Goal: Information Seeking & Learning: Learn about a topic

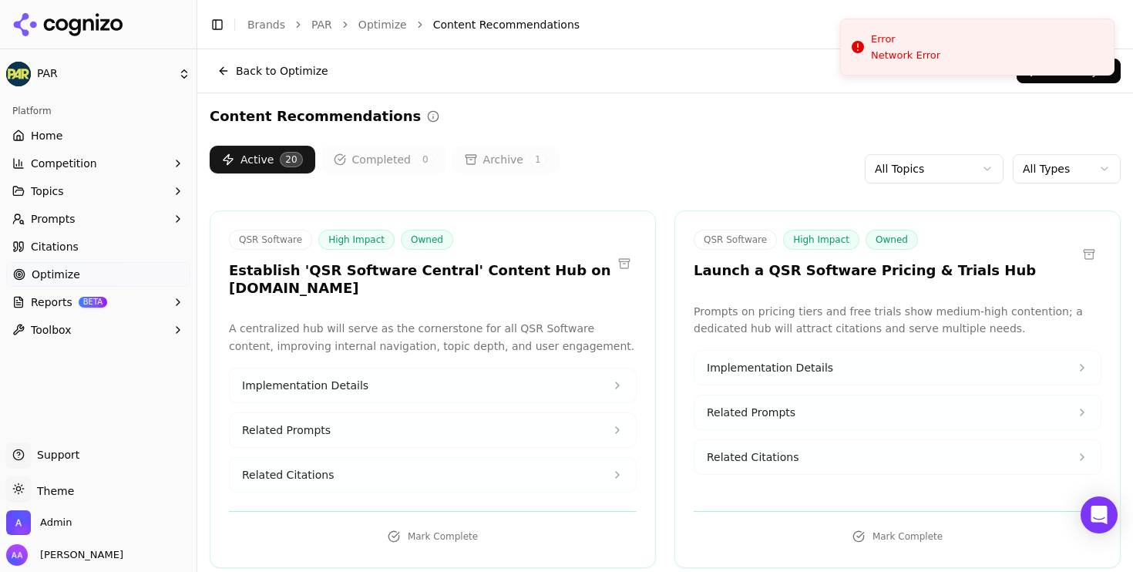
scroll to position [380, 0]
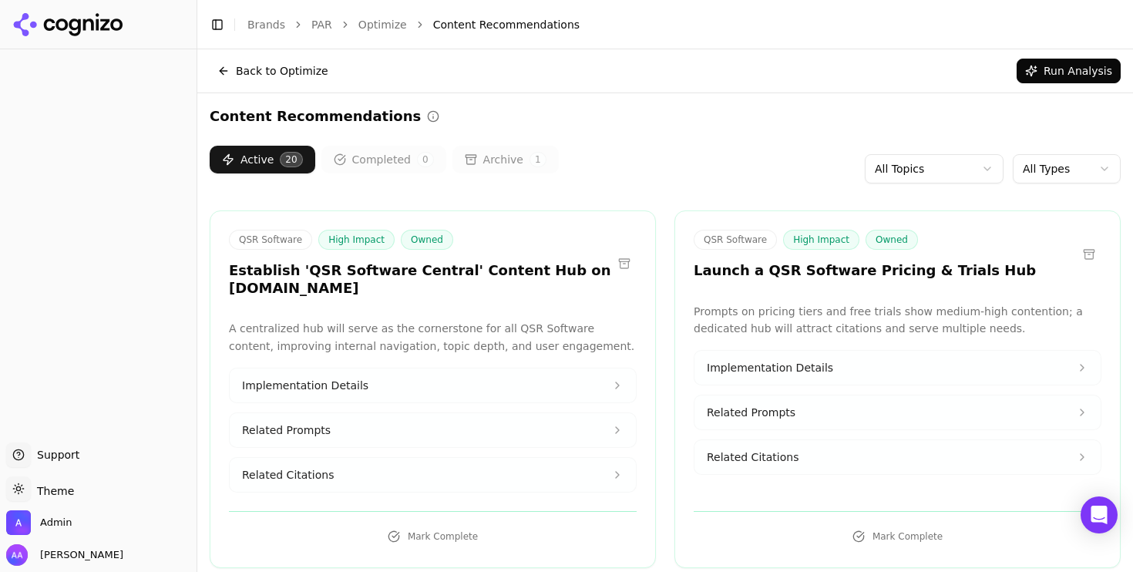
click at [270, 81] on button "Back to Optimize" at bounding box center [273, 71] width 126 height 25
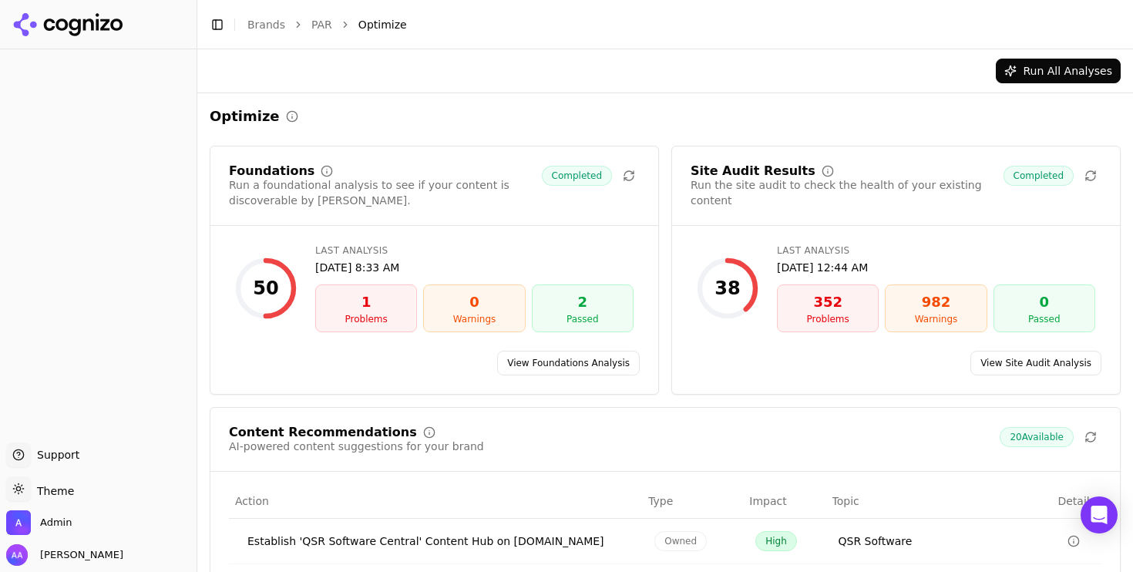
click at [259, 25] on link "Brands" at bounding box center [266, 24] width 38 height 12
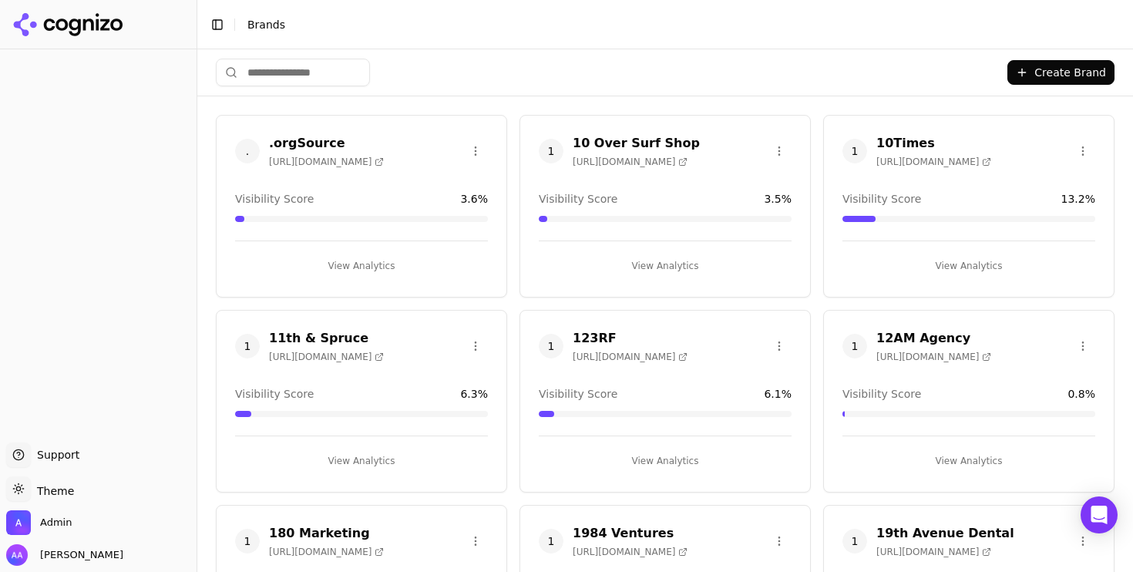
click at [318, 78] on input "search" at bounding box center [293, 73] width 154 height 28
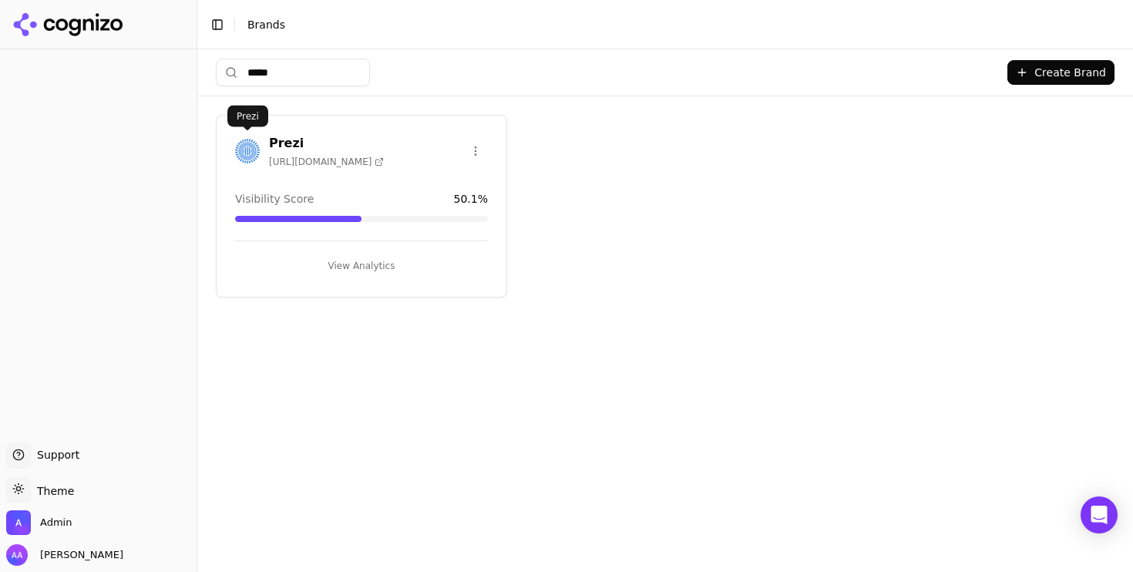
type input "*****"
click at [245, 152] on img at bounding box center [247, 151] width 25 height 25
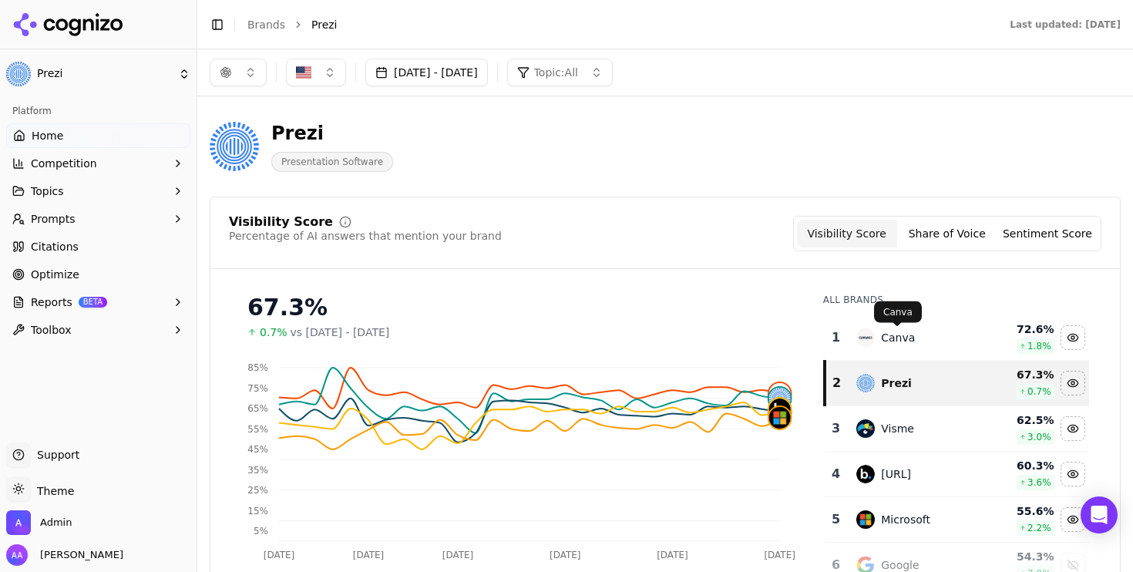
click at [942, 332] on div "Canva" at bounding box center [915, 337] width 119 height 18
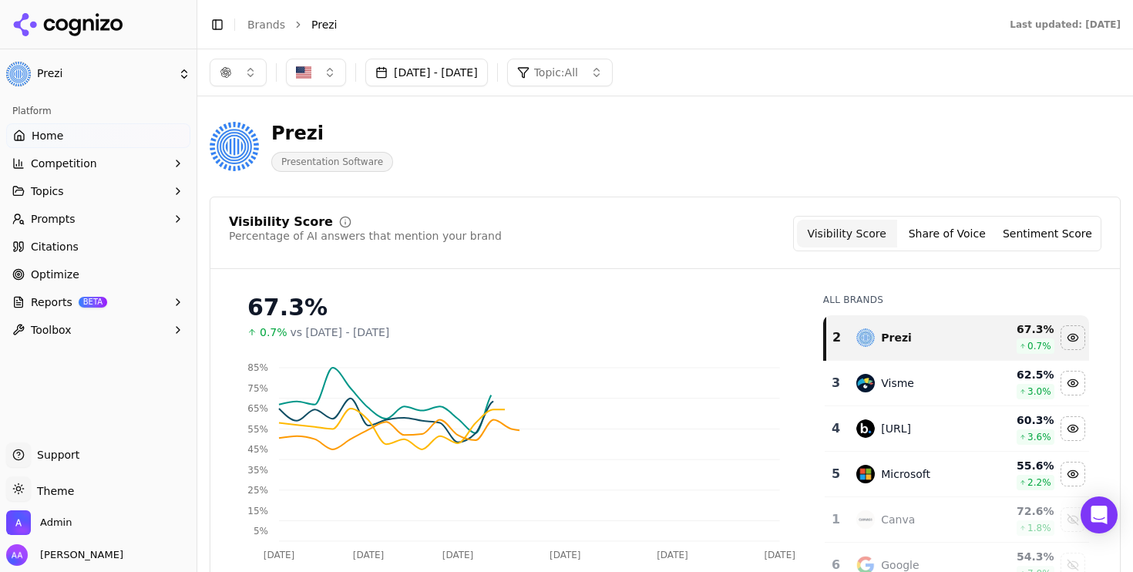
click at [923, 378] on div "Visme" at bounding box center [915, 383] width 119 height 18
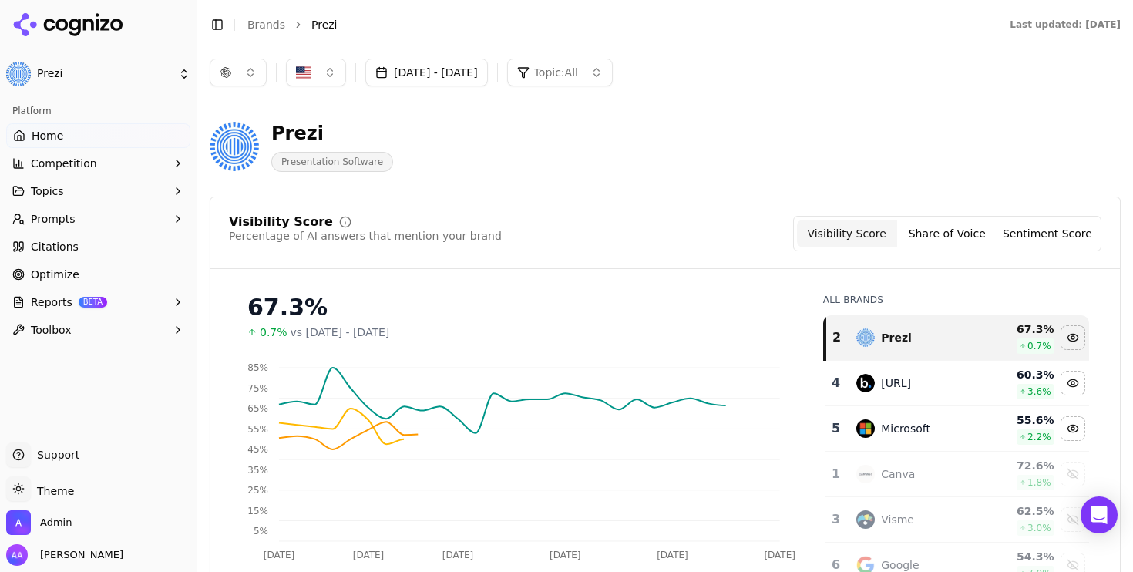
click at [911, 378] on div "[URL]" at bounding box center [896, 382] width 30 height 15
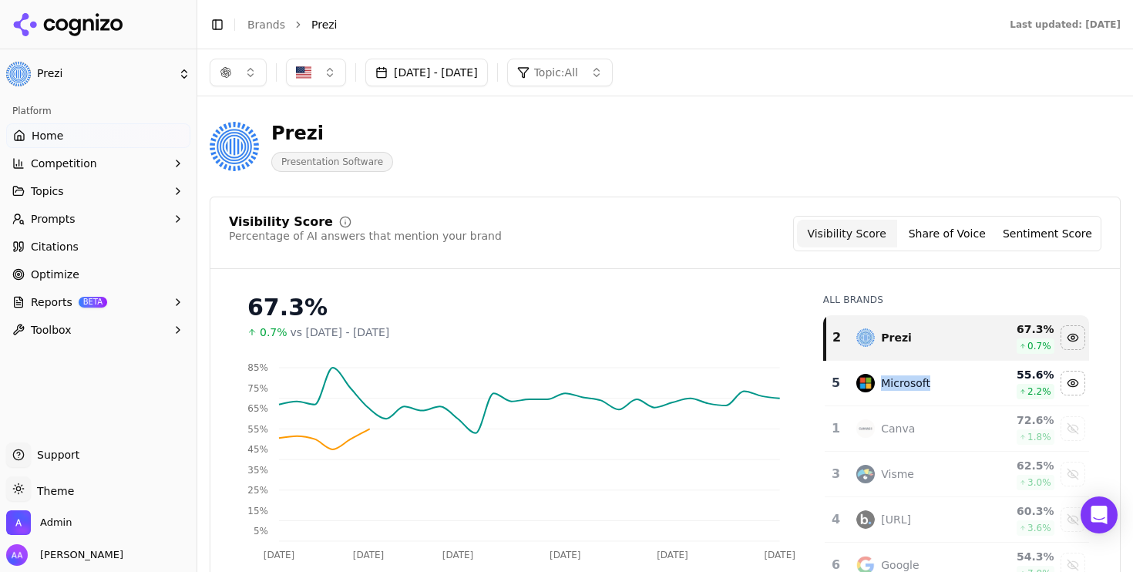
click at [923, 378] on div "Microsoft" at bounding box center [905, 382] width 49 height 15
click at [613, 77] on button "Topic: All" at bounding box center [560, 73] width 106 height 28
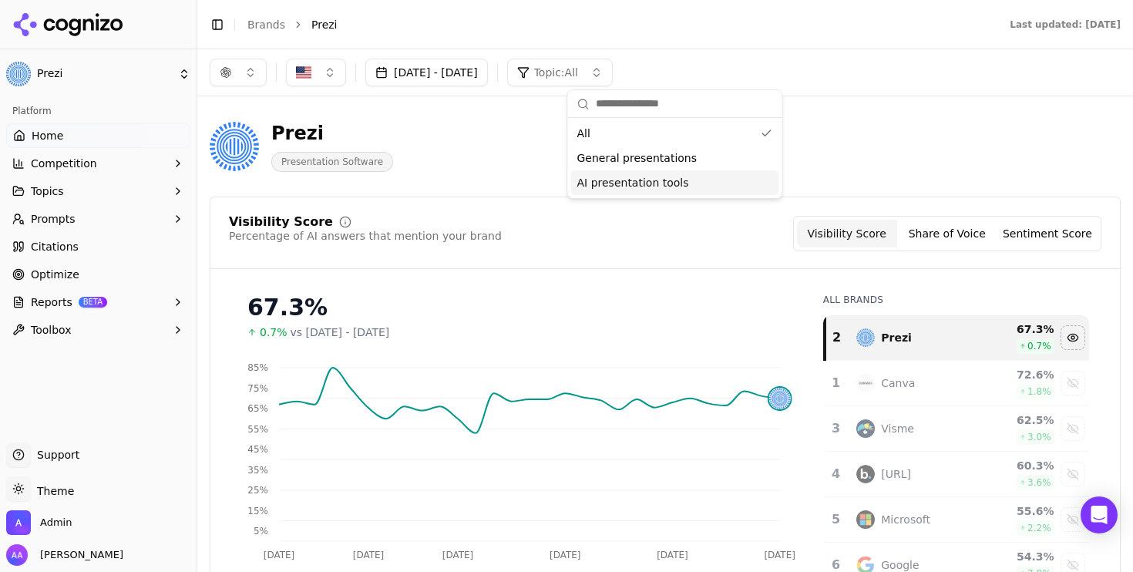
click at [634, 192] on div "AI presentation tools" at bounding box center [675, 182] width 208 height 25
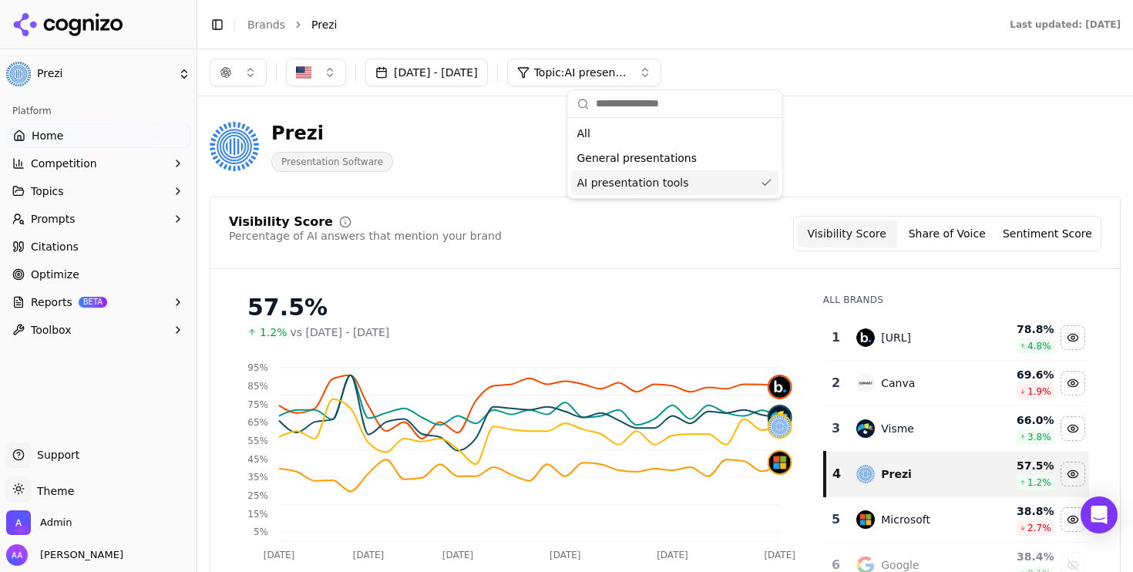
click at [492, 146] on div "Prezi Presentation Software" at bounding box center [555, 146] width 691 height 51
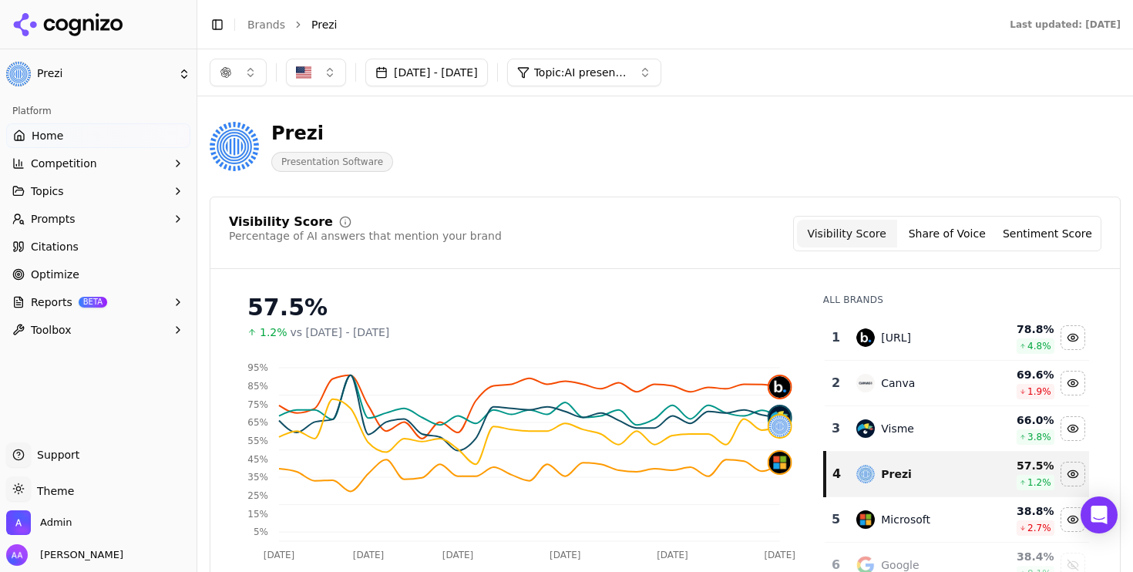
click at [82, 270] on link "Optimize" at bounding box center [98, 274] width 184 height 25
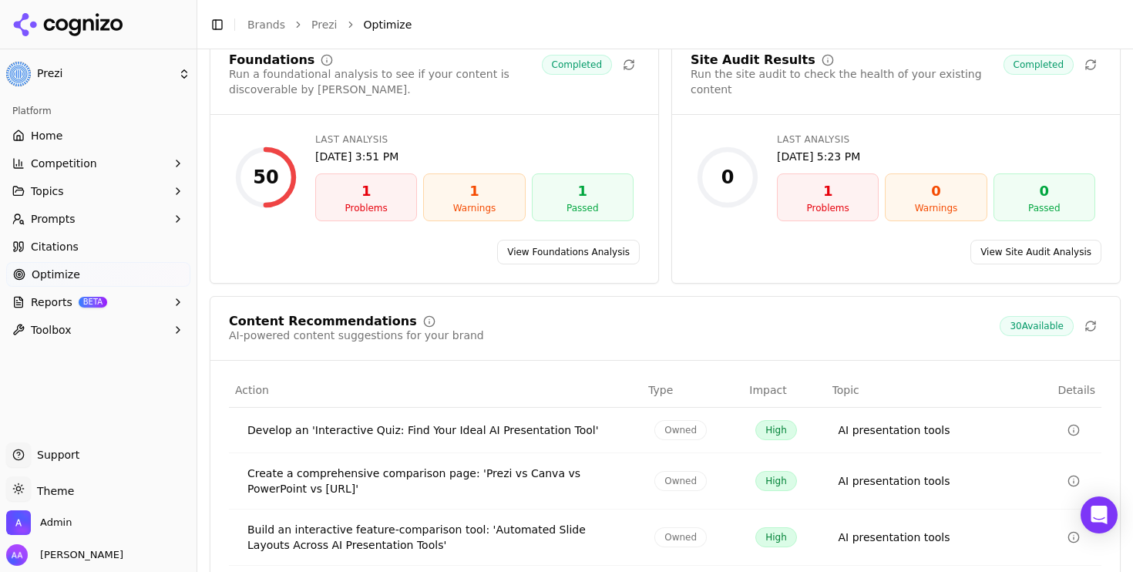
scroll to position [276, 0]
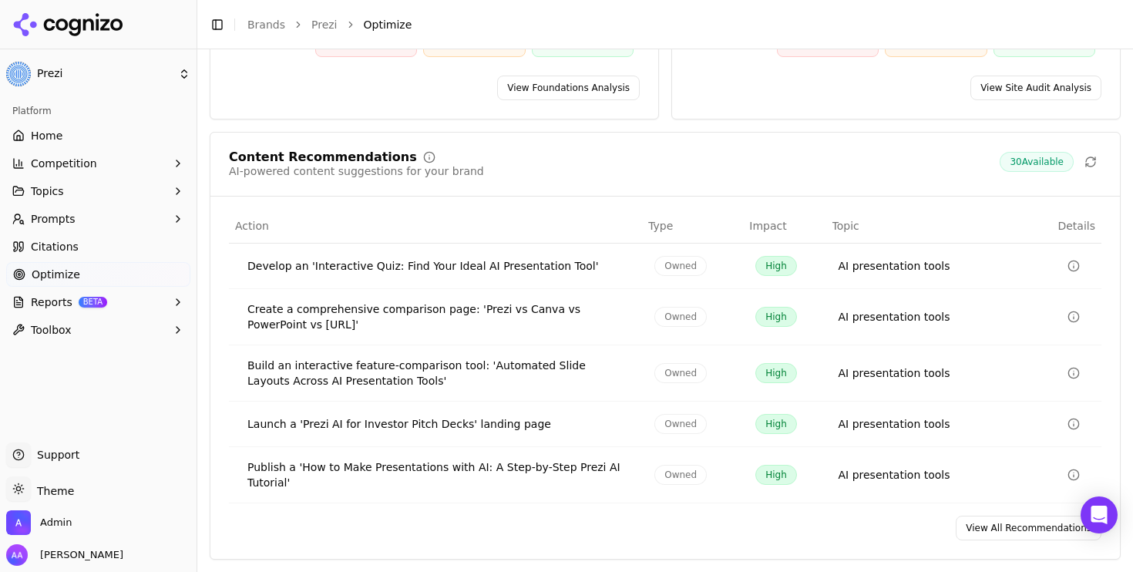
click at [998, 530] on link "View All Recommendations" at bounding box center [1029, 528] width 146 height 25
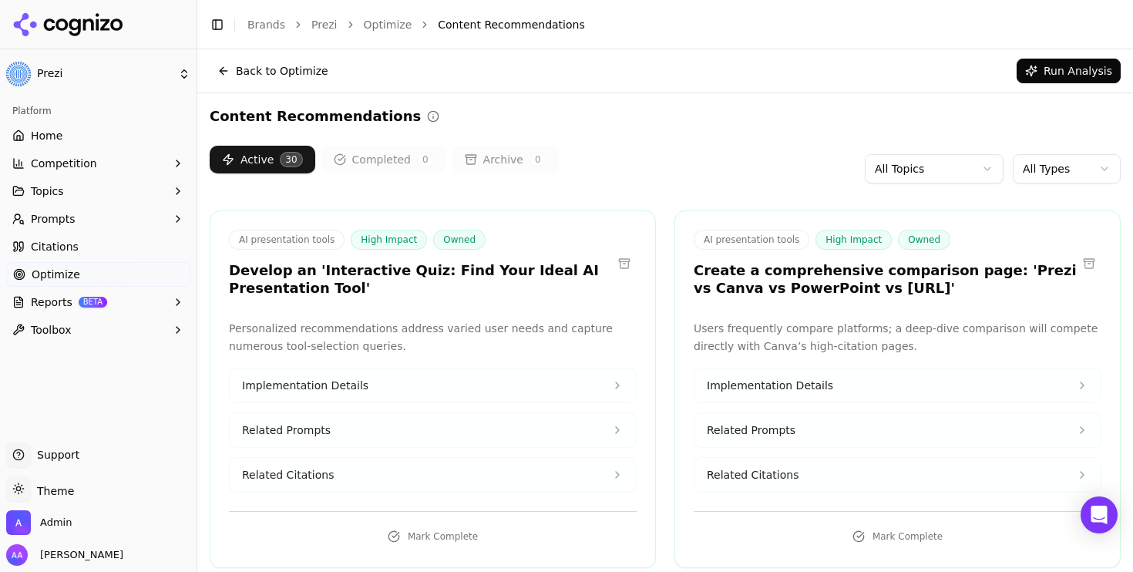
click at [626, 257] on button at bounding box center [624, 263] width 25 height 25
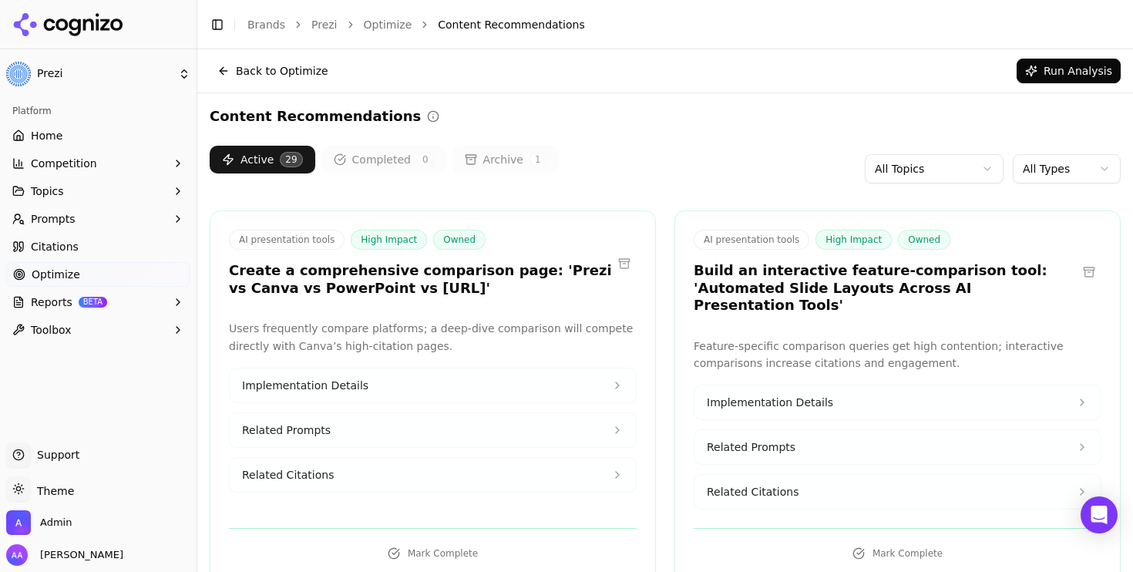
drag, startPoint x: 416, startPoint y: 289, endPoint x: 220, endPoint y: 271, distance: 196.6
click at [220, 271] on div "AI presentation tools High Impact Owned Create a comprehensive comparison page:…" at bounding box center [432, 266] width 445 height 72
click at [764, 282] on h3 "Build an interactive feature-comparison tool: 'Automated Slide Layouts Across A…" at bounding box center [885, 288] width 383 height 52
click at [428, 476] on button "Related Citations" at bounding box center [433, 475] width 406 height 34
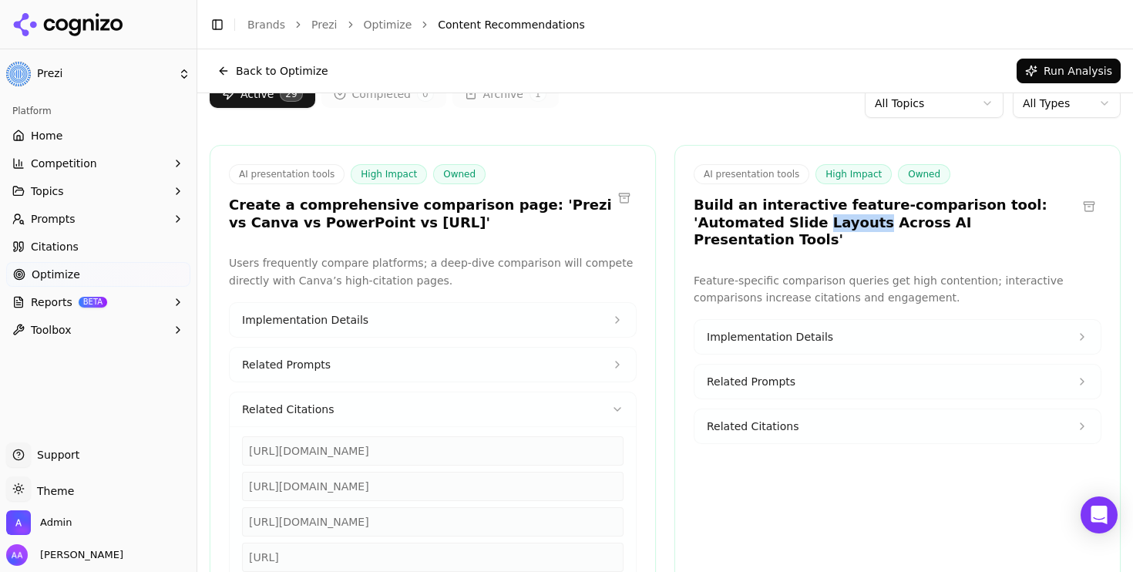
scroll to position [76, 0]
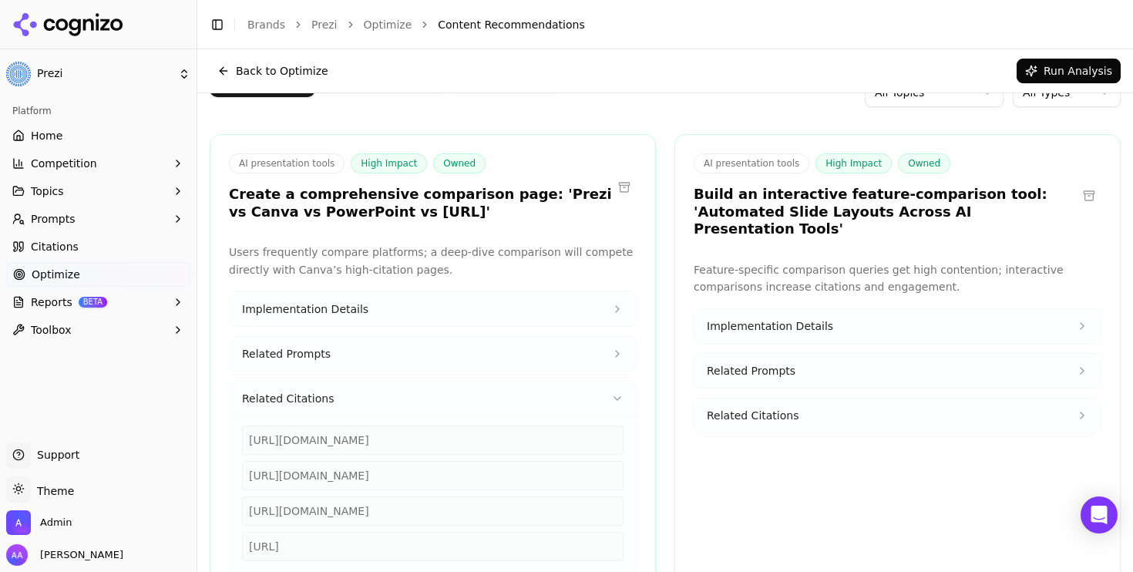
click at [408, 441] on div "[URL][DOMAIN_NAME]" at bounding box center [433, 439] width 382 height 29
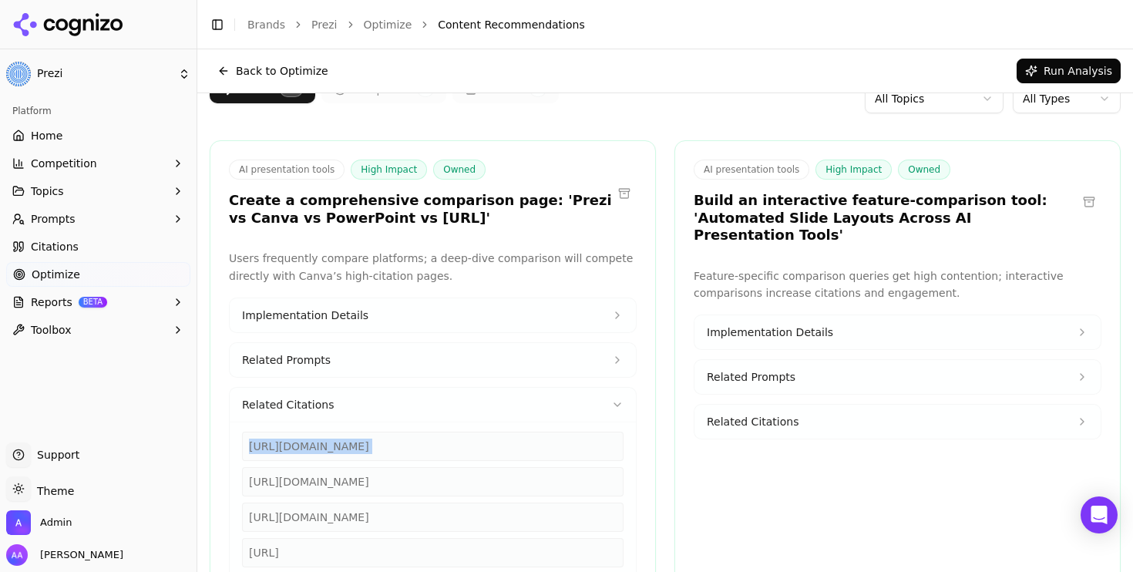
scroll to position [29, 0]
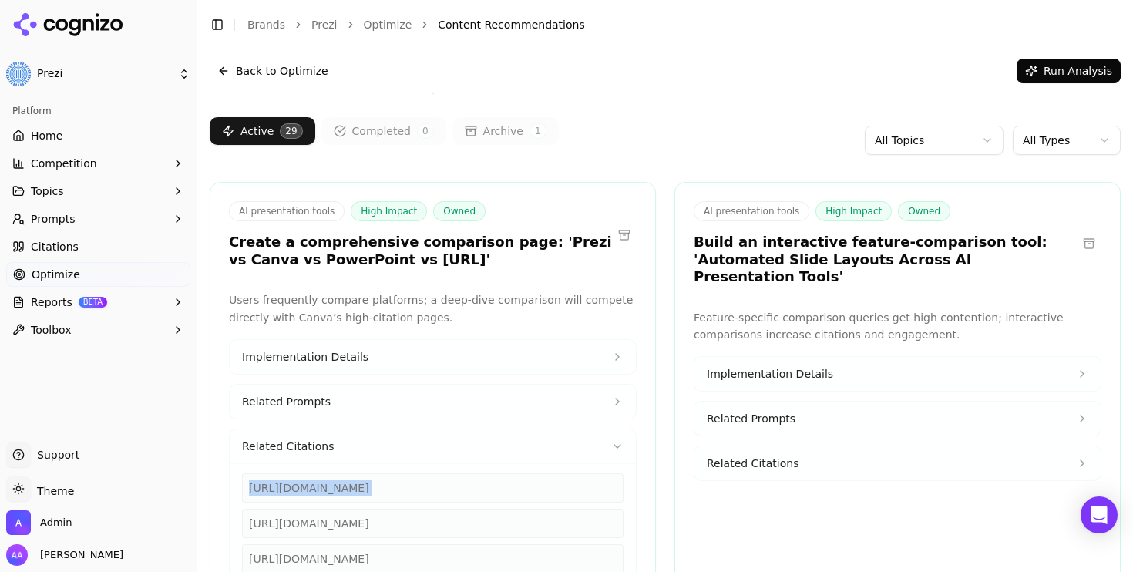
click at [502, 439] on button "Related Citations" at bounding box center [433, 446] width 406 height 34
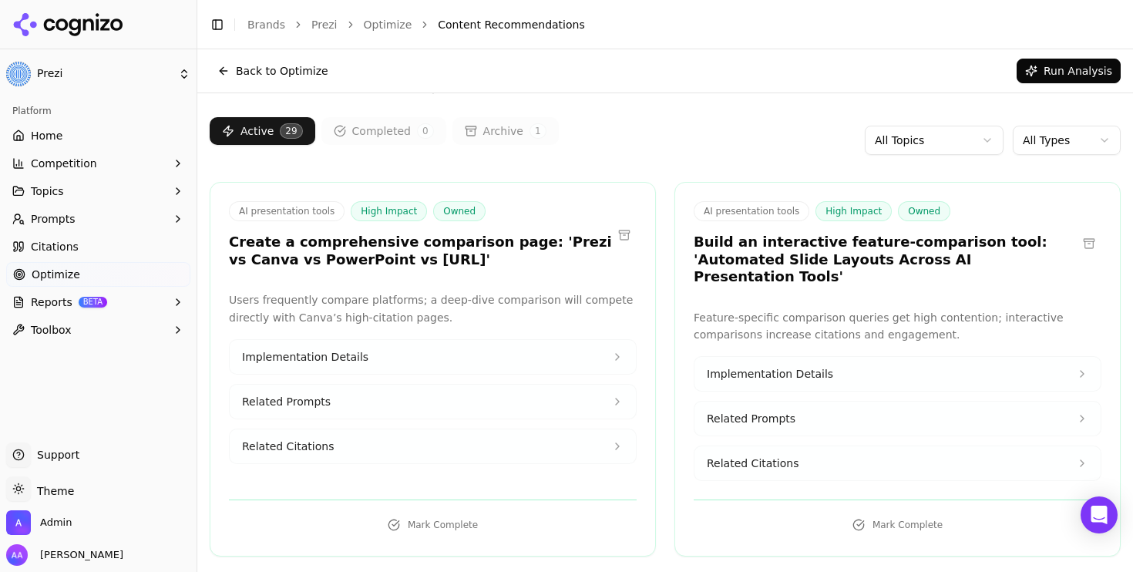
click at [1085, 233] on button at bounding box center [1089, 243] width 25 height 25
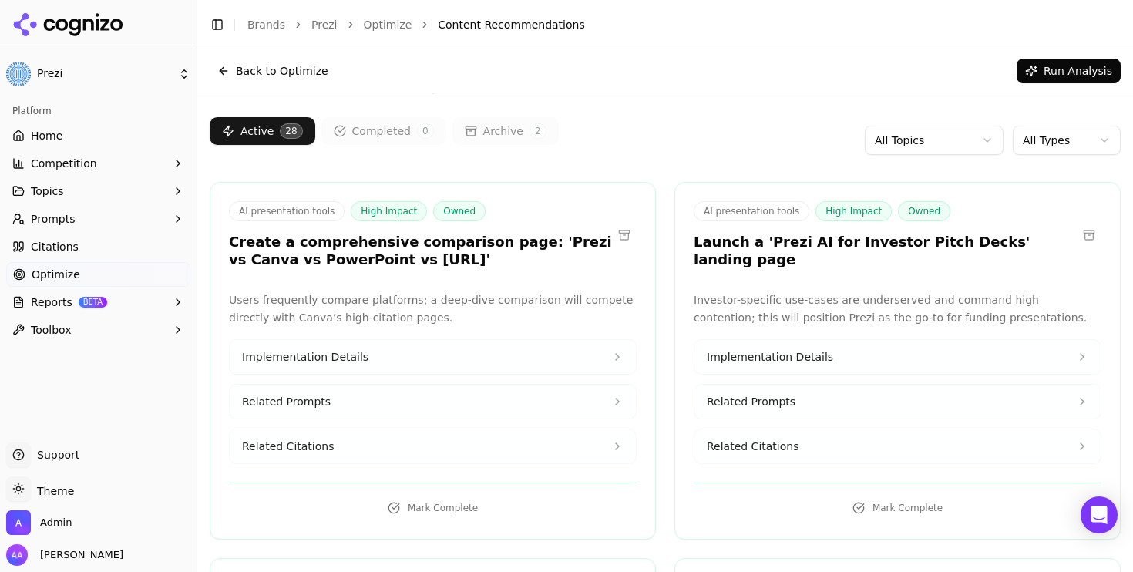
click at [816, 429] on button "Related Citations" at bounding box center [897, 446] width 406 height 34
click at [837, 473] on div "[URL][PERSON_NAME]" at bounding box center [898, 487] width 382 height 29
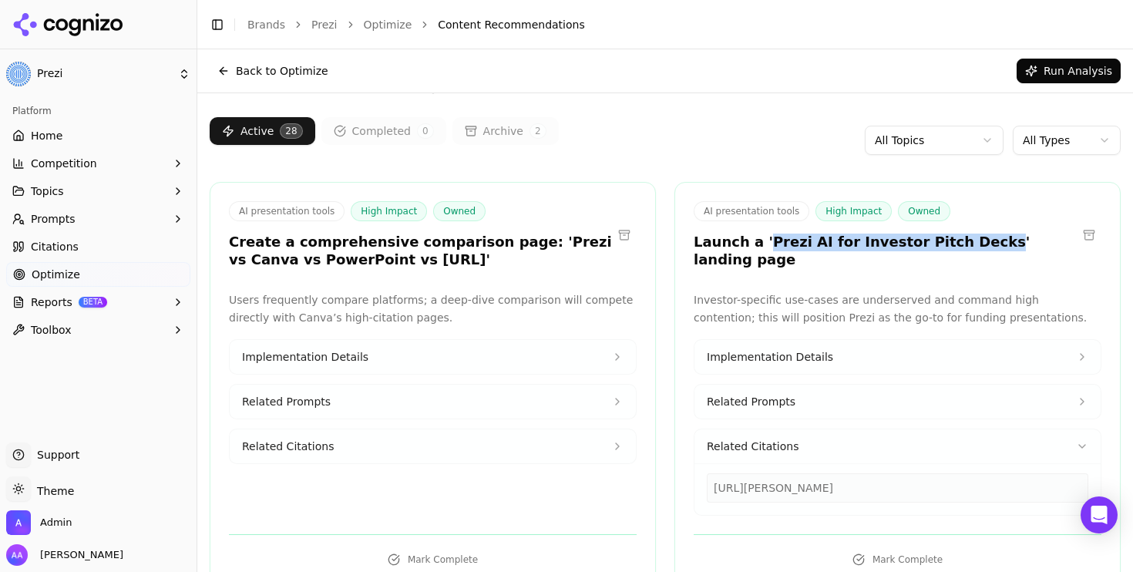
drag, startPoint x: 964, startPoint y: 240, endPoint x: 762, endPoint y: 240, distance: 202.7
click at [762, 240] on h3 "Launch a 'Prezi AI for Investor Pitch Decks' landing page" at bounding box center [885, 251] width 383 height 35
copy h3 "Prezi AI for Investor Pitch Decks"
click at [846, 473] on div "[URL][PERSON_NAME]" at bounding box center [898, 487] width 382 height 29
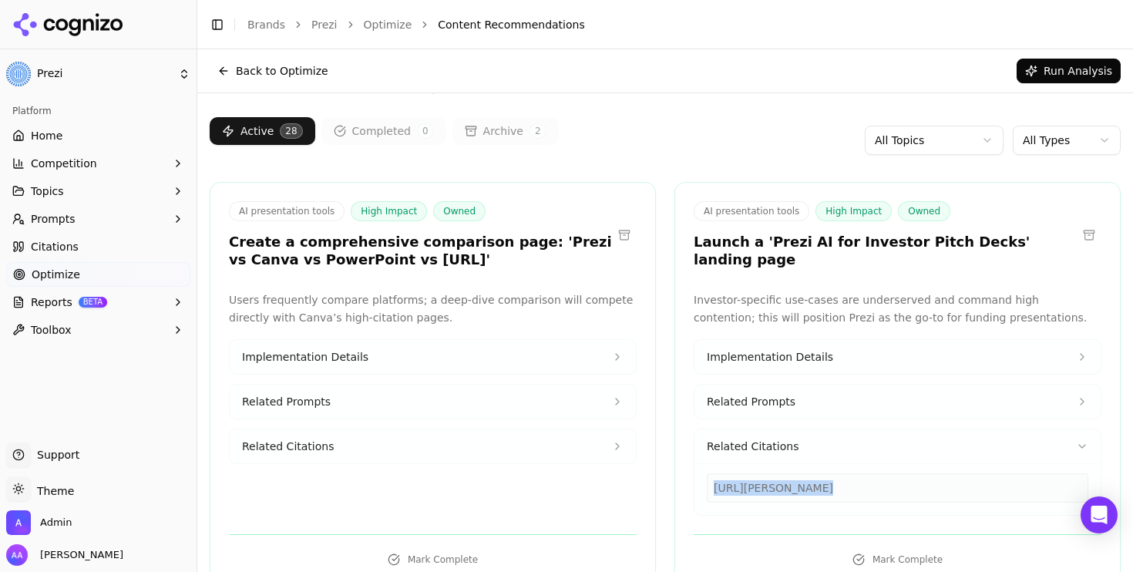
click at [846, 473] on div "[URL][PERSON_NAME]" at bounding box center [898, 487] width 382 height 29
copy div "[URL][PERSON_NAME]"
click at [72, 213] on span "Prompts" at bounding box center [53, 218] width 45 height 15
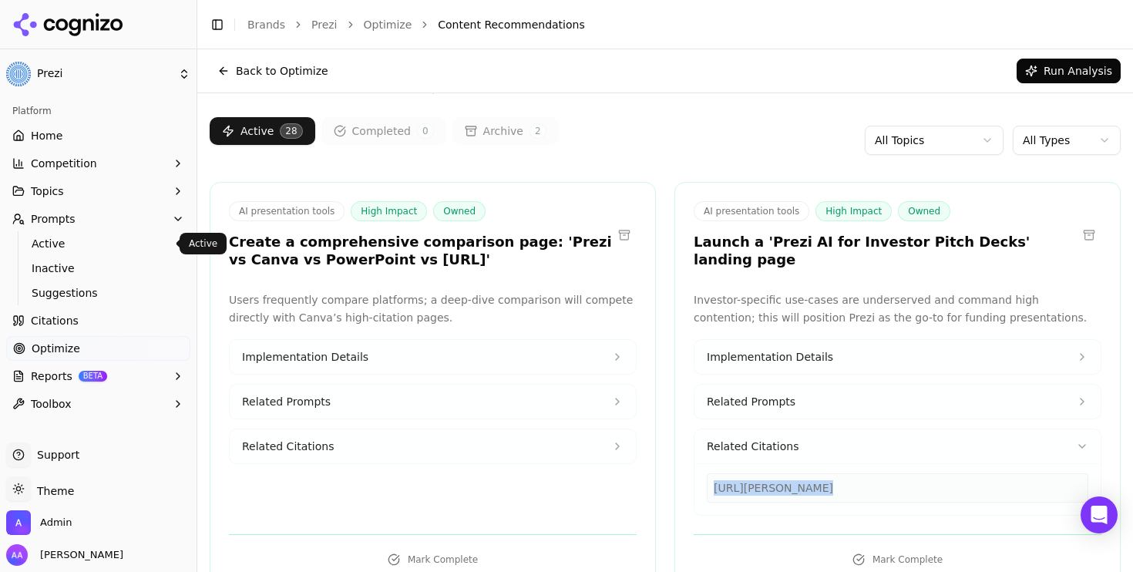
click at [76, 244] on span "Active" at bounding box center [99, 243] width 134 height 15
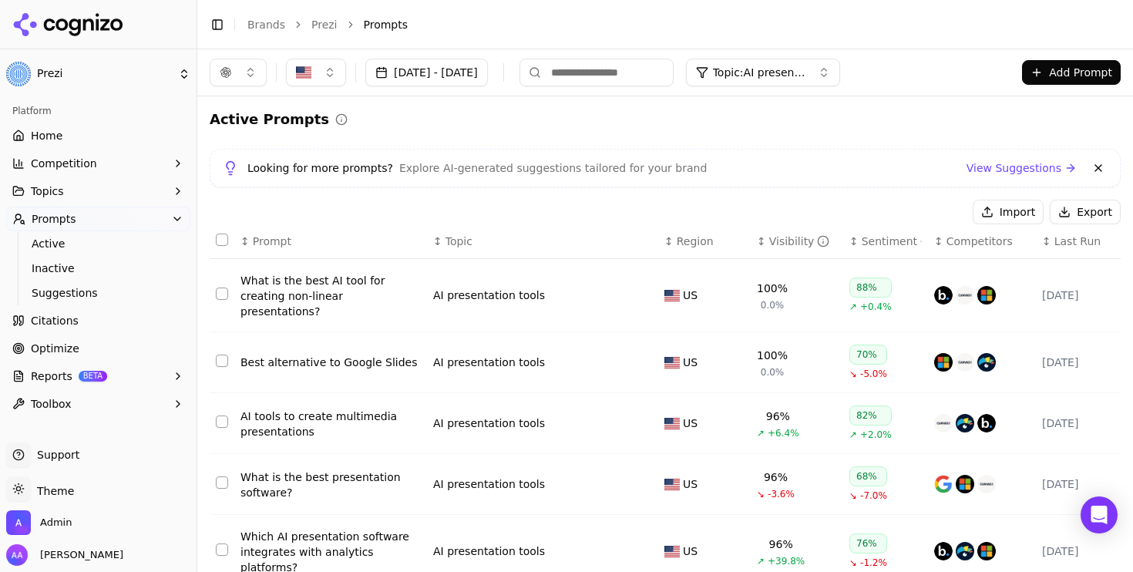
click at [637, 62] on input at bounding box center [596, 73] width 154 height 28
type input "********"
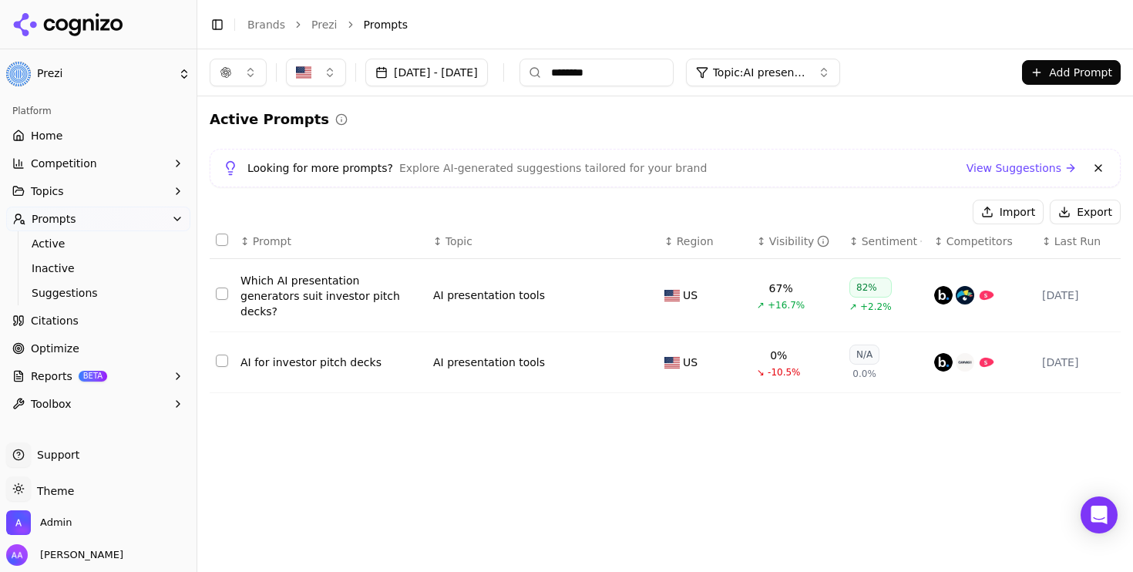
click at [112, 348] on link "Optimize" at bounding box center [98, 348] width 184 height 25
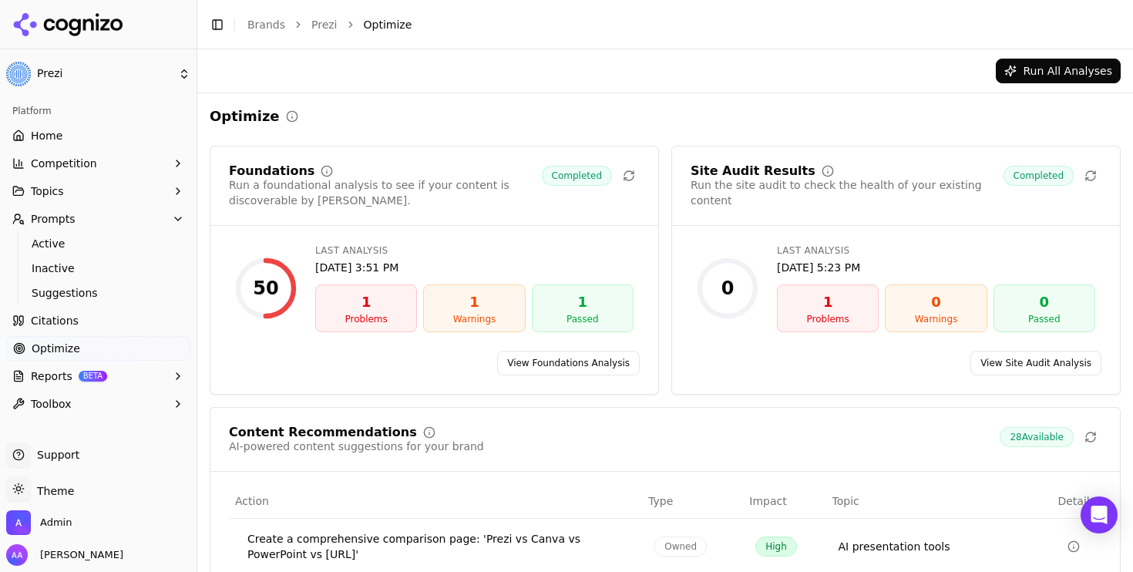
scroll to position [276, 0]
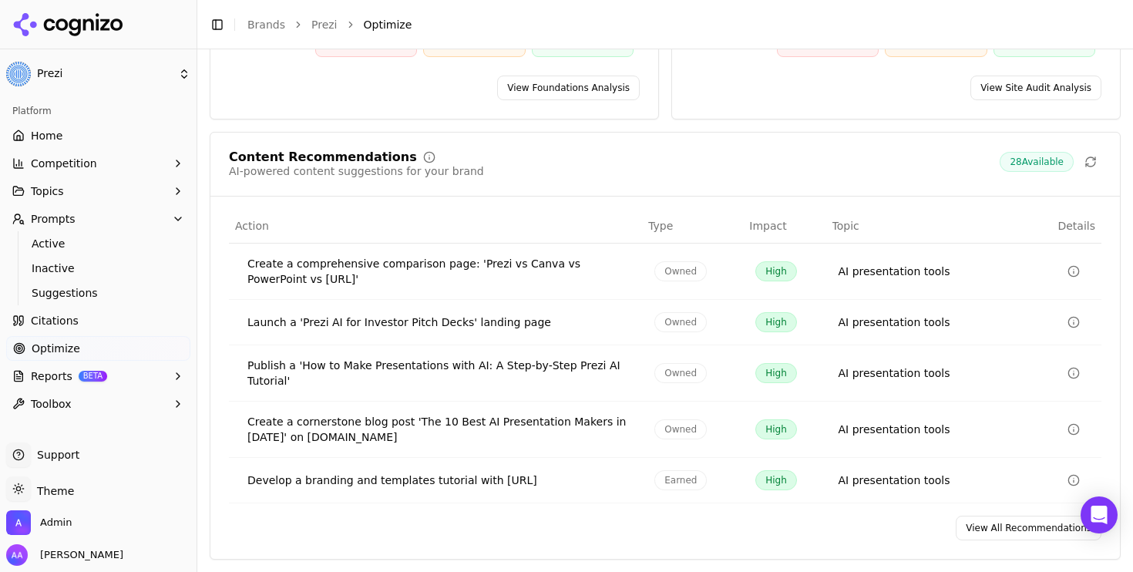
click at [1007, 523] on link "View All Recommendations" at bounding box center [1029, 528] width 146 height 25
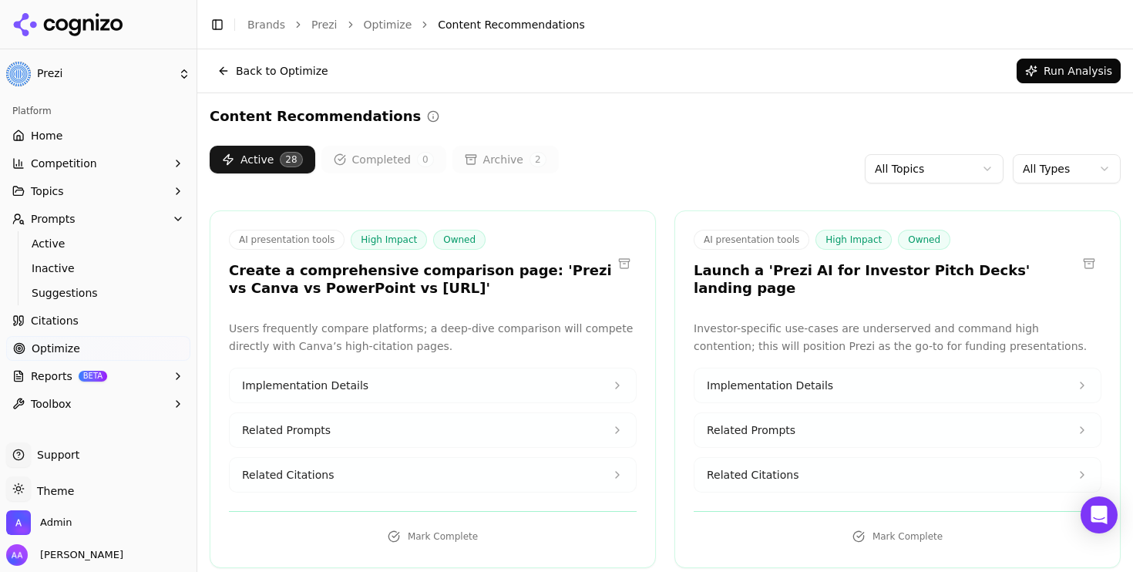
scroll to position [95, 0]
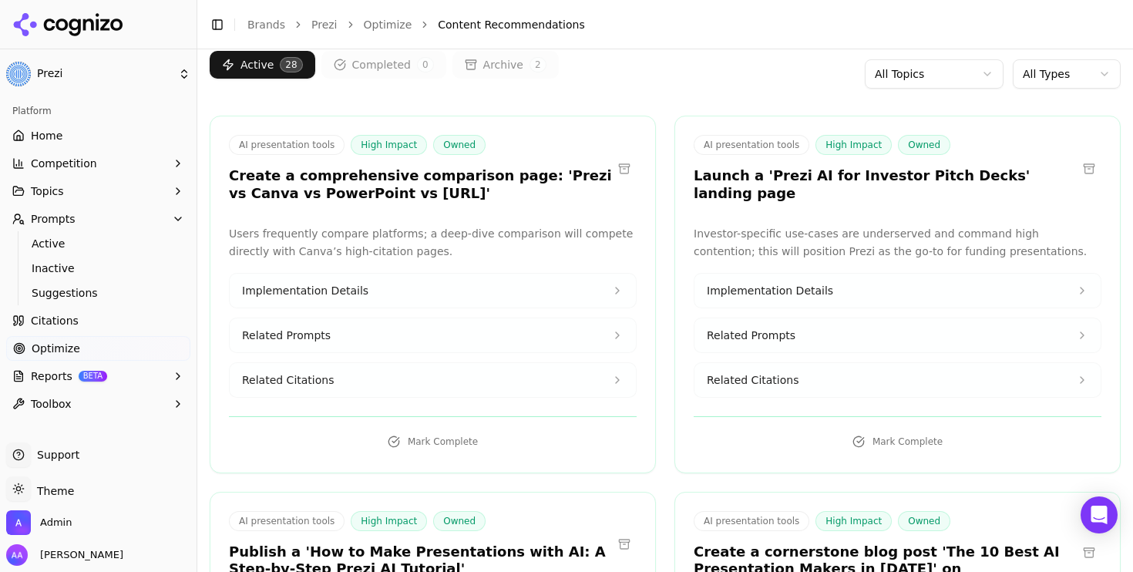
click at [822, 363] on button "Related Citations" at bounding box center [897, 380] width 406 height 34
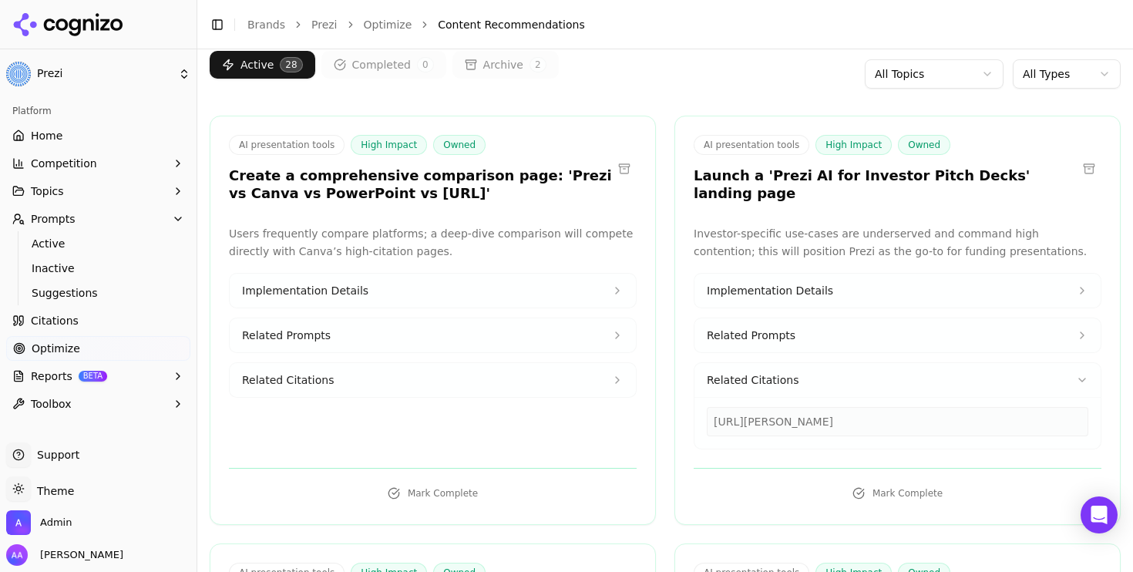
click at [815, 325] on button "Related Prompts" at bounding box center [897, 335] width 406 height 34
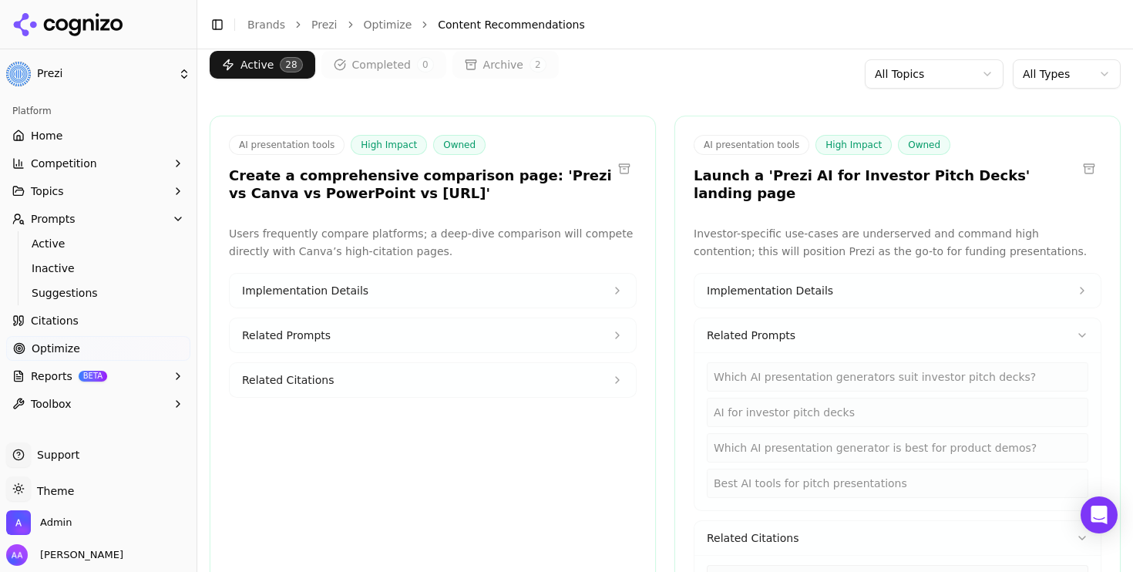
click at [830, 362] on div "Which AI presentation generators suit investor pitch decks?" at bounding box center [898, 376] width 382 height 29
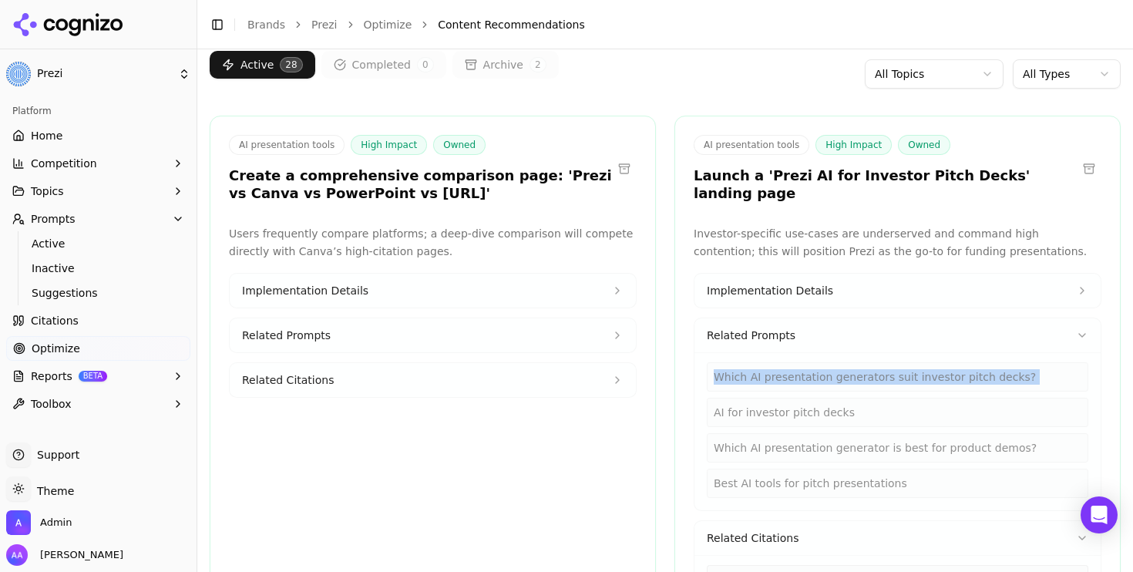
click at [830, 362] on div "Which AI presentation generators suit investor pitch decks?" at bounding box center [898, 376] width 382 height 29
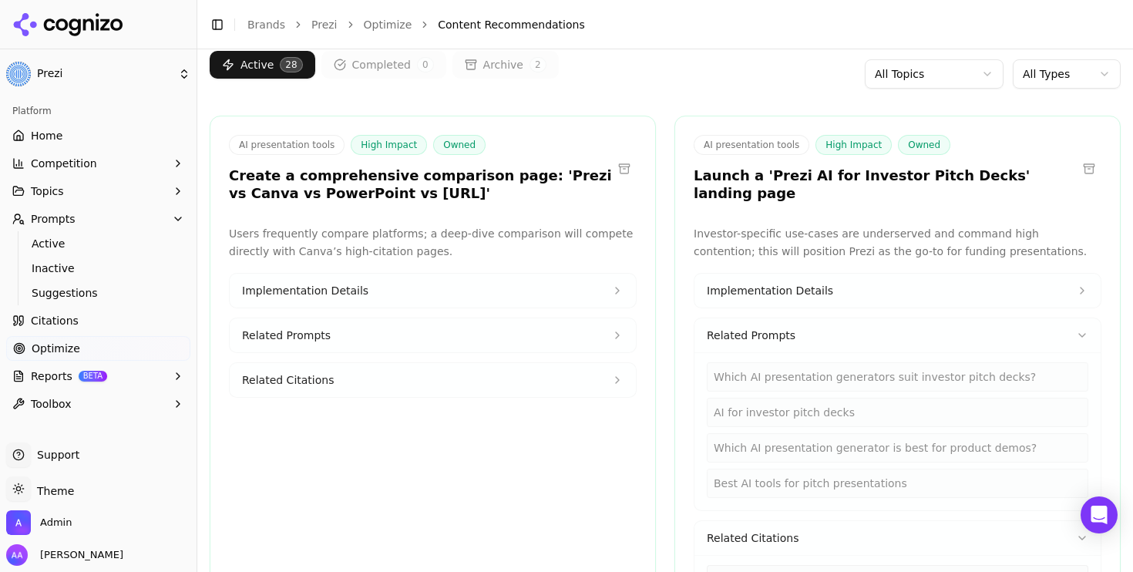
click at [812, 403] on div "AI for investor pitch decks" at bounding box center [898, 412] width 382 height 29
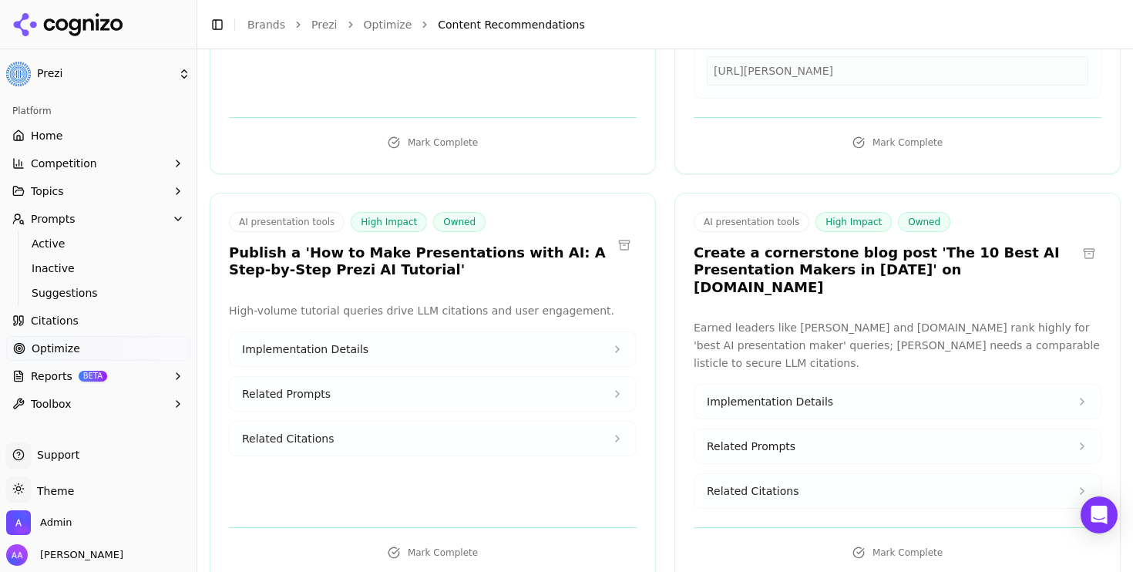
scroll to position [612, 0]
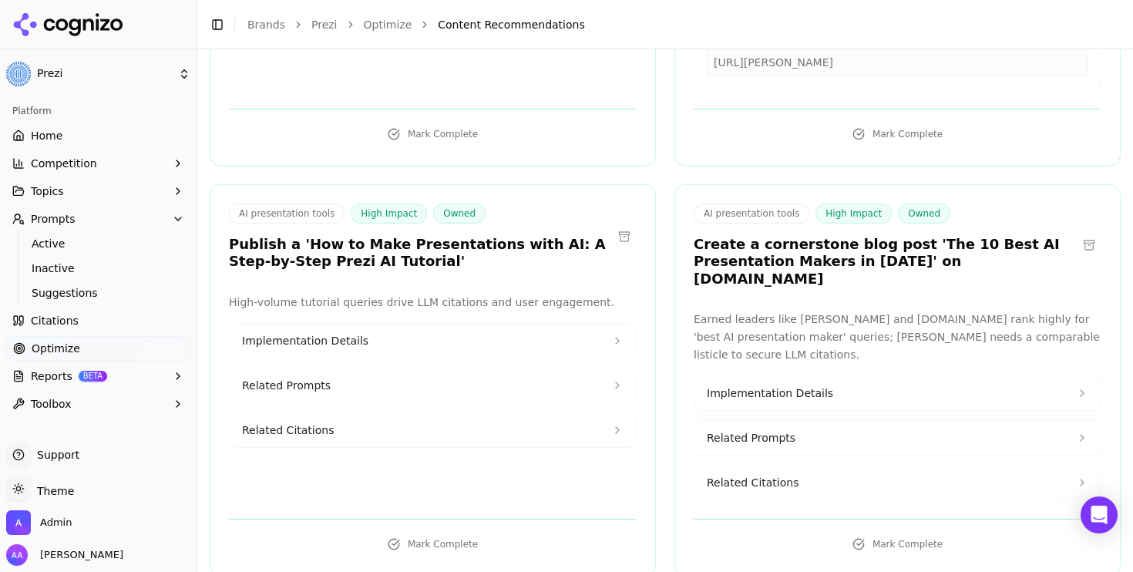
click at [341, 236] on h3 "Publish a 'How to Make Presentations with AI: A Step-by-Step Prezi AI Tutorial'" at bounding box center [420, 253] width 383 height 35
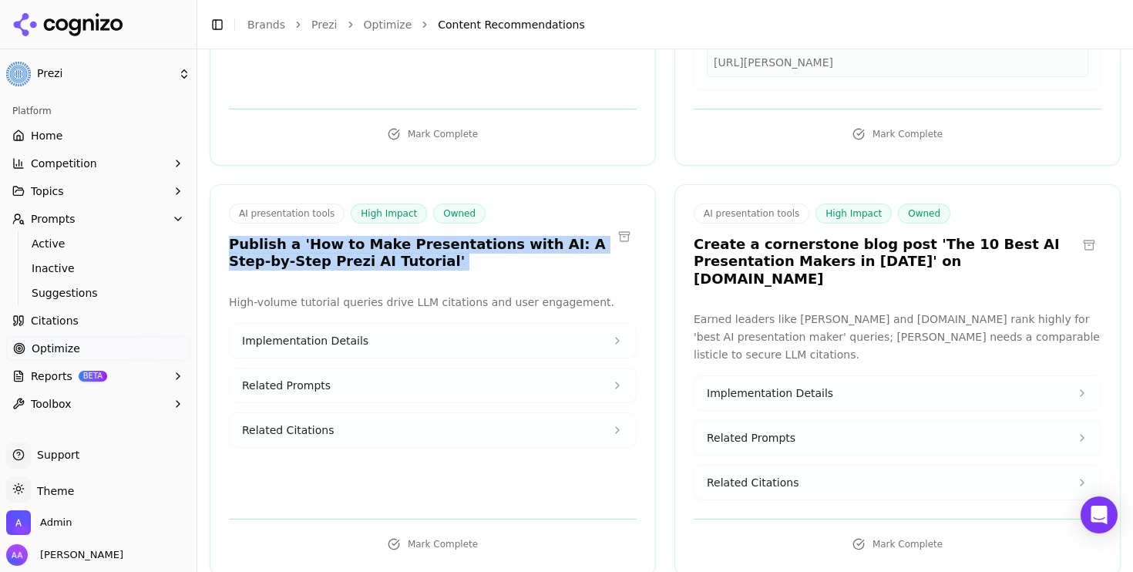
click at [341, 236] on h3 "Publish a 'How to Make Presentations with AI: A Step-by-Step Prezi AI Tutorial'" at bounding box center [420, 253] width 383 height 35
click at [299, 251] on h3 "Publish a 'How to Make Presentations with AI: A Step-by-Step Prezi AI Tutorial'" at bounding box center [420, 253] width 383 height 35
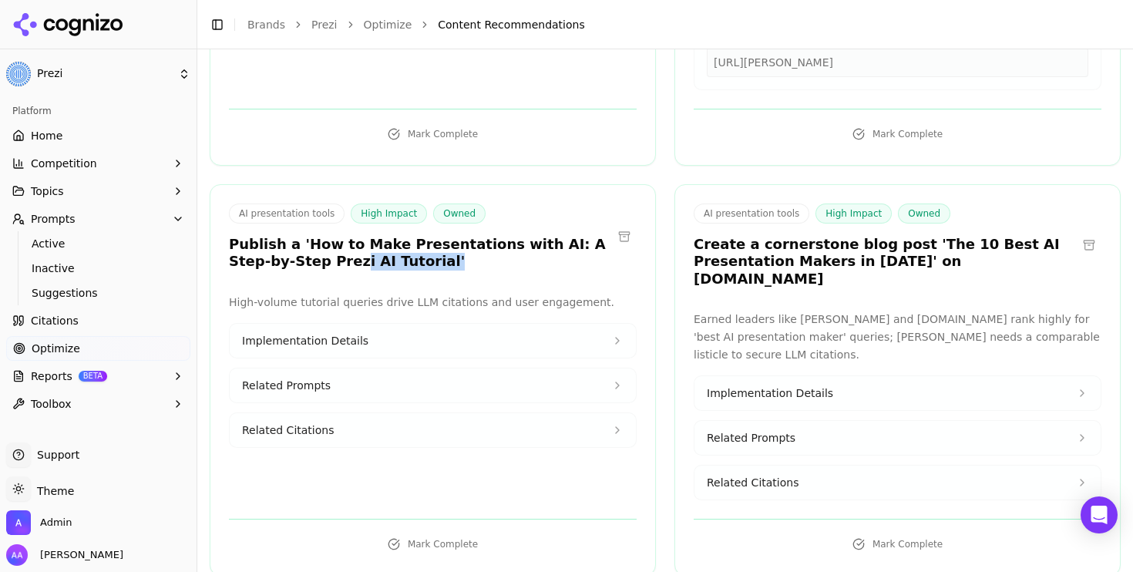
drag, startPoint x: 291, startPoint y: 237, endPoint x: 368, endPoint y: 262, distance: 81.2
click at [367, 262] on div "AI presentation tools High Impact Owned Publish a 'How to Make Presentations wi…" at bounding box center [433, 380] width 446 height 392
click at [368, 262] on div "AI presentation tools High Impact Owned Publish a 'How to Make Presentations wi…" at bounding box center [433, 380] width 446 height 392
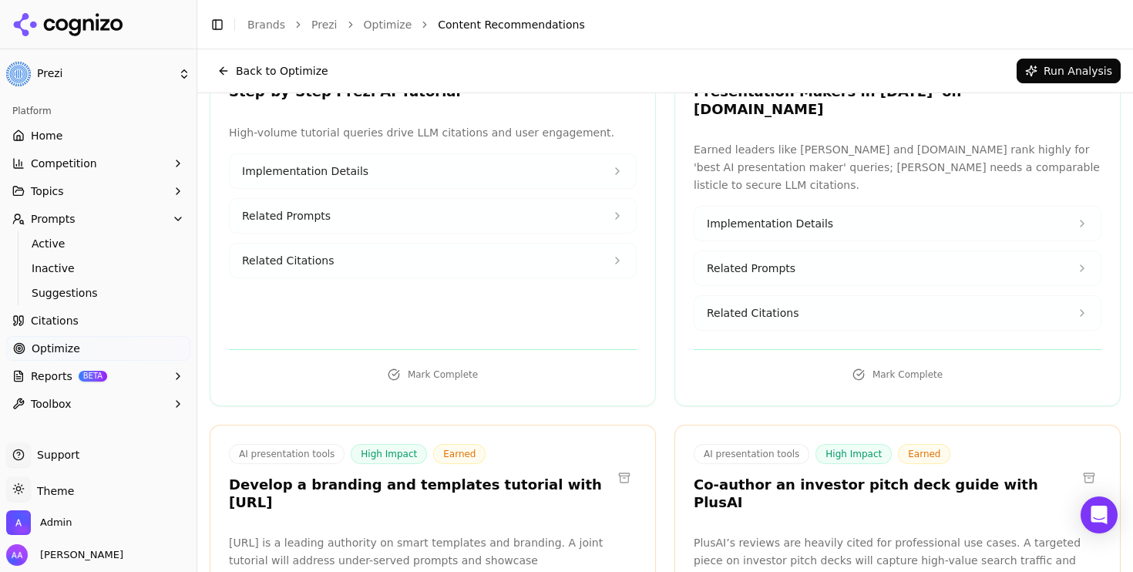
click at [356, 244] on button "Related Citations" at bounding box center [433, 261] width 406 height 34
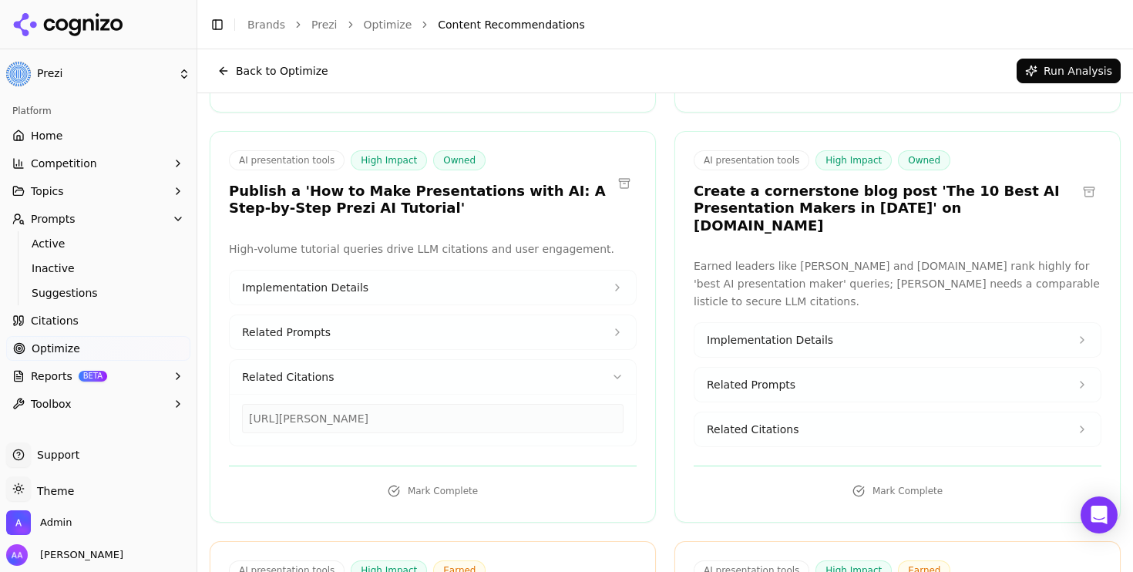
scroll to position [650, 0]
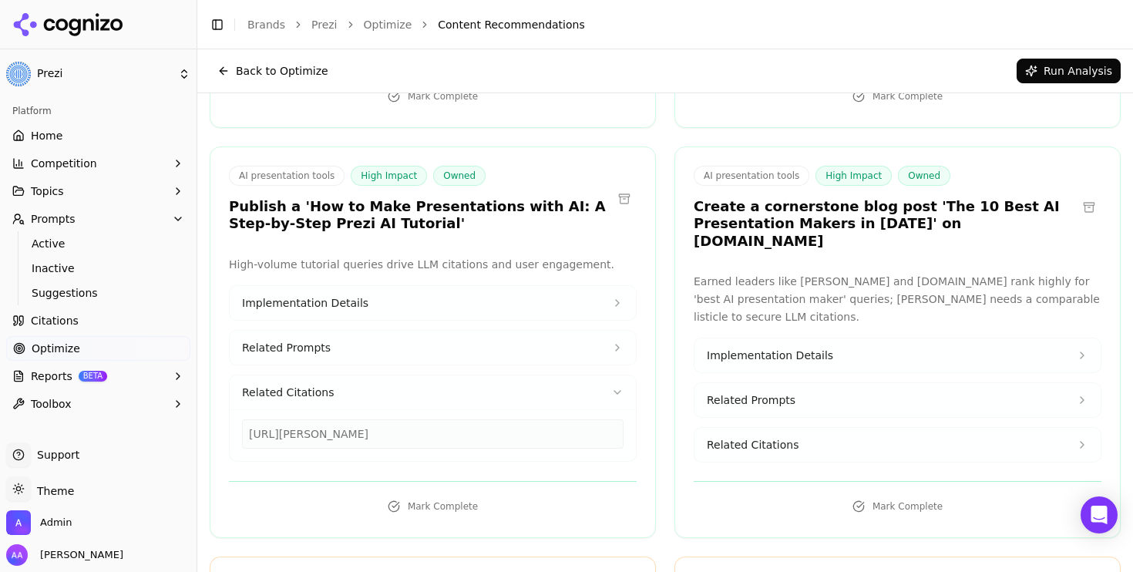
click at [132, 324] on link "Citations" at bounding box center [98, 320] width 184 height 25
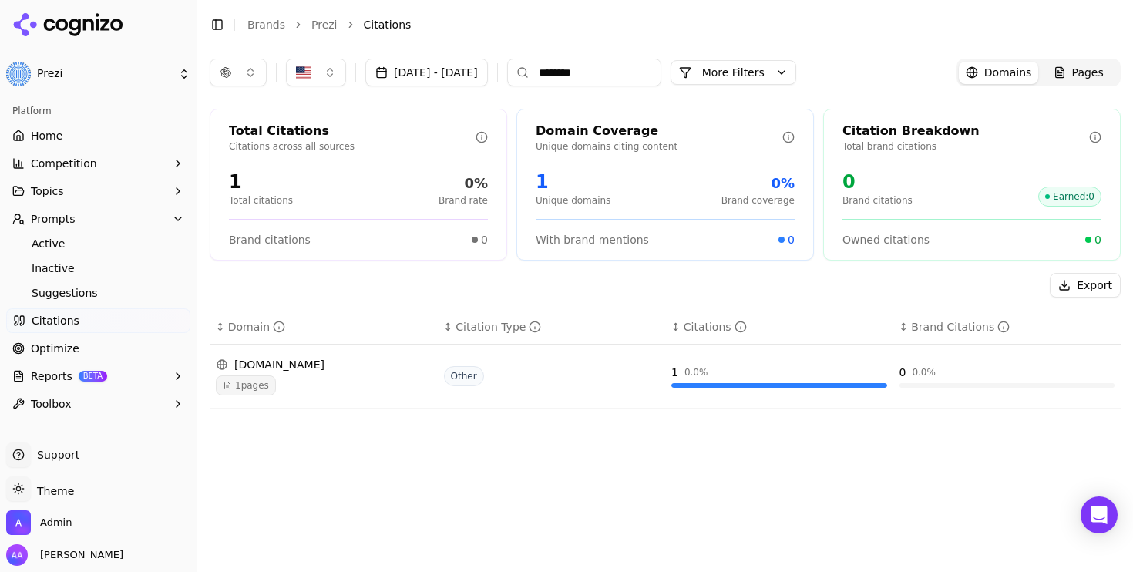
click at [661, 72] on input "********" at bounding box center [584, 73] width 154 height 28
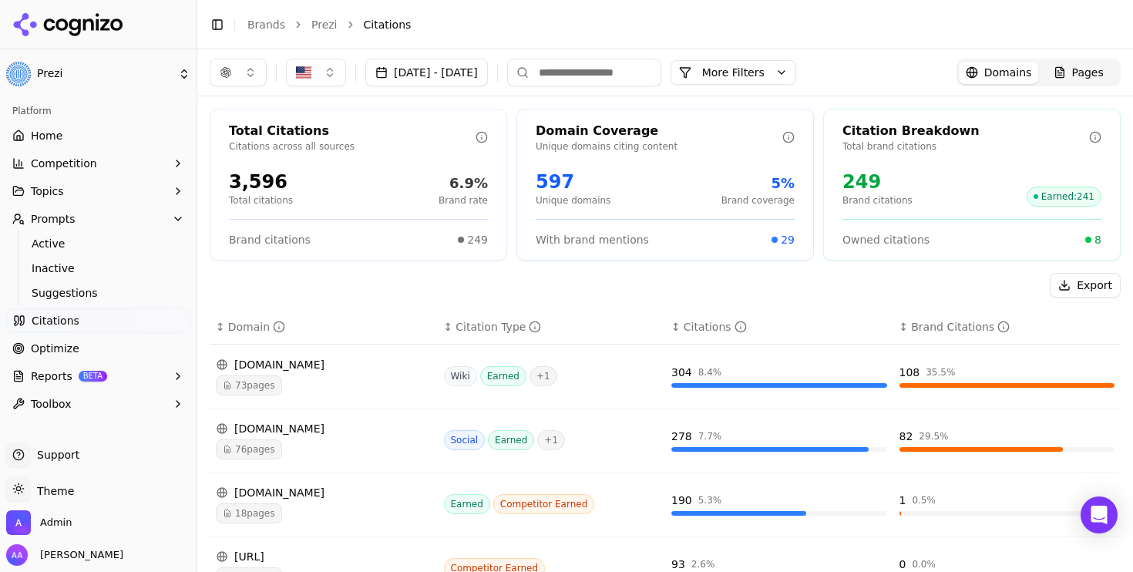
click at [254, 377] on span "73 pages" at bounding box center [249, 385] width 66 height 20
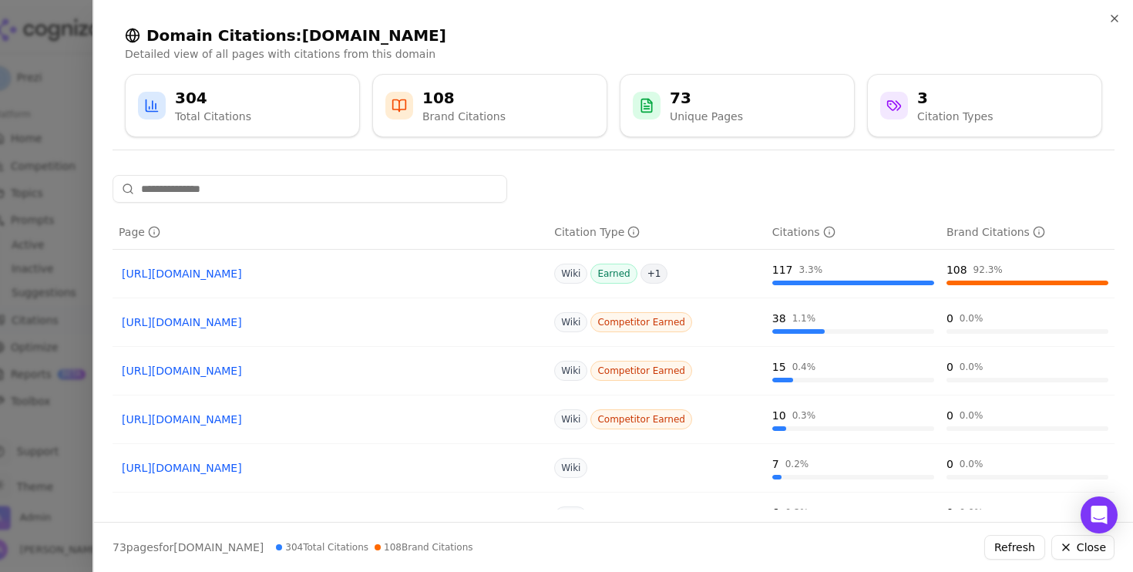
click at [17, 321] on div at bounding box center [566, 286] width 1133 height 572
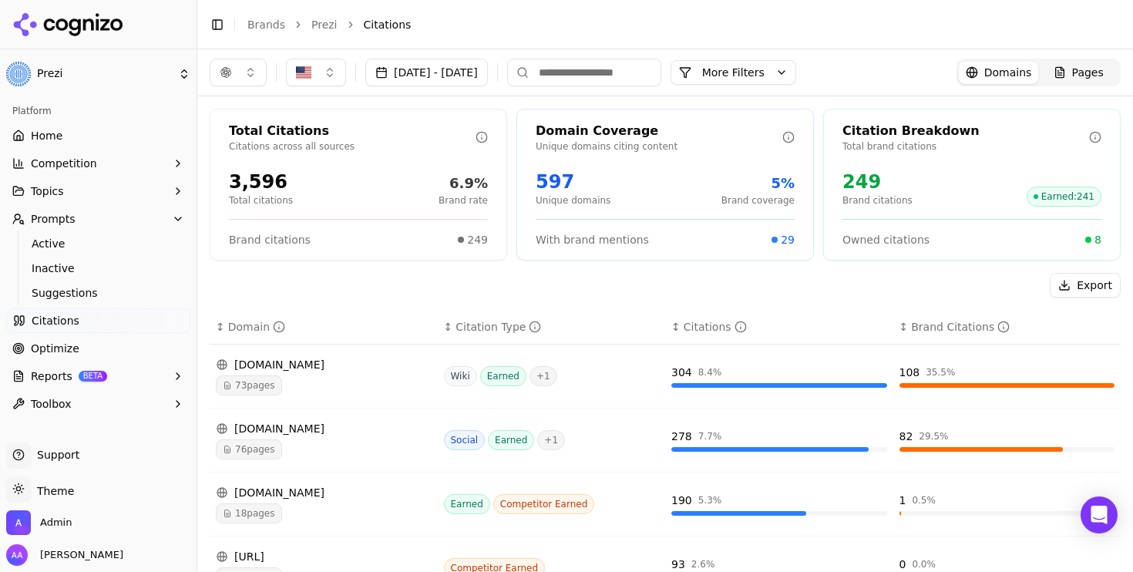
click at [284, 435] on div "[DOMAIN_NAME]" at bounding box center [324, 428] width 216 height 15
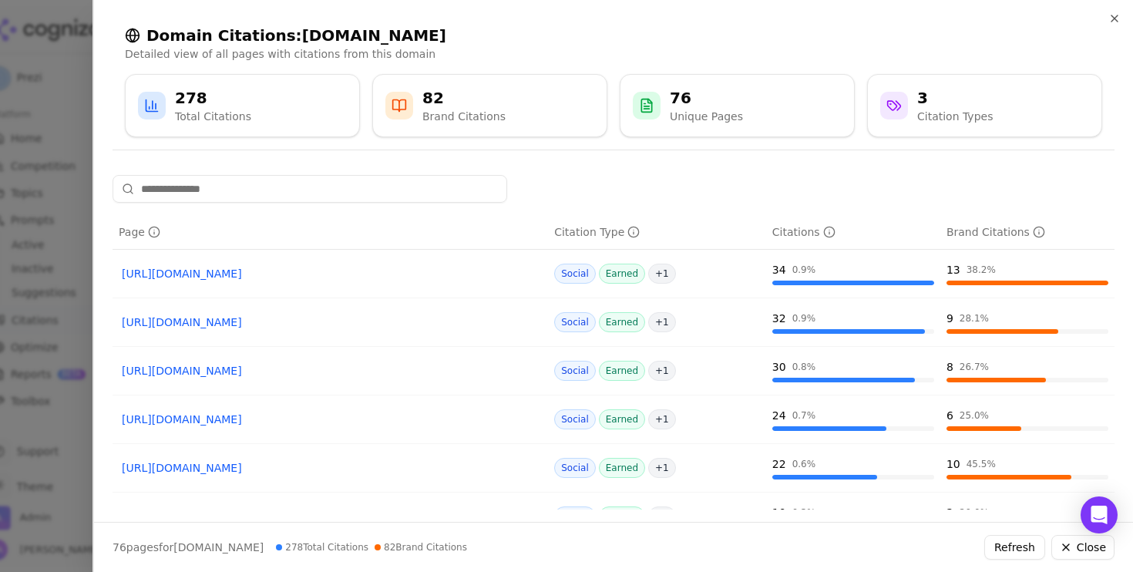
click at [21, 389] on div at bounding box center [566, 286] width 1133 height 572
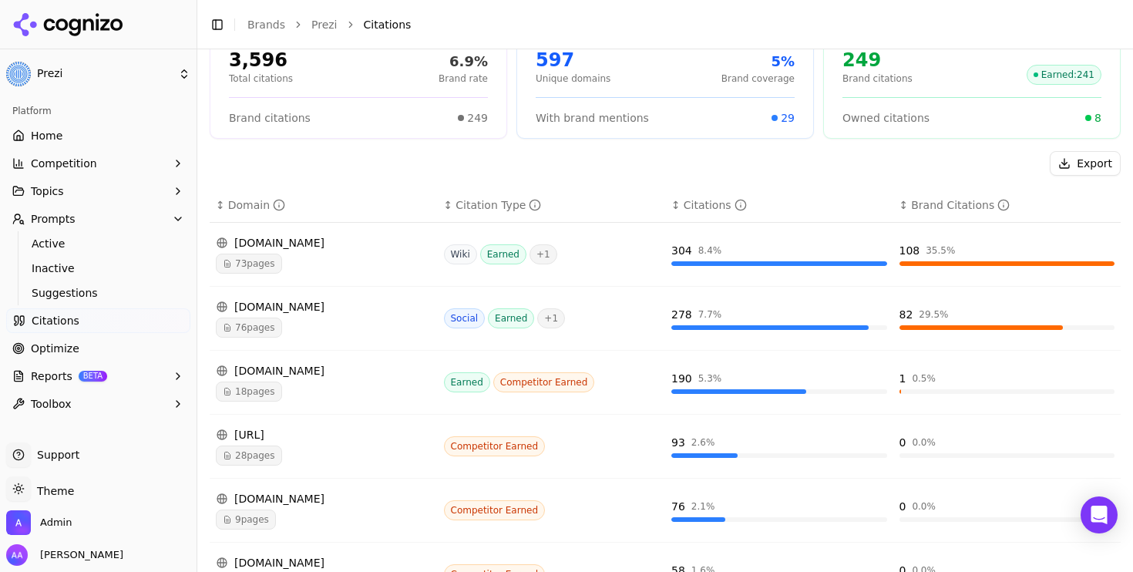
scroll to position [123, 0]
click at [326, 395] on div "18 pages" at bounding box center [324, 391] width 216 height 20
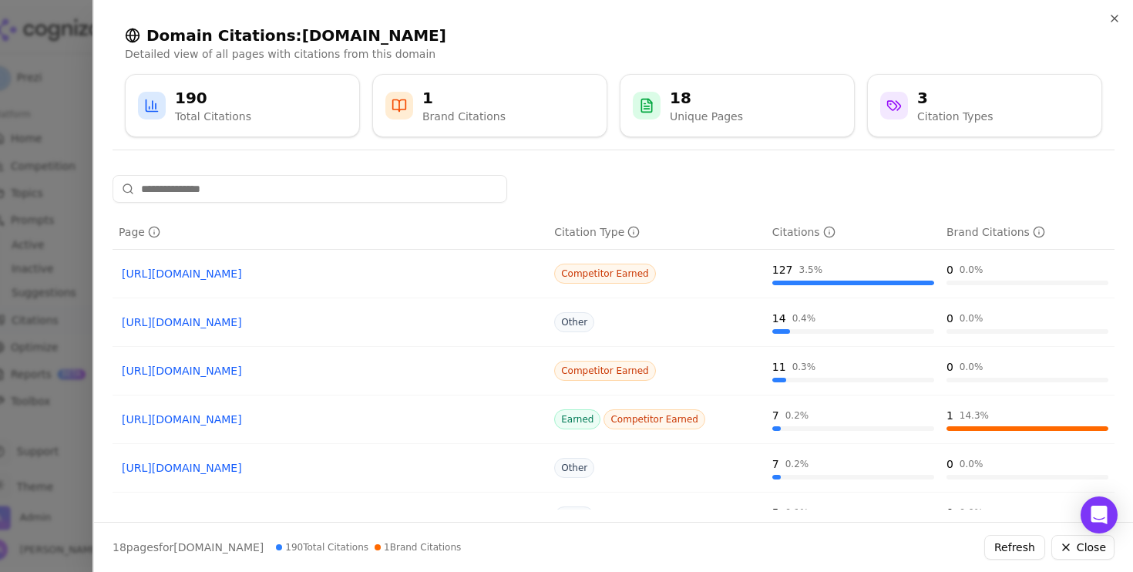
click at [348, 422] on link "https://slidesai.io/blog/best-ai-for-making-lesson-plan-slides" at bounding box center [330, 419] width 417 height 15
click at [37, 399] on div at bounding box center [566, 286] width 1133 height 572
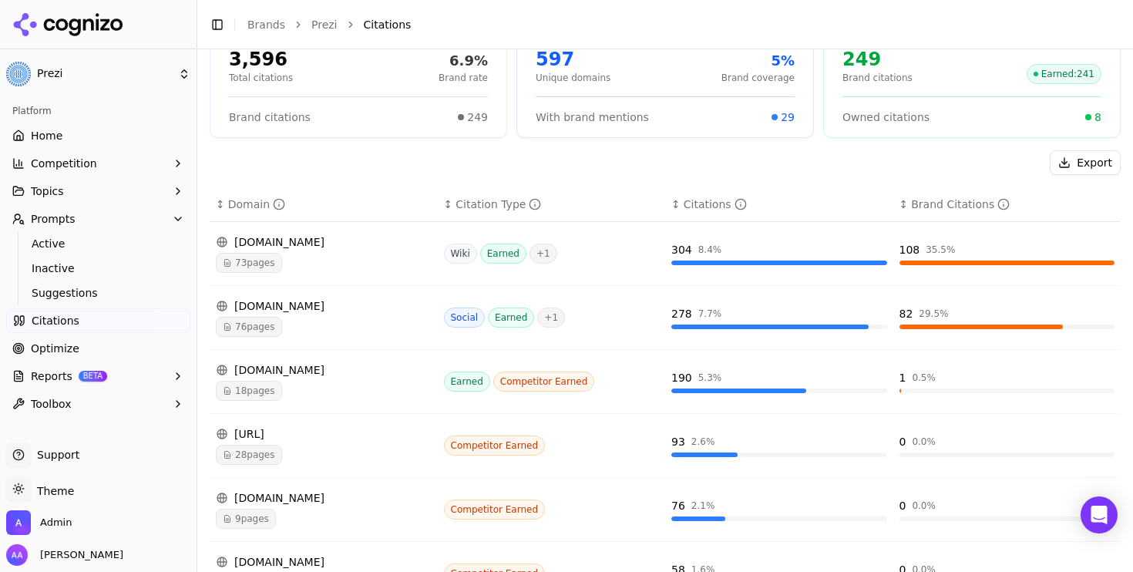
scroll to position [0, 0]
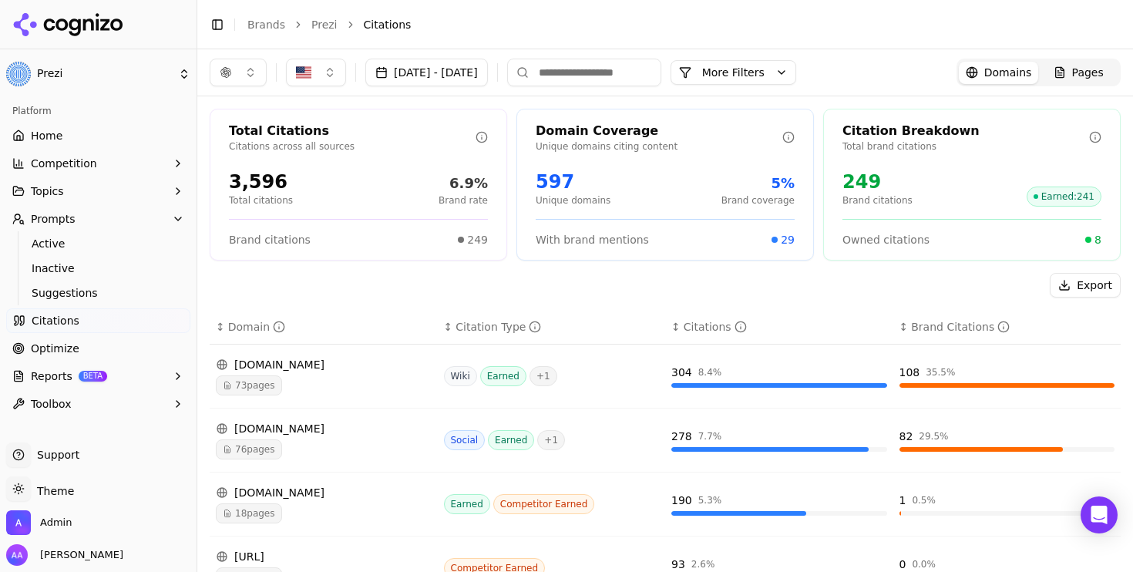
click at [1091, 79] on span "Pages" at bounding box center [1088, 72] width 32 height 15
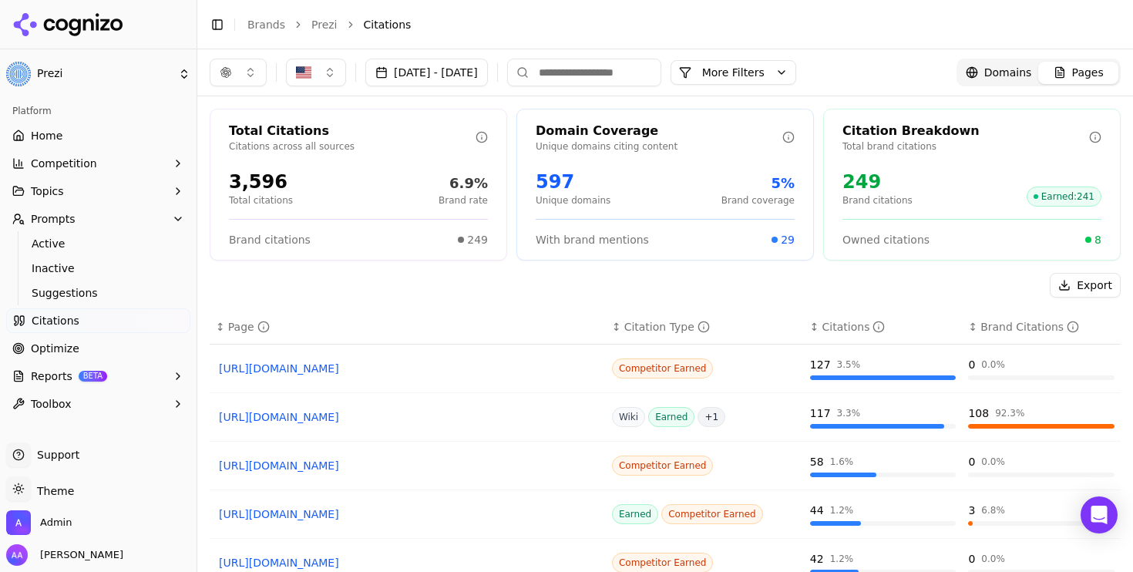
scroll to position [39, 0]
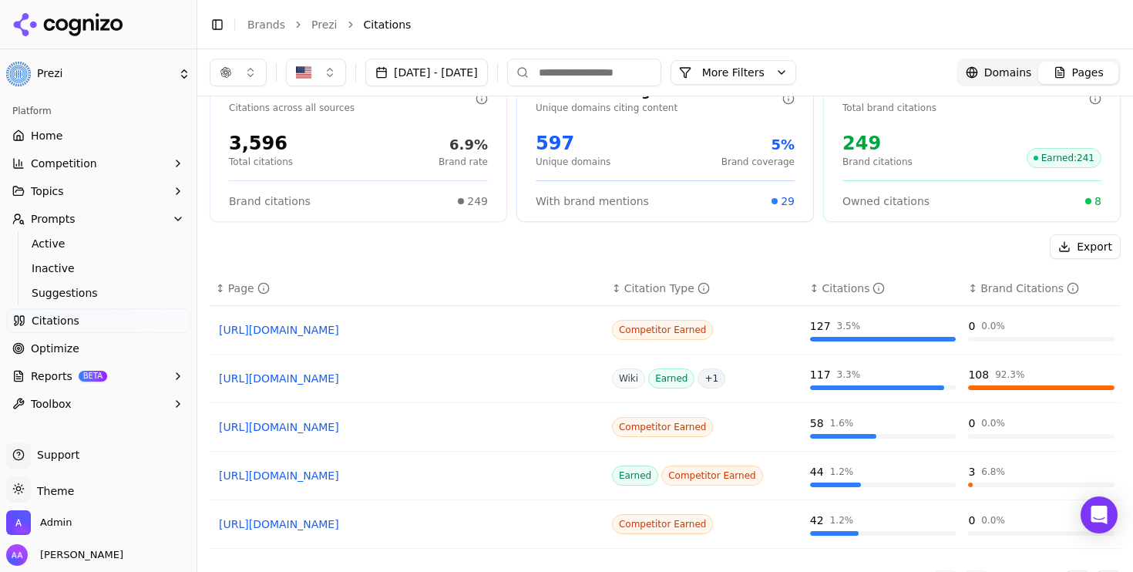
click at [342, 329] on link "https://slidesai.io/blog/best-ai-presentation-makers" at bounding box center [408, 329] width 378 height 15
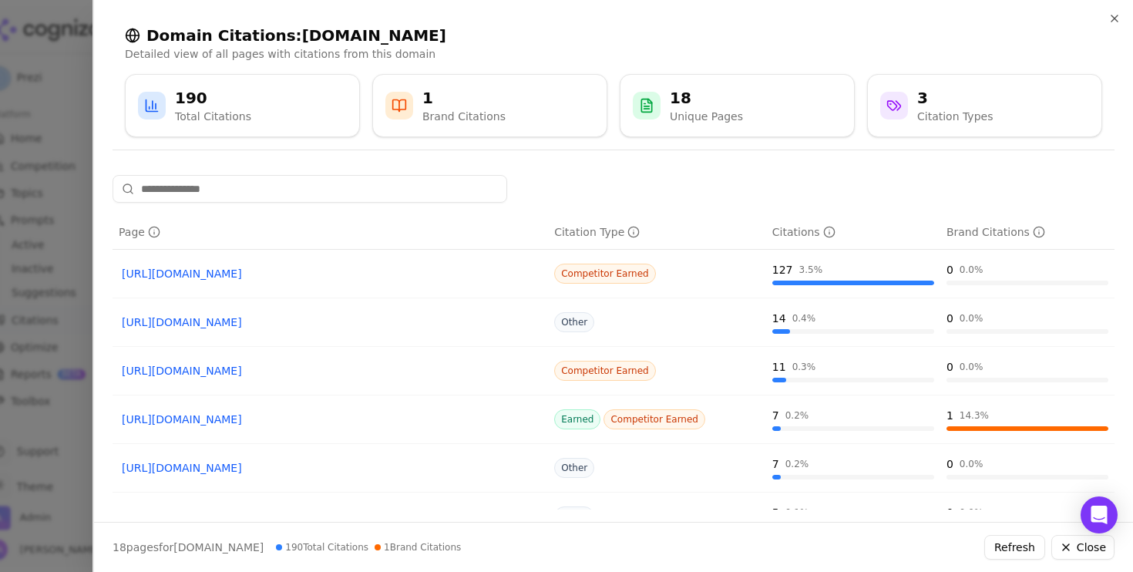
click at [23, 317] on div at bounding box center [566, 286] width 1133 height 572
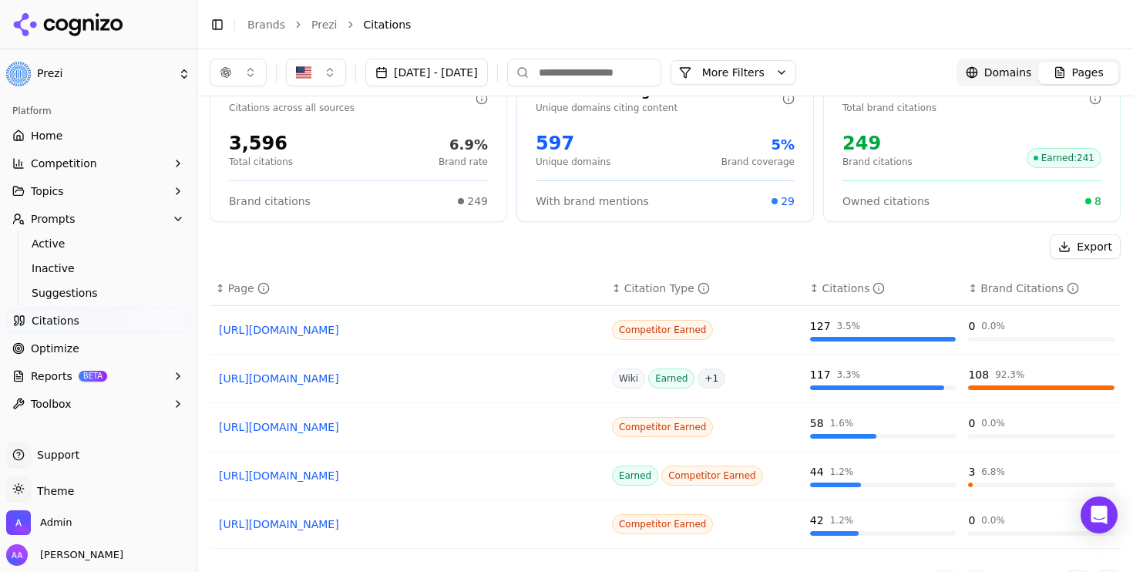
click at [287, 325] on link "https://slidesai.io/blog/best-ai-presentation-makers" at bounding box center [408, 329] width 378 height 15
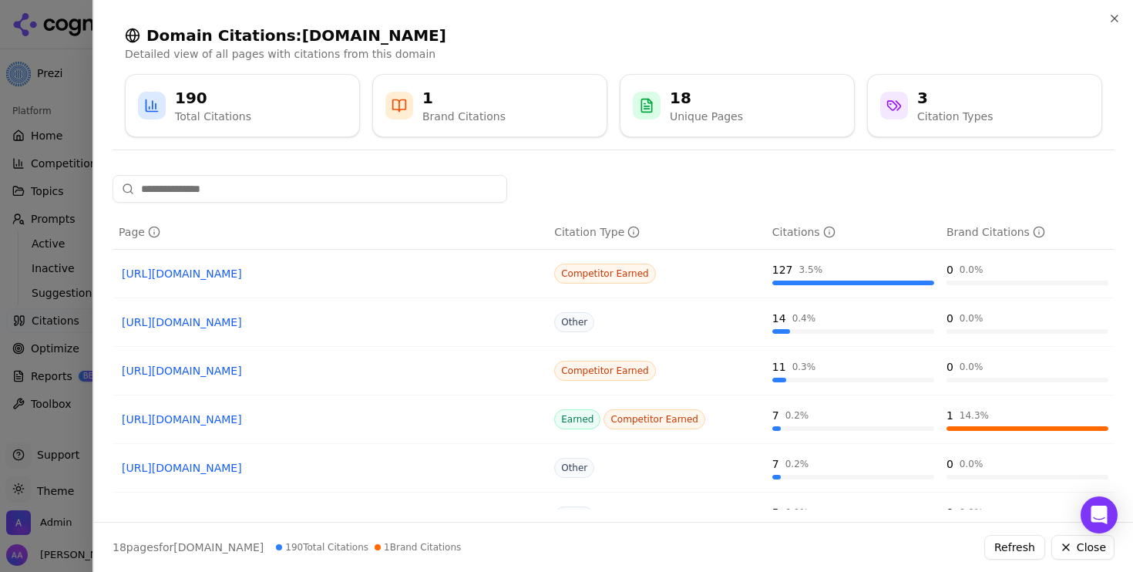
click at [7, 367] on div at bounding box center [566, 286] width 1133 height 572
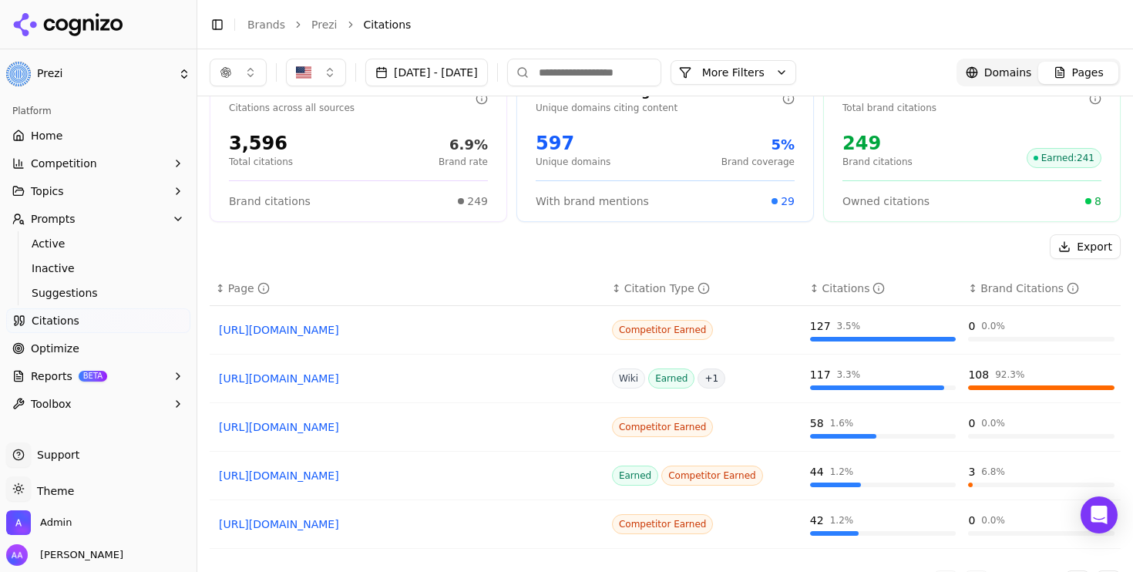
scroll to position [60, 0]
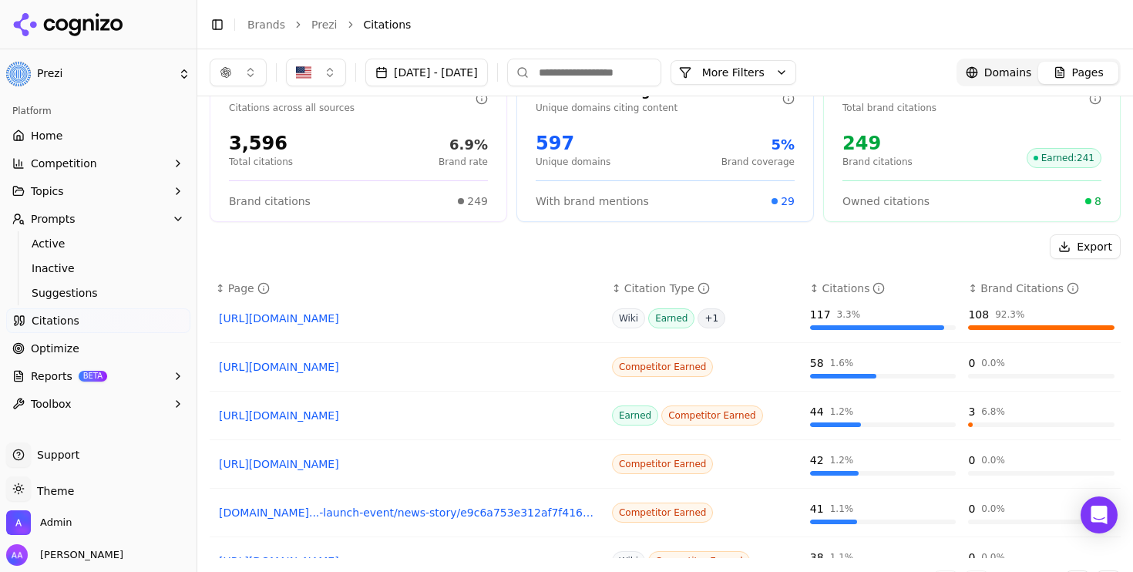
click at [378, 369] on link "https://time.com/7094550/canva-magic-studio" at bounding box center [408, 366] width 378 height 15
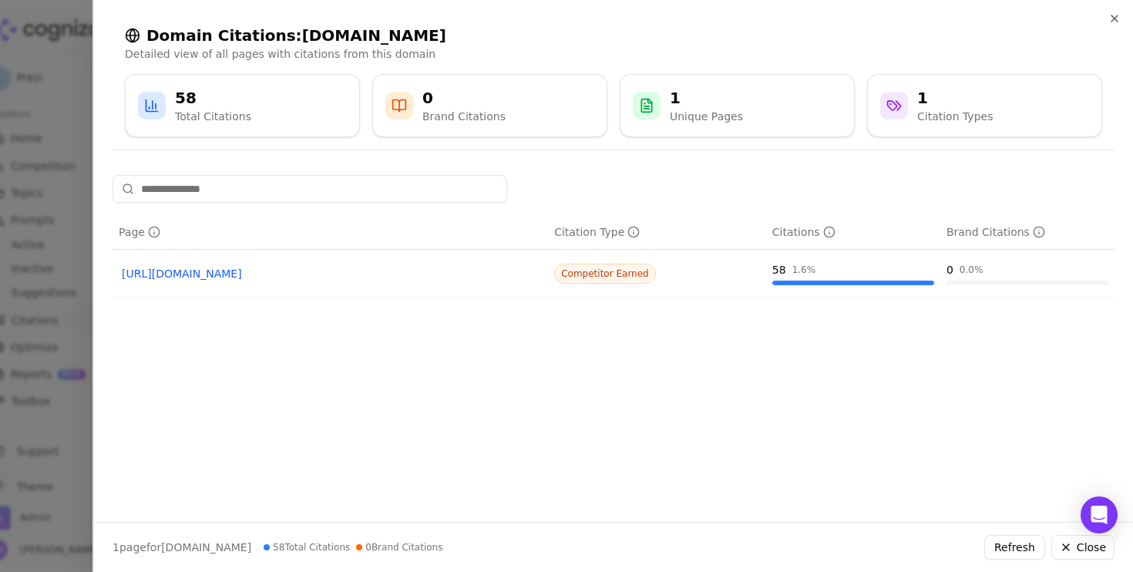
click at [20, 420] on div at bounding box center [566, 286] width 1133 height 572
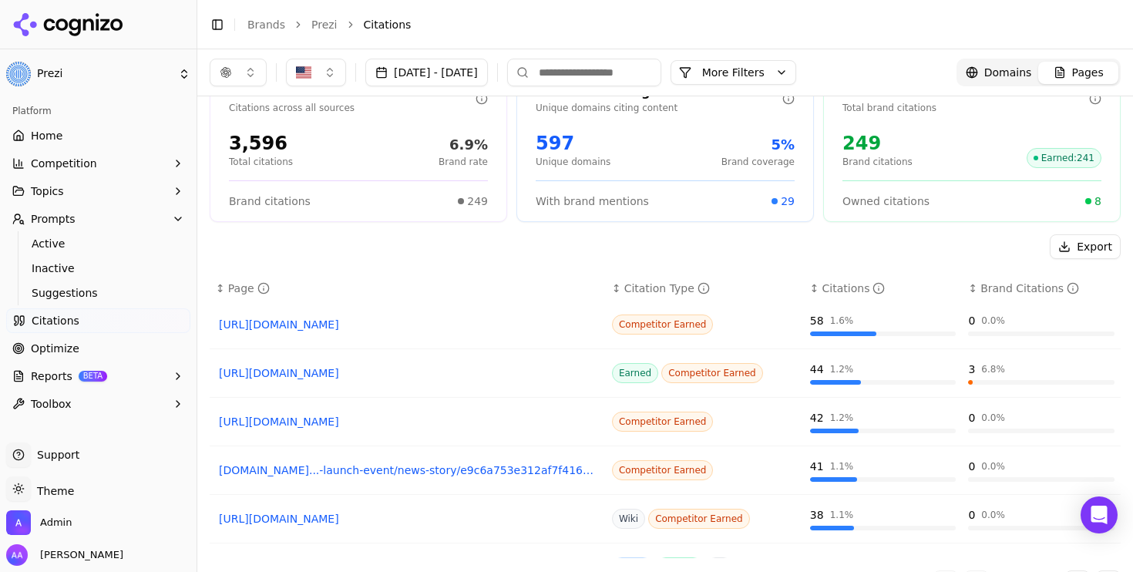
scroll to position [148, 0]
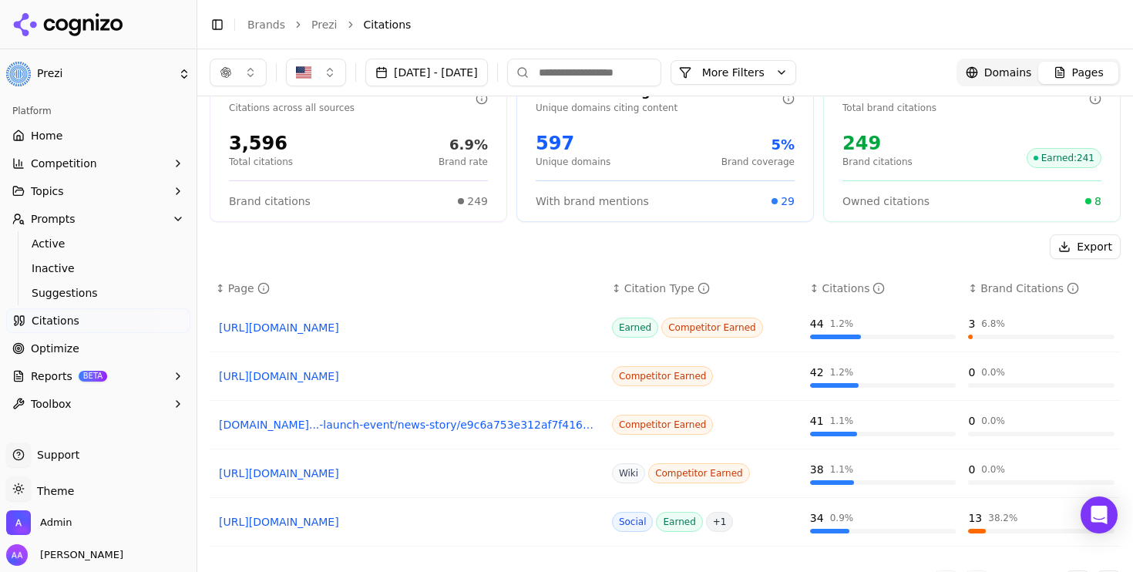
click at [408, 377] on link "https://lifewire.com/use-ai-in-canva-8667865" at bounding box center [408, 375] width 378 height 15
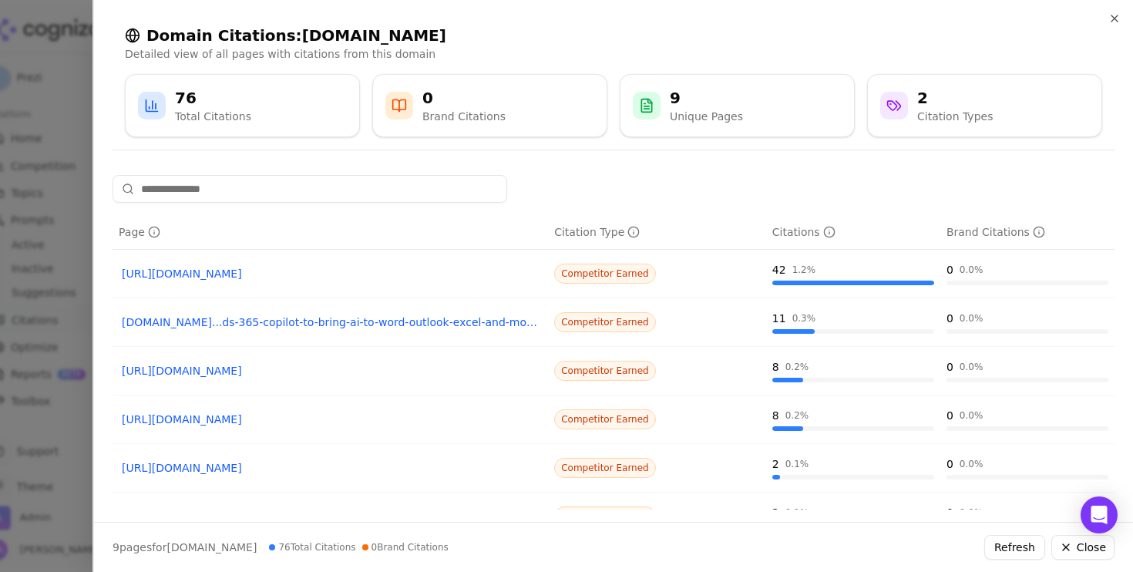
click at [175, 276] on link "https://lifewire.com/use-ai-in-canva-8667865" at bounding box center [330, 273] width 417 height 15
click at [66, 370] on div at bounding box center [566, 286] width 1133 height 572
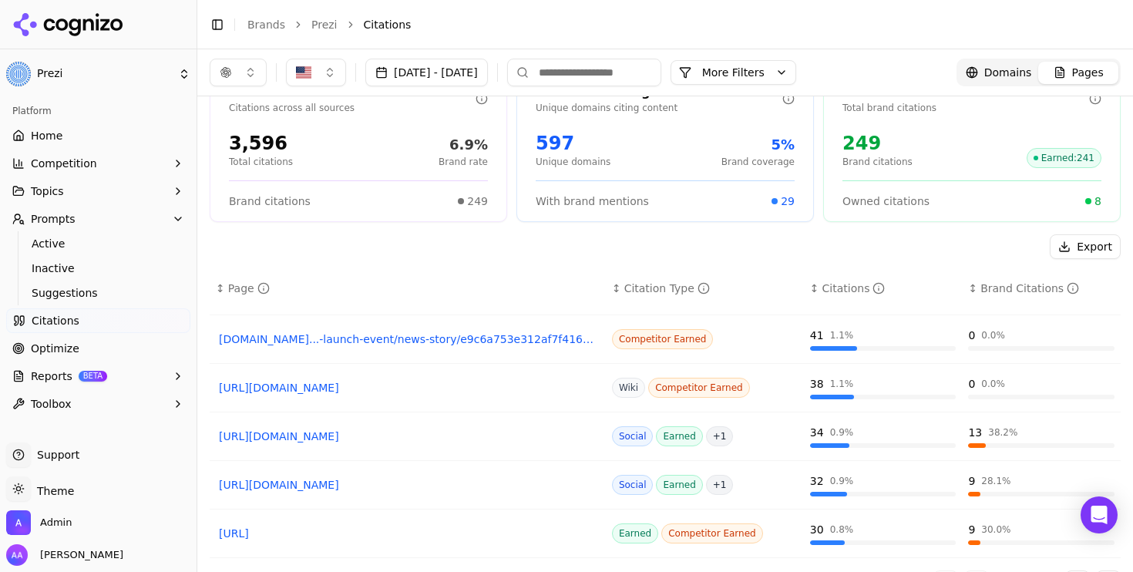
scroll to position [74, 0]
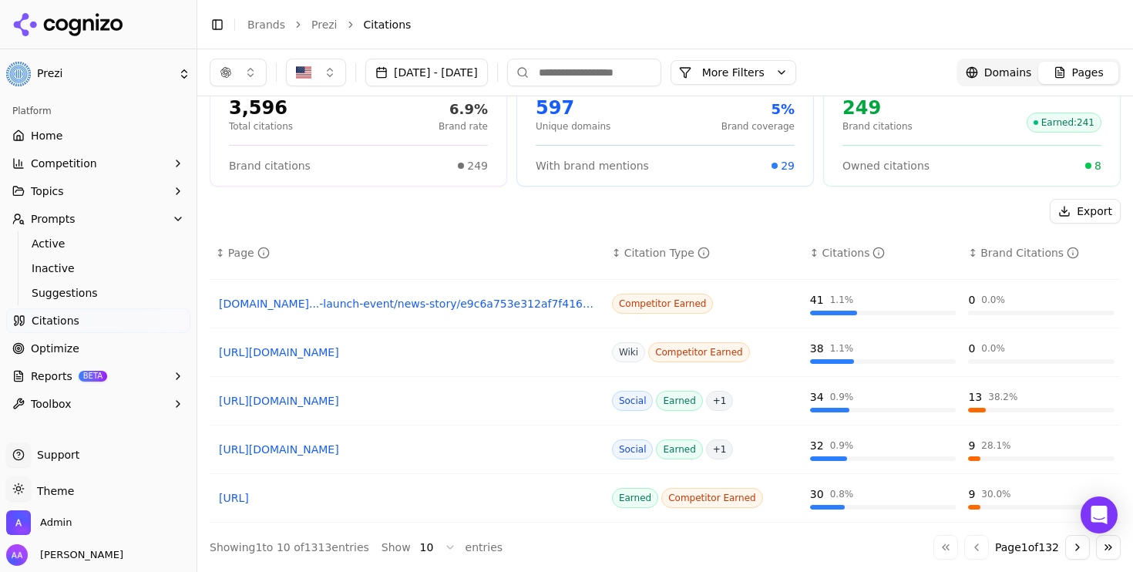
click at [1074, 546] on button "Go to next page" at bounding box center [1077, 547] width 25 height 25
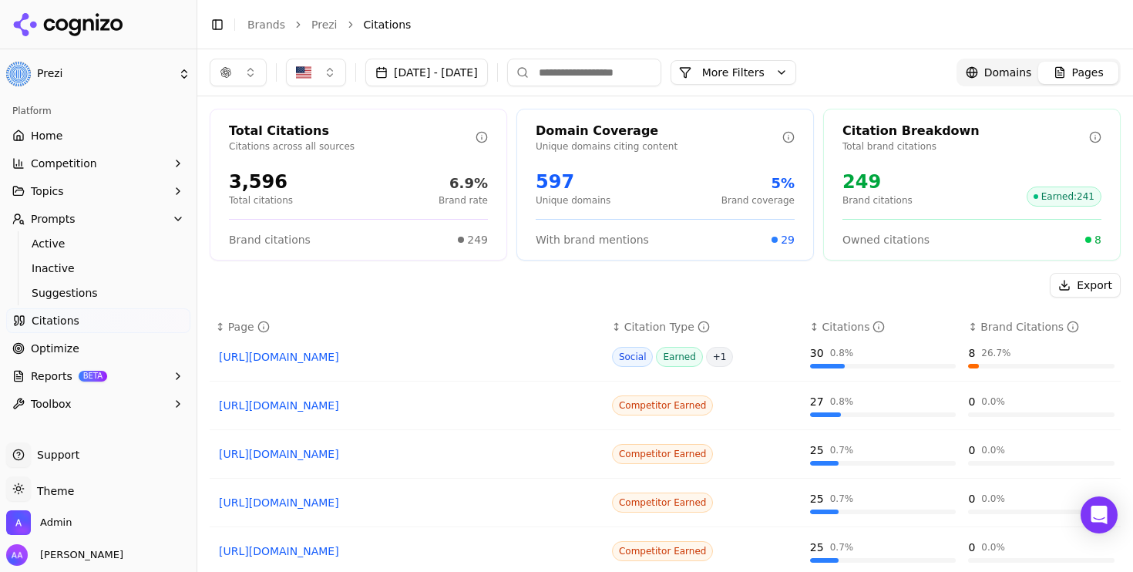
scroll to position [10, 0]
click at [466, 304] on div "Export ↕ Page ↕ Citation Type ↕ Citations ↕ Brand Citations https://reddit.com/…" at bounding box center [665, 453] width 911 height 361
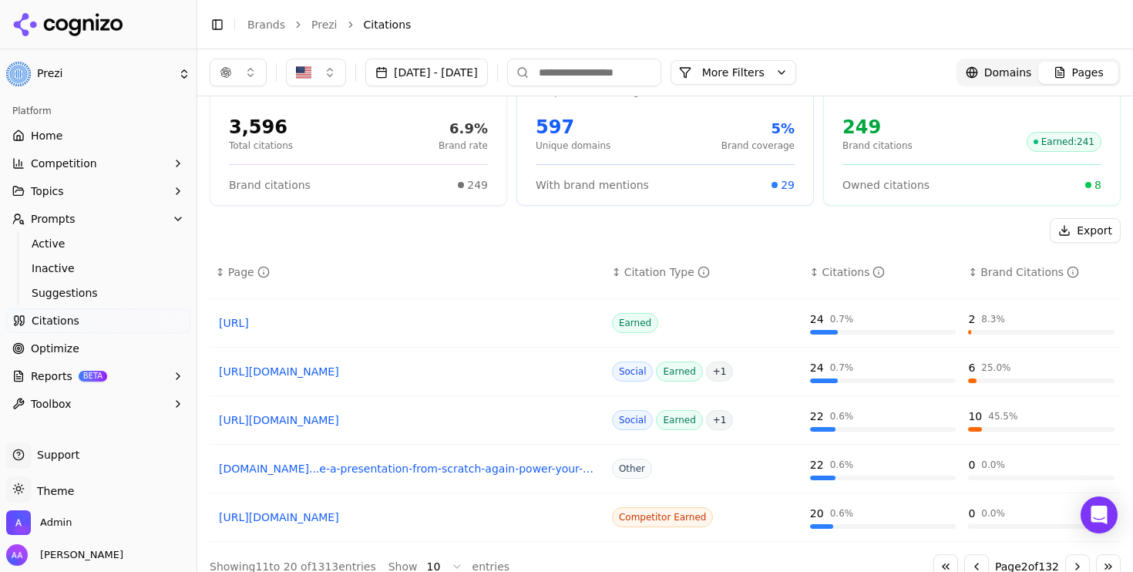
scroll to position [74, 0]
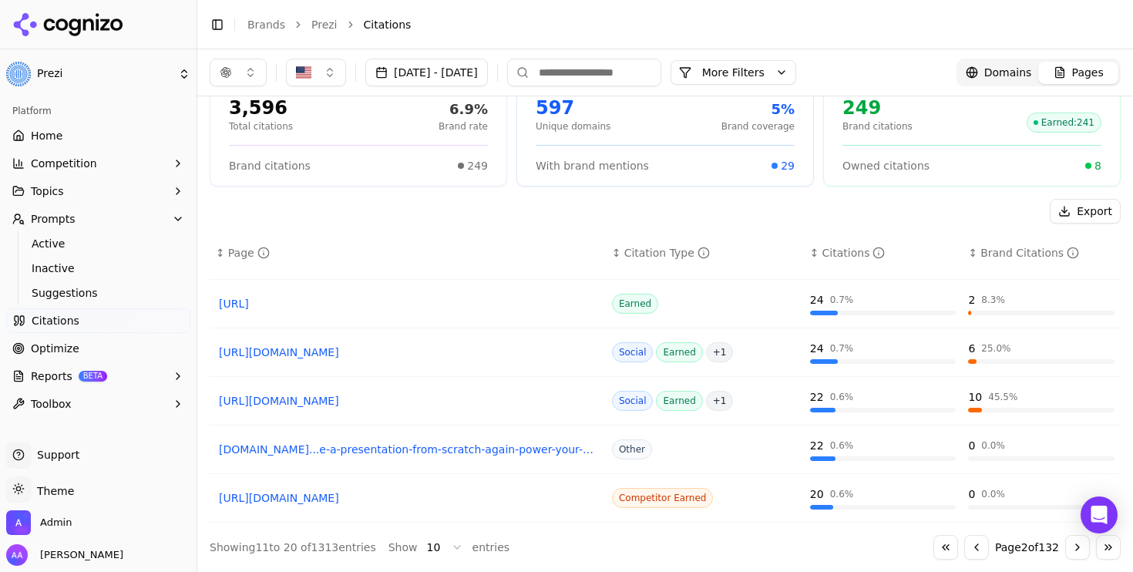
click at [1068, 548] on button "Go to next page" at bounding box center [1077, 547] width 25 height 25
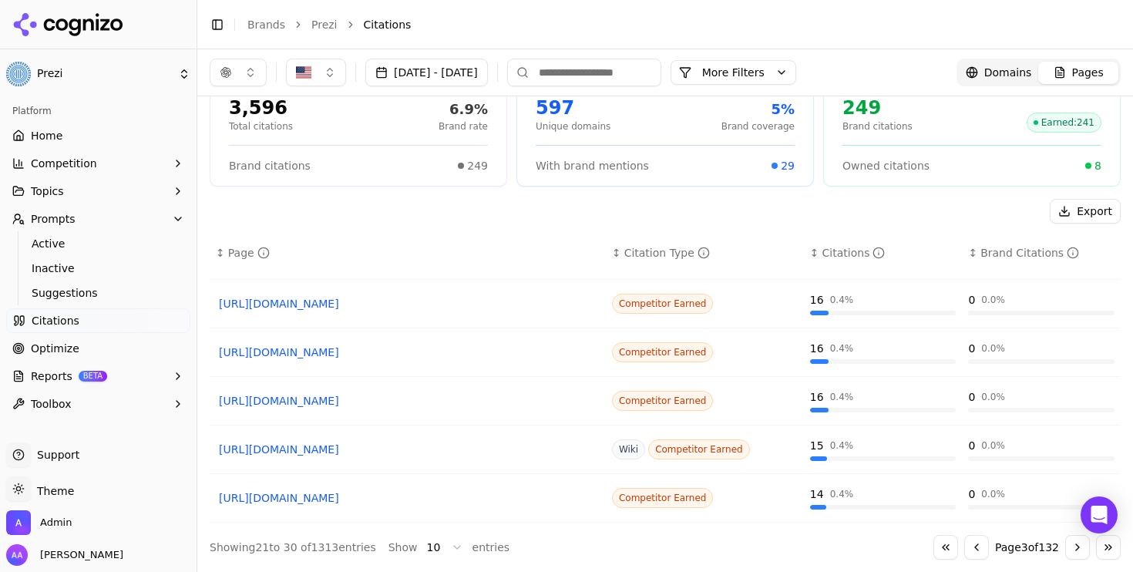
click at [471, 240] on th "↕ Page" at bounding box center [408, 253] width 396 height 35
click at [401, 224] on div "Export ↕ Page ↕ Citation Type ↕ Citations ↕ Brand Citations wsj.com...enai-unve…" at bounding box center [665, 379] width 911 height 361
click at [32, 244] on span "Active" at bounding box center [99, 243] width 134 height 15
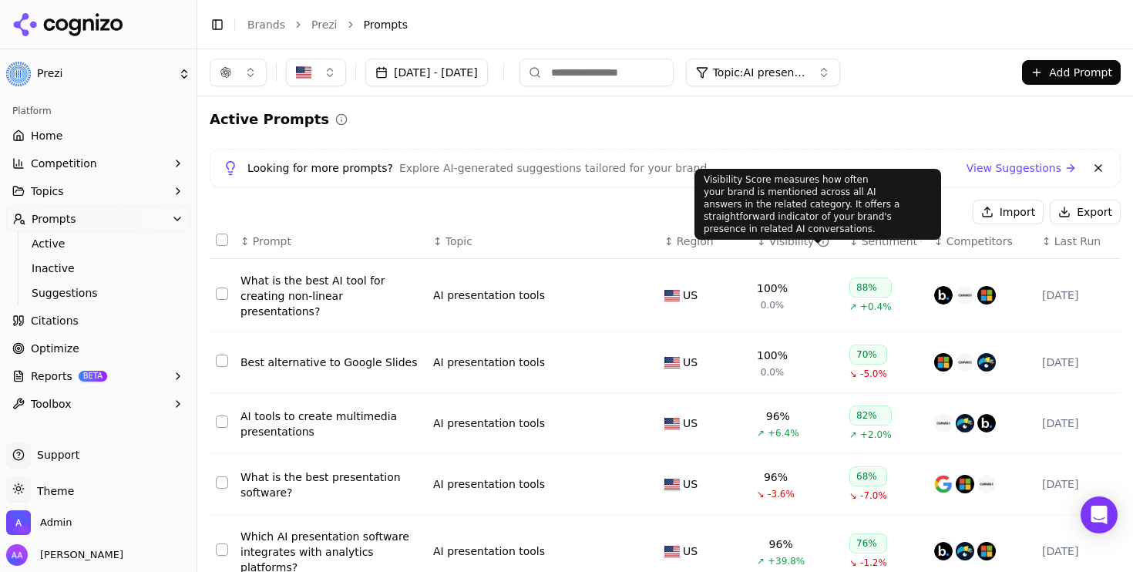
click at [804, 235] on div "Visibility" at bounding box center [799, 241] width 61 height 15
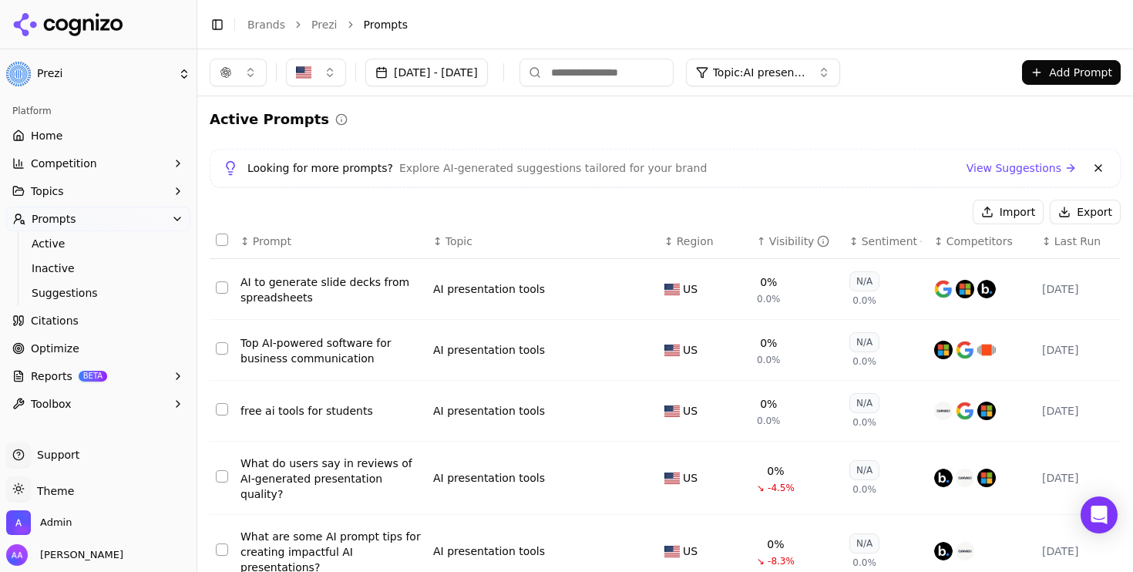
click at [338, 293] on div "AI to generate slide decks from spreadsheets" at bounding box center [330, 289] width 180 height 31
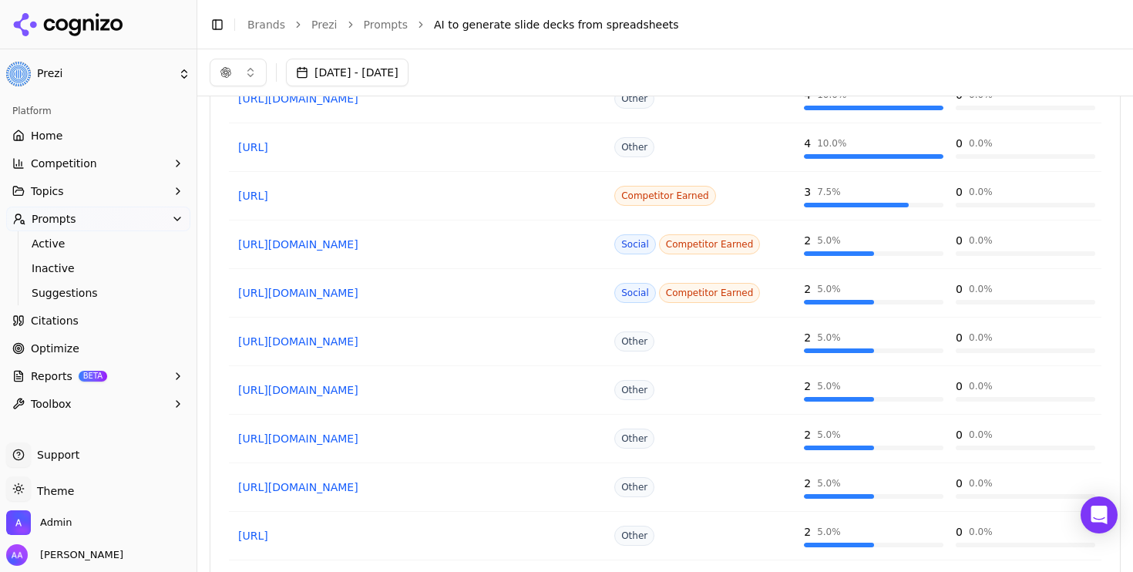
scroll to position [1348, 0]
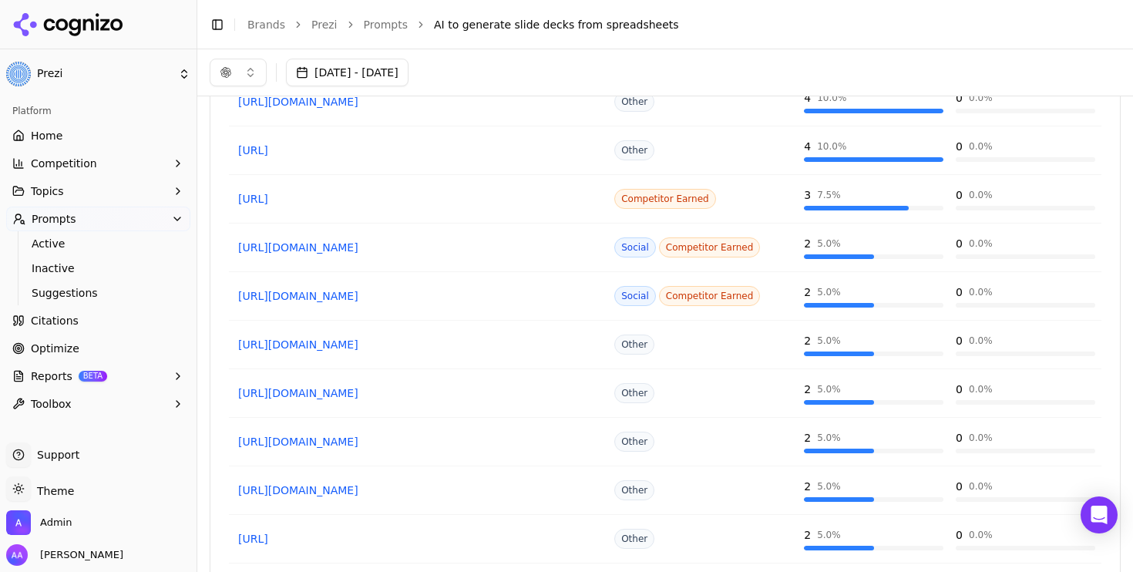
click at [365, 242] on link "https://reddit.com/r/ChatGPT/comments/14h2656" at bounding box center [418, 247] width 361 height 15
click at [362, 200] on link "https://presentia.ai/excel-to-powerpoint" at bounding box center [418, 198] width 361 height 15
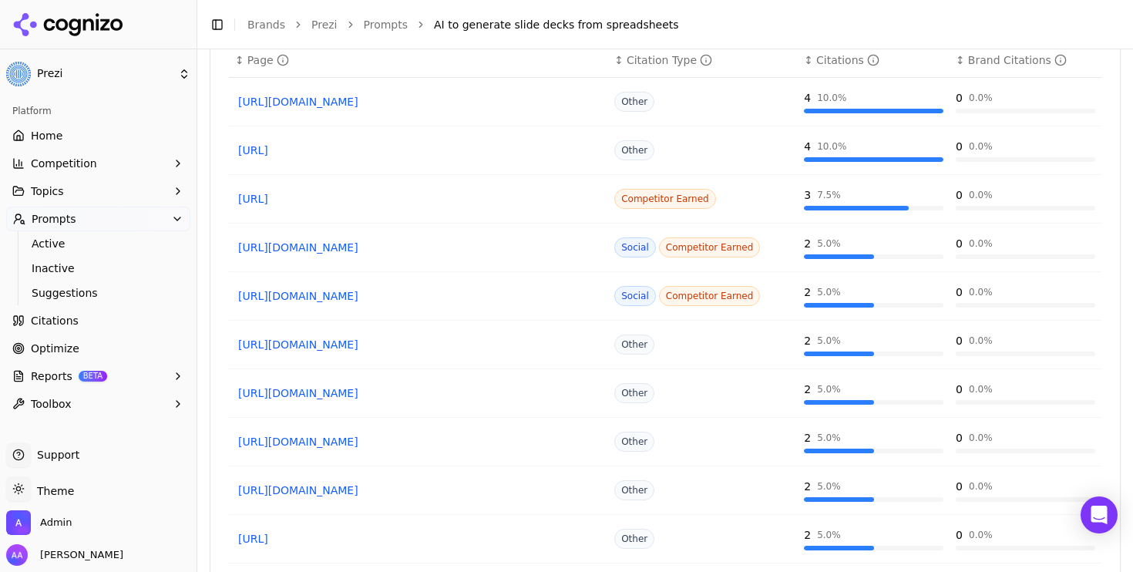
scroll to position [1408, 0]
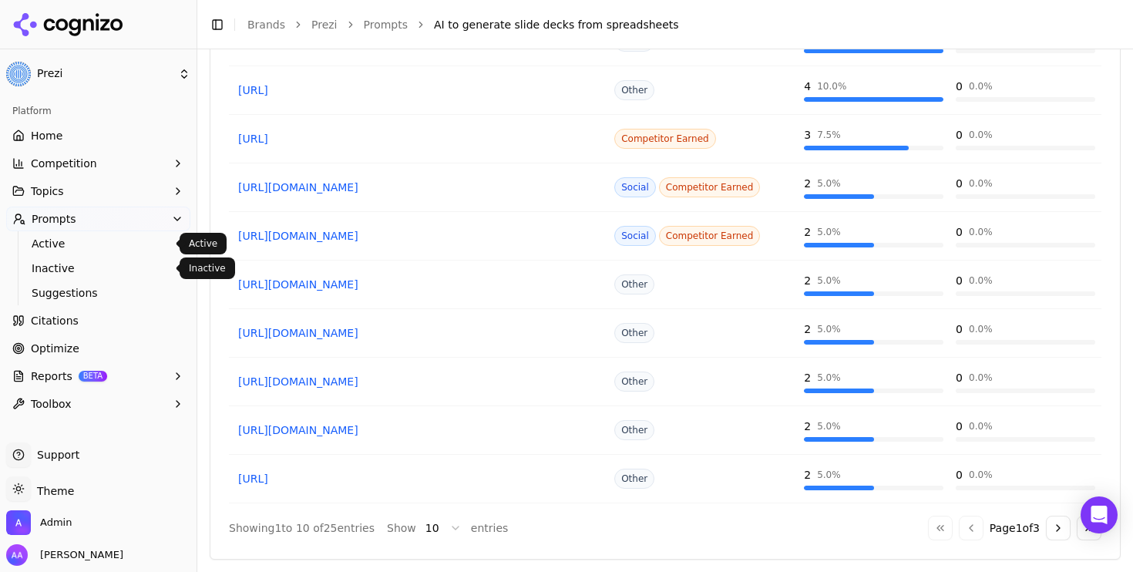
click at [123, 238] on span "Active" at bounding box center [99, 243] width 134 height 15
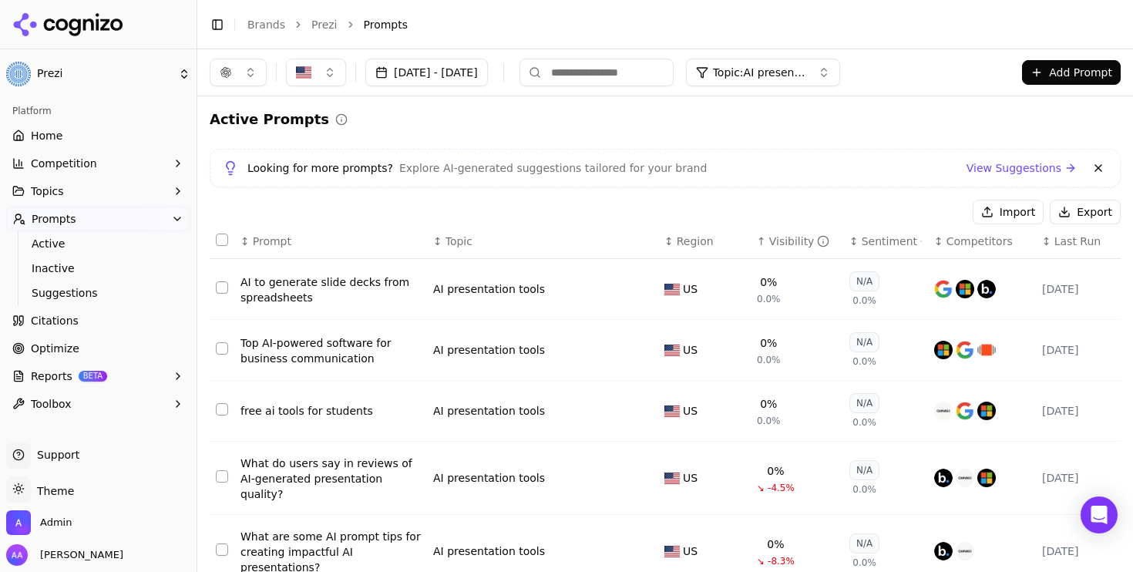
click at [95, 131] on link "Home" at bounding box center [98, 135] width 184 height 25
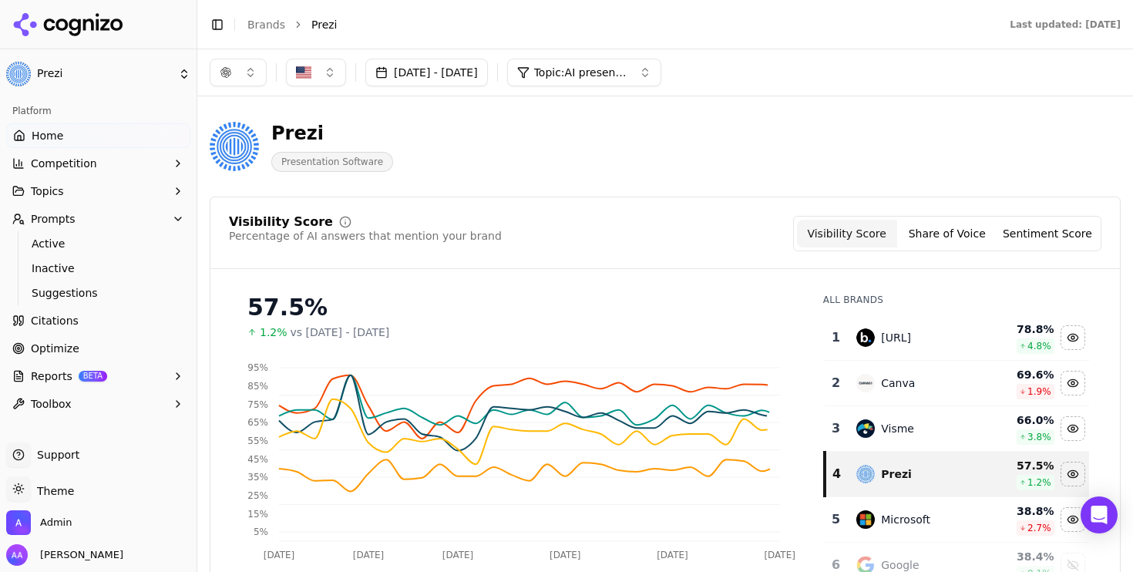
click at [666, 125] on div "Prezi Presentation Software" at bounding box center [555, 146] width 691 height 51
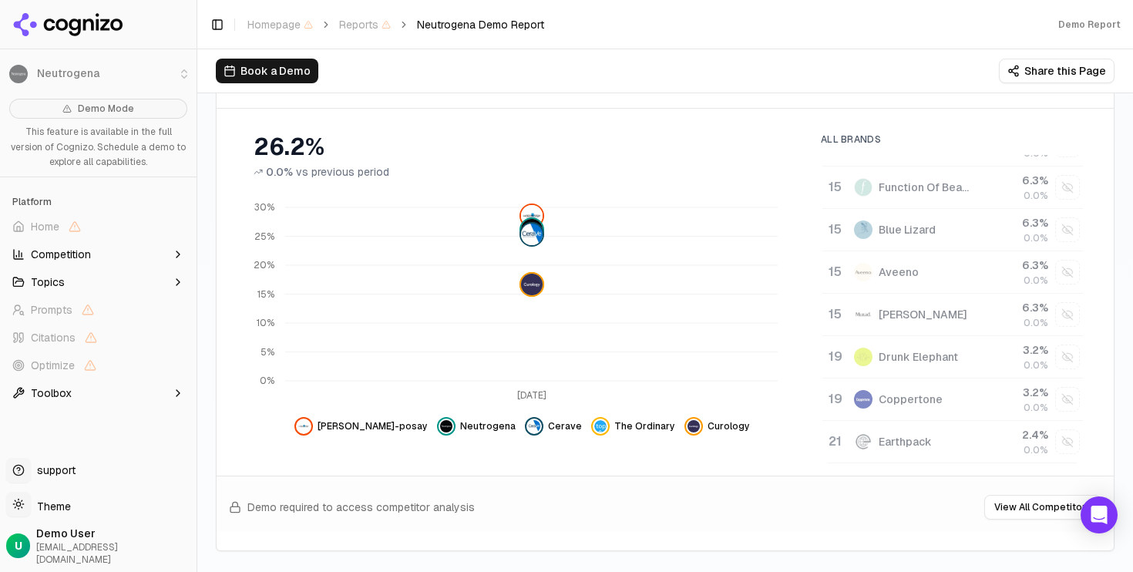
scroll to position [287, 0]
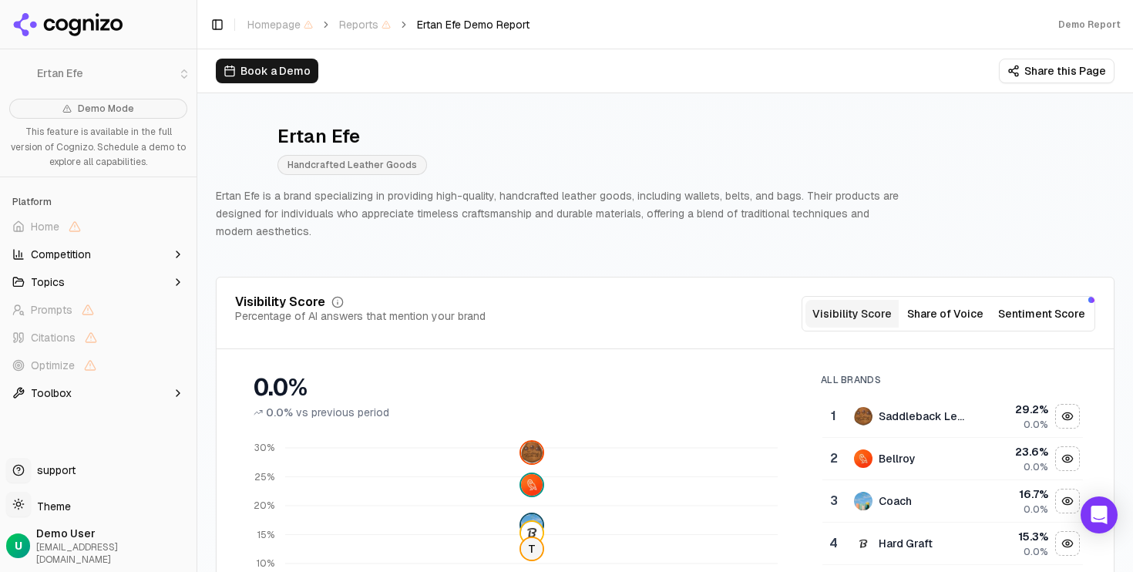
click at [416, 196] on p "Ertan Efe is a brand specializing in providing high-quality, handcrafted leathe…" at bounding box center [561, 213] width 691 height 52
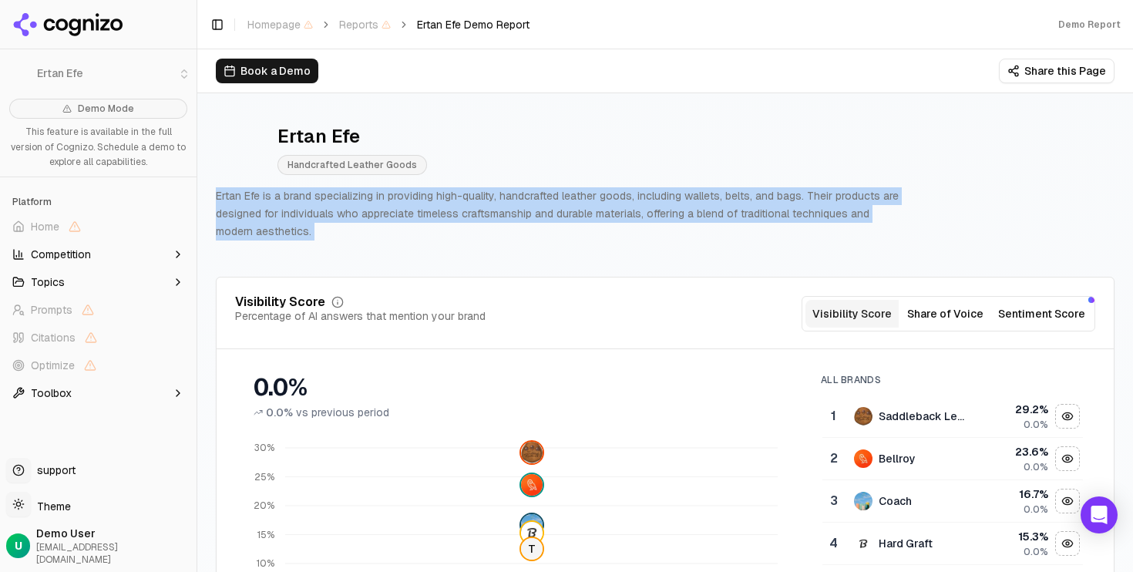
click at [416, 196] on p "Ertan Efe is a brand specializing in providing high-quality, handcrafted leathe…" at bounding box center [561, 213] width 691 height 52
click at [449, 214] on p "Ertan Efe is a brand specializing in providing high-quality, handcrafted leathe…" at bounding box center [561, 213] width 691 height 52
drag, startPoint x: 484, startPoint y: 234, endPoint x: 412, endPoint y: 192, distance: 83.9
click at [412, 192] on p "Ertan Efe is a brand specializing in providing high-quality, handcrafted leathe…" at bounding box center [561, 213] width 691 height 52
click at [419, 200] on p "Ertan Efe is a brand specializing in providing high-quality, handcrafted leathe…" at bounding box center [561, 213] width 691 height 52
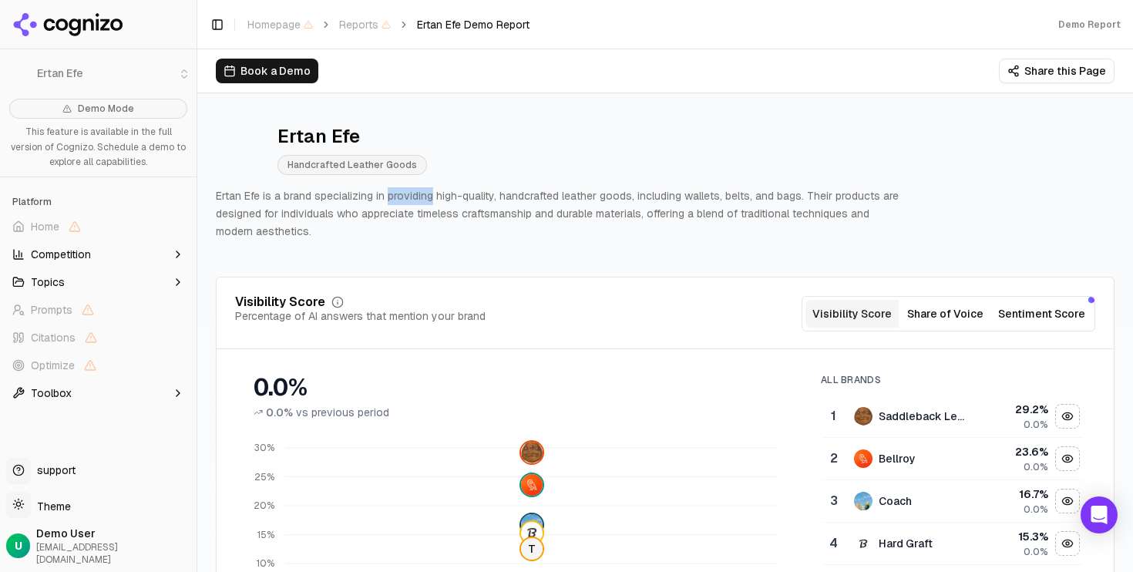
click at [419, 200] on p "Ertan Efe is a brand specializing in providing high-quality, handcrafted leathe…" at bounding box center [561, 213] width 691 height 52
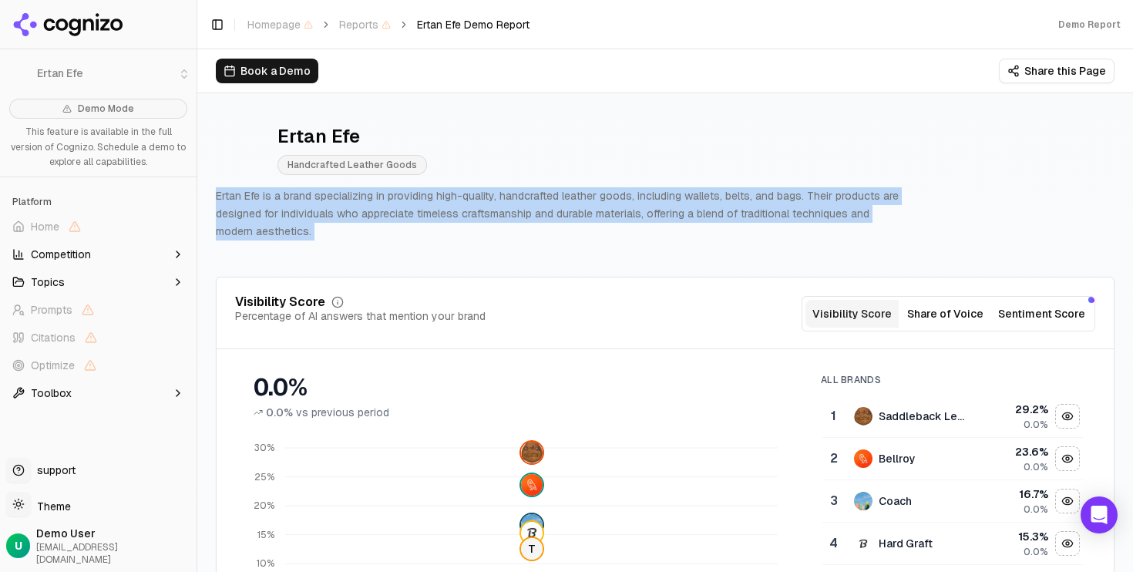
click at [419, 200] on p "Ertan Efe is a brand specializing in providing high-quality, handcrafted leathe…" at bounding box center [561, 213] width 691 height 52
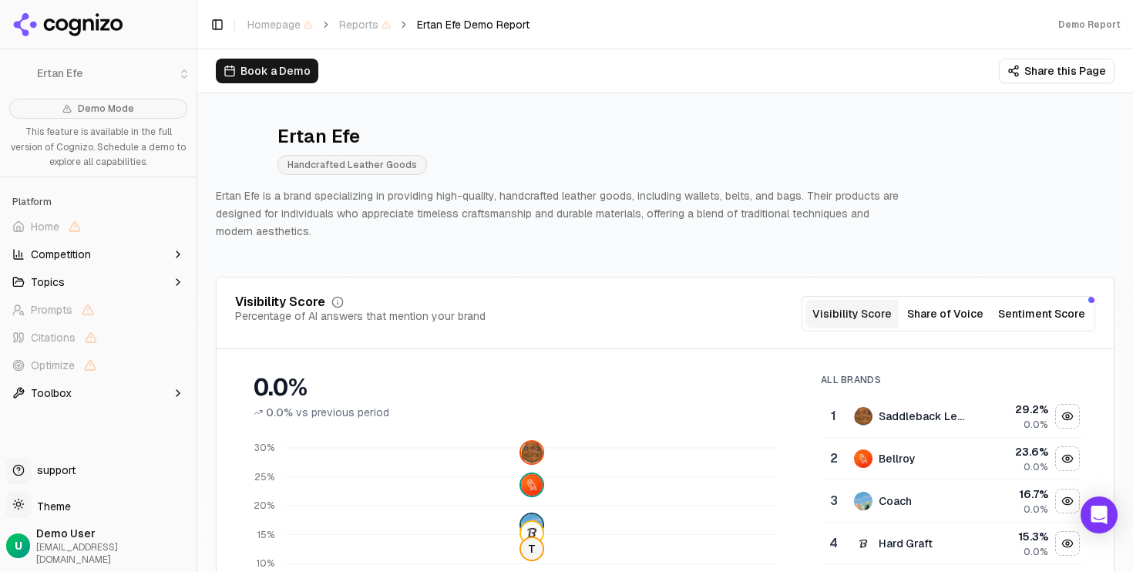
click at [326, 127] on div "Ertan Efe" at bounding box center [352, 136] width 150 height 25
copy div "Ertan Efe"
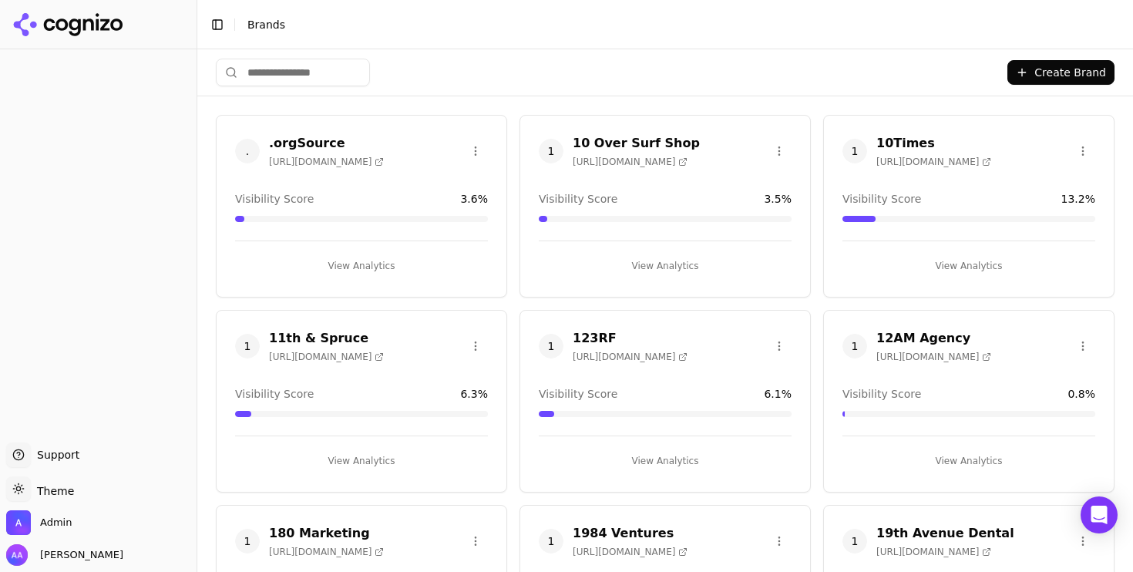
click at [317, 67] on input "search" at bounding box center [293, 73] width 154 height 28
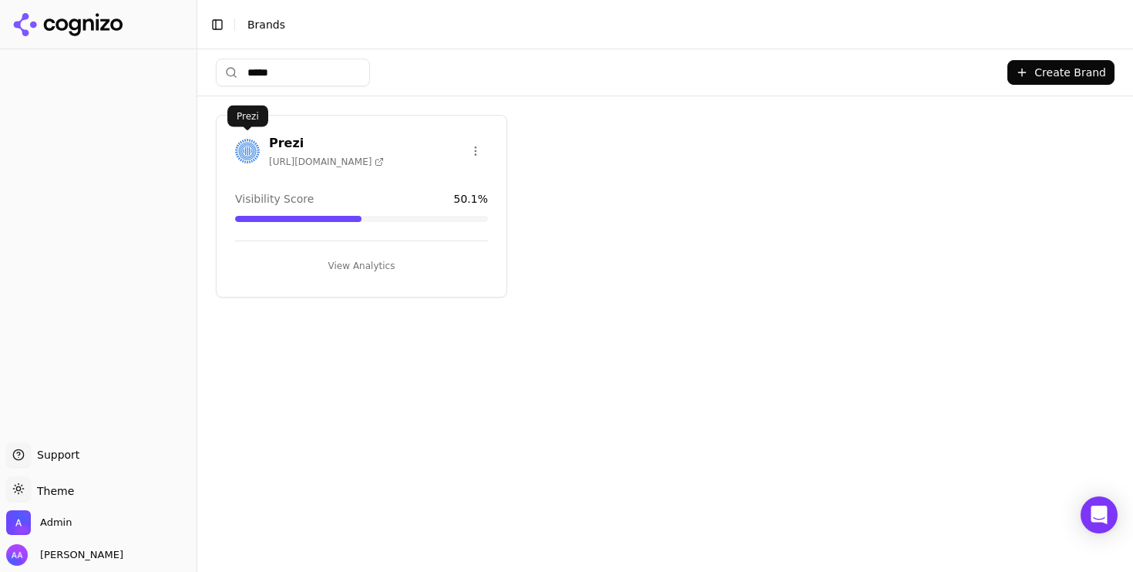
type input "*****"
click at [238, 156] on img at bounding box center [247, 151] width 25 height 25
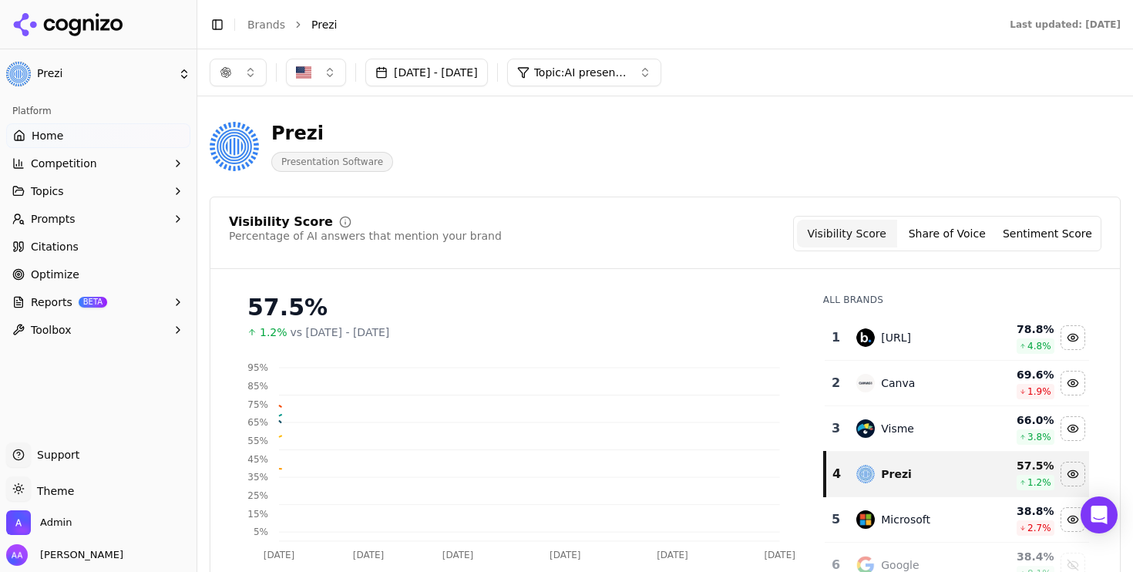
click at [115, 272] on link "Optimize" at bounding box center [98, 274] width 184 height 25
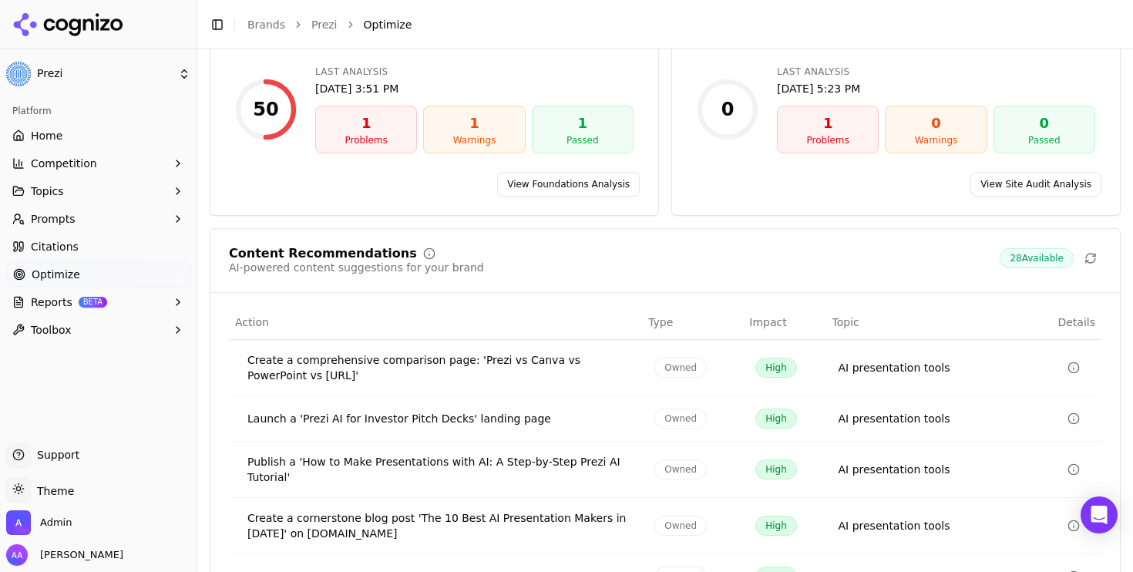
scroll to position [276, 0]
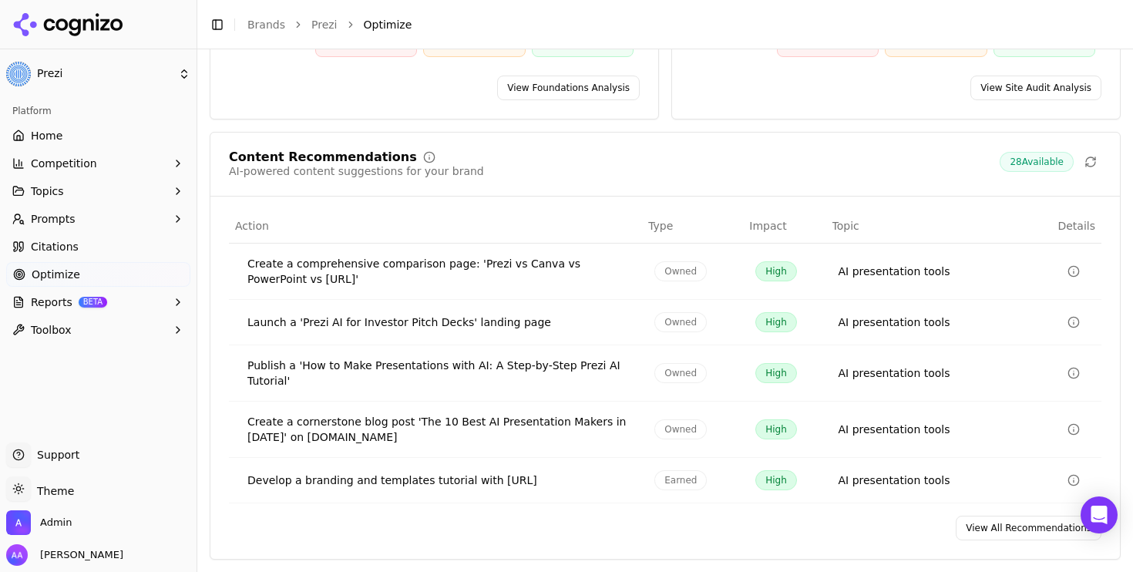
click at [997, 533] on link "View All Recommendations" at bounding box center [1029, 528] width 146 height 25
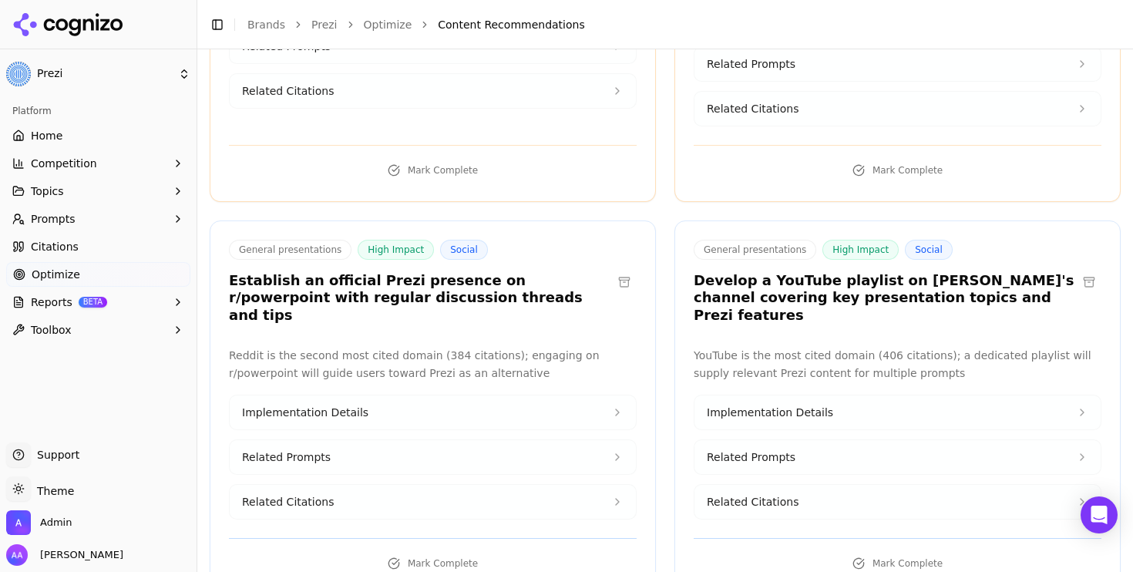
scroll to position [5103, 0]
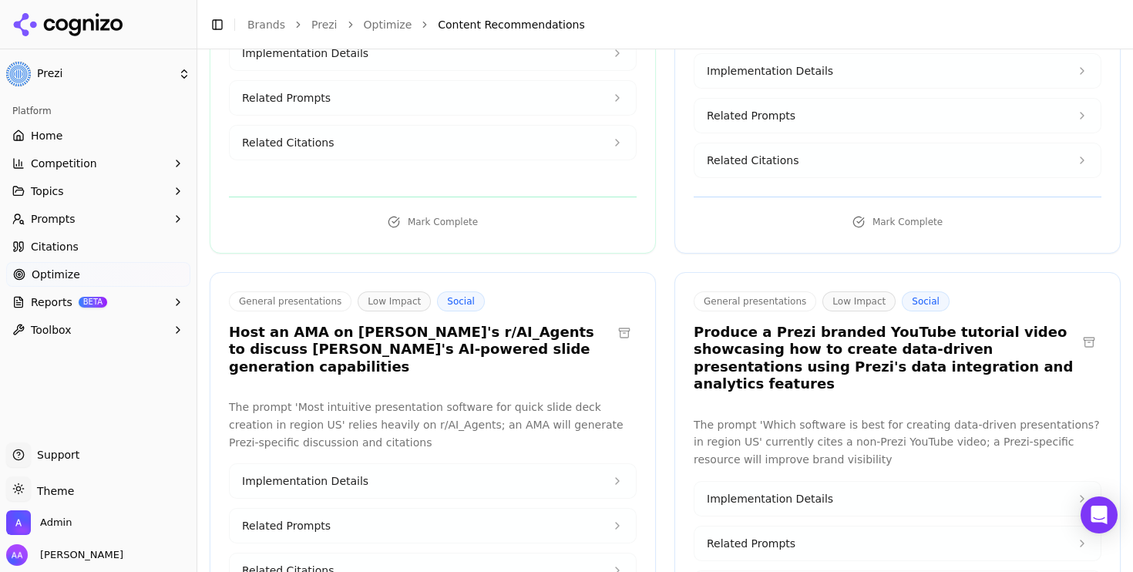
click at [844, 324] on h3 "Produce a Prezi branded YouTube tutorial video showcasing how to create data-dr…" at bounding box center [885, 358] width 383 height 69
click at [803, 489] on div "General presentations Low Impact Social Produce a Prezi branded YouTube tutoria…" at bounding box center [897, 476] width 446 height 409
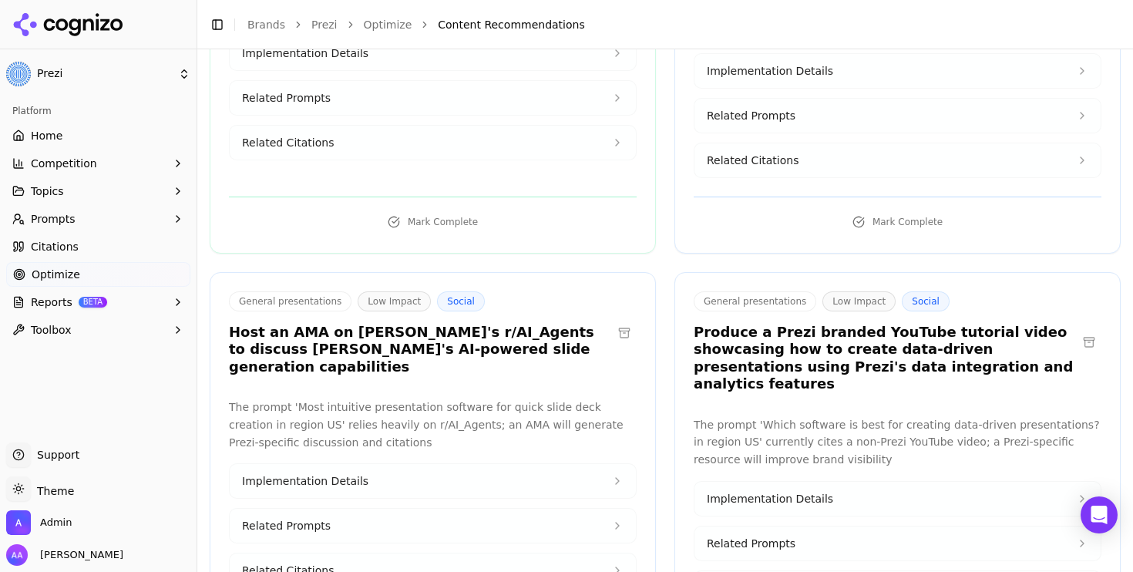
copy div "[URL][DOMAIN_NAME]"
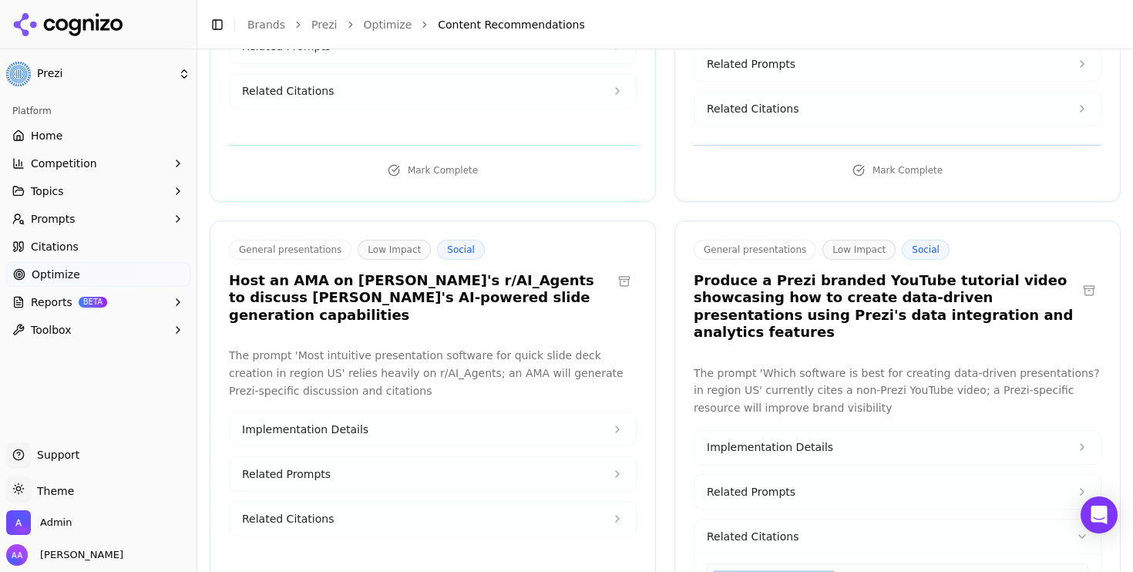
click at [384, 502] on button "Related Citations" at bounding box center [433, 519] width 406 height 34
click at [372, 546] on div "[URL][DOMAIN_NAME]" at bounding box center [433, 560] width 382 height 29
copy div "[URL][DOMAIN_NAME]"
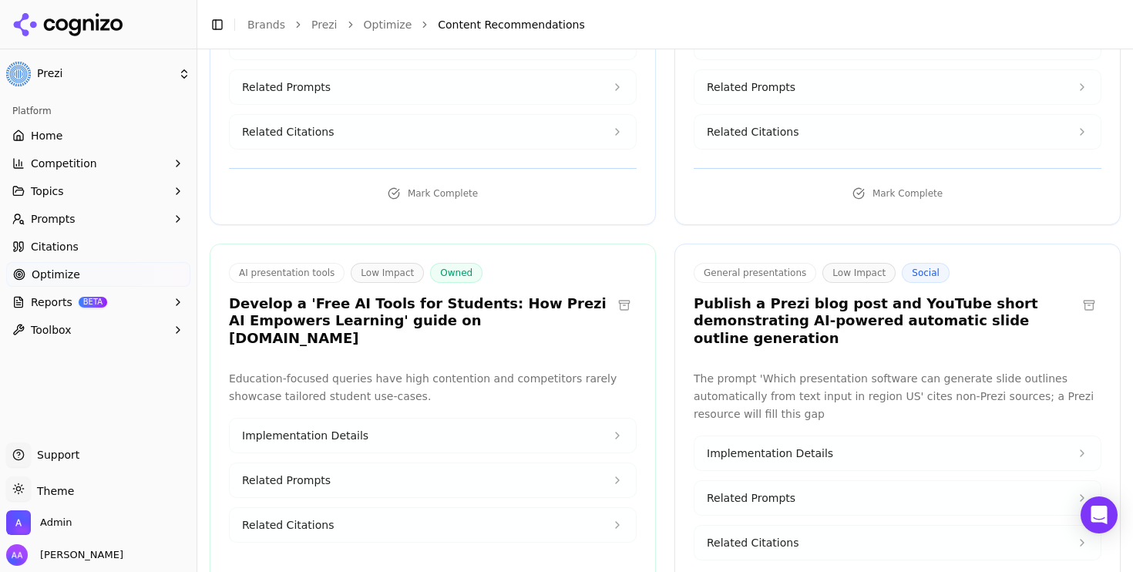
scroll to position [4729, 0]
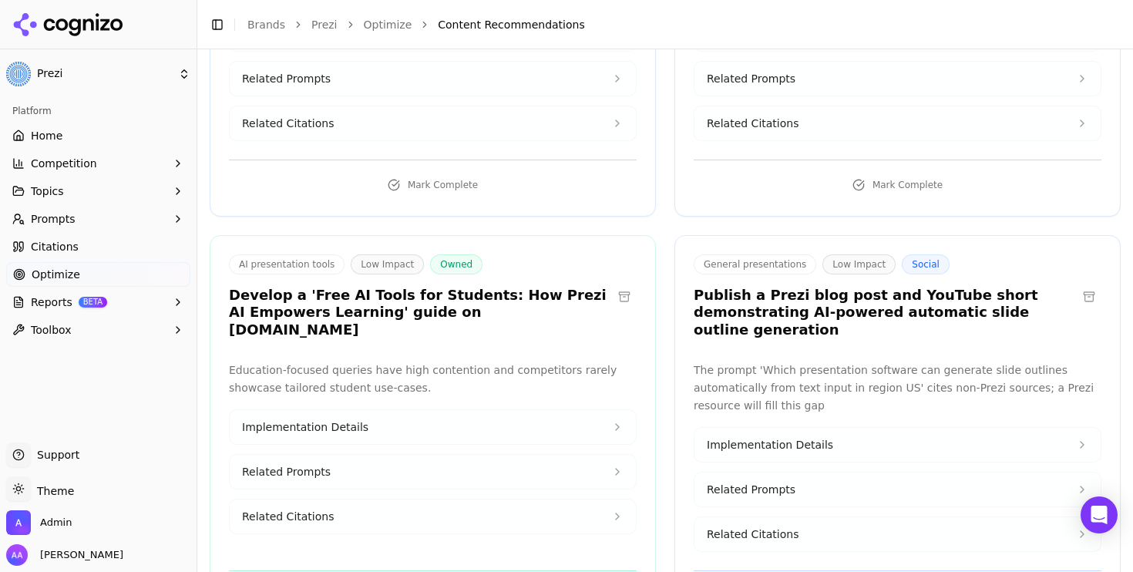
click at [769, 526] on span "Related Citations" at bounding box center [753, 533] width 92 height 15
click at [782, 561] on div "[URL][DOMAIN_NAME]" at bounding box center [898, 575] width 382 height 29
copy div "[URL][DOMAIN_NAME]"
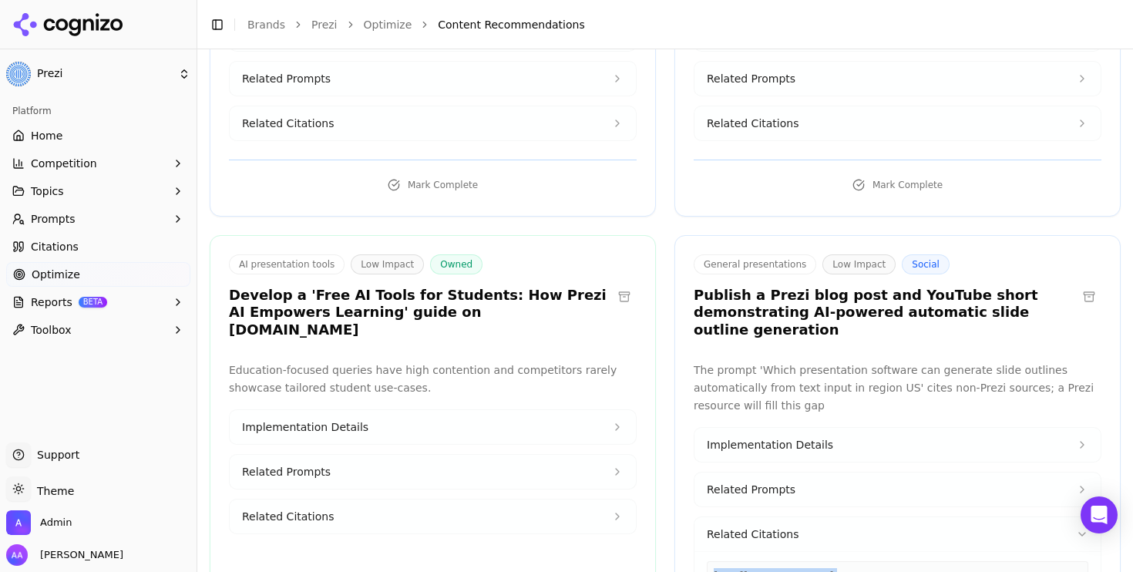
click at [829, 517] on button "Related Citations" at bounding box center [897, 534] width 406 height 34
click at [526, 499] on button "Related Citations" at bounding box center [433, 516] width 406 height 34
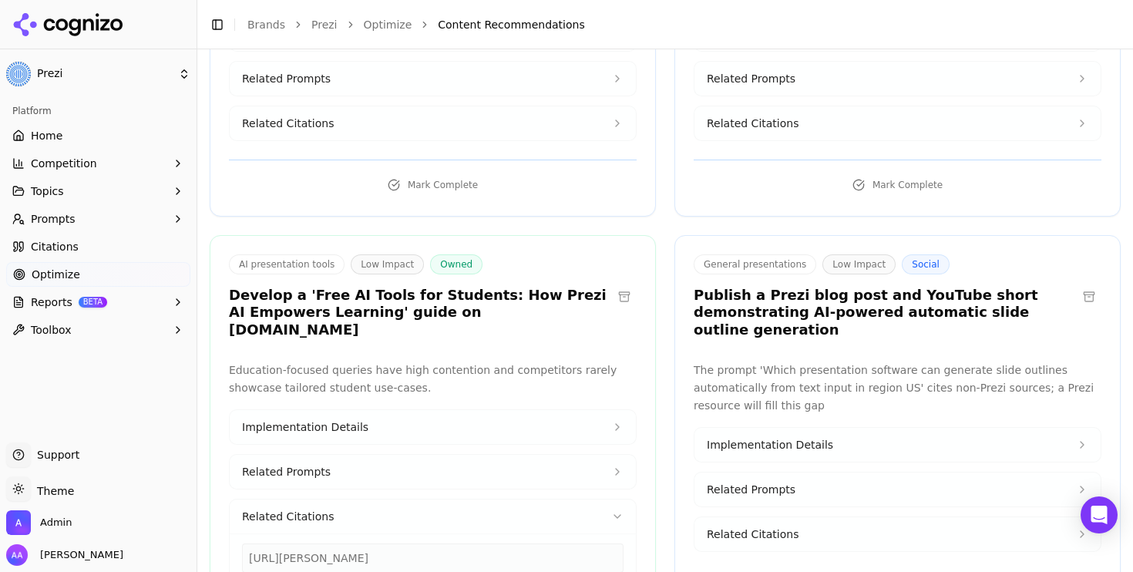
copy div "[URL][DOMAIN_NAME]"
click at [496, 499] on button "Related Citations" at bounding box center [433, 516] width 406 height 34
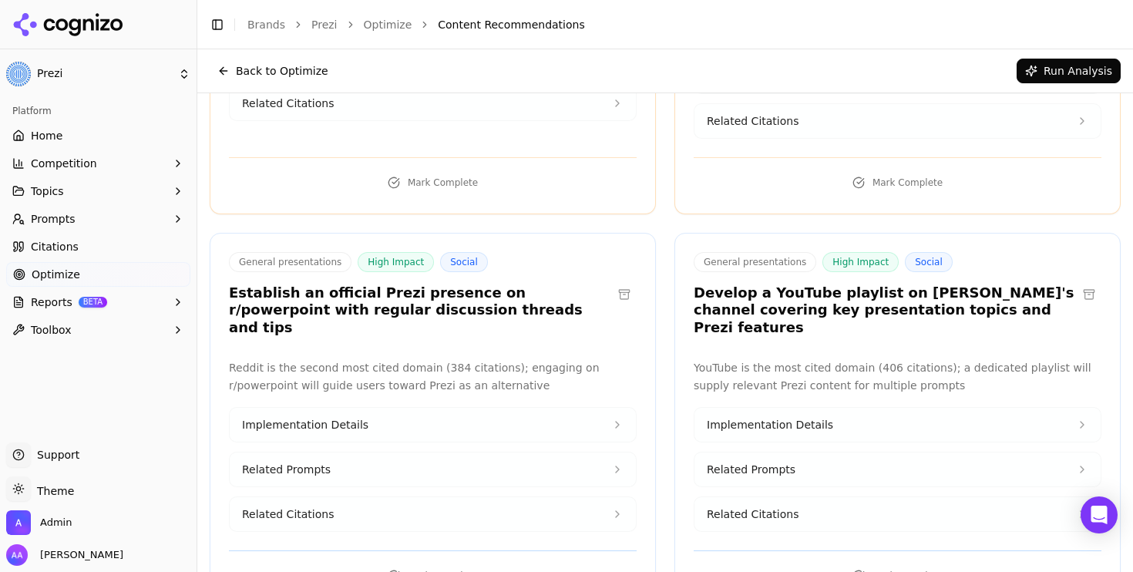
scroll to position [4335, 0]
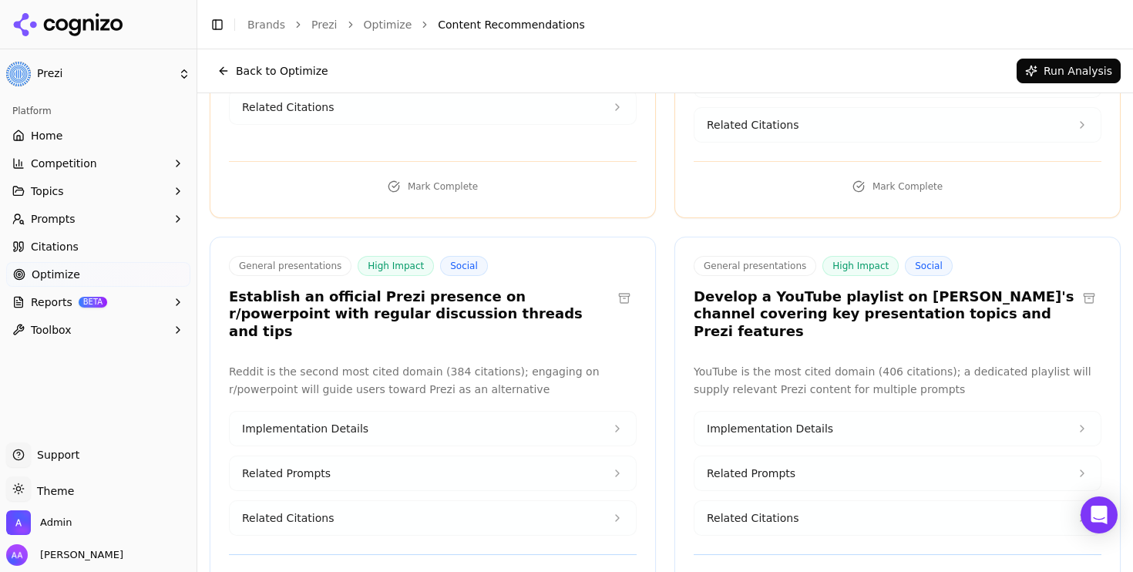
click at [750, 510] on span "Related Citations" at bounding box center [753, 517] width 92 height 15
click at [1091, 286] on button at bounding box center [1089, 298] width 25 height 25
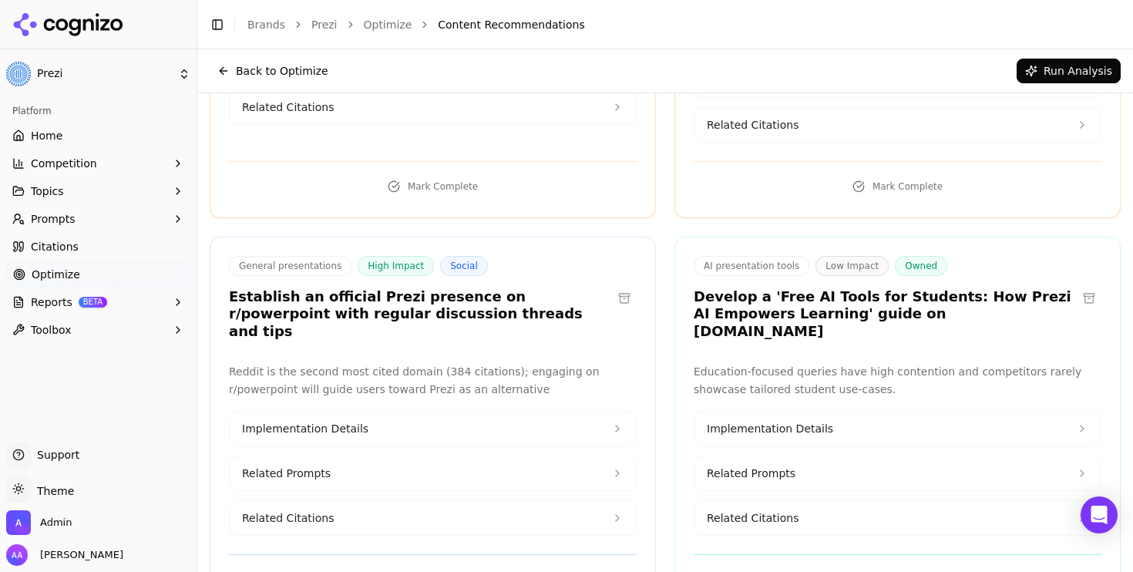
click at [376, 501] on button "Related Citations" at bounding box center [433, 518] width 406 height 34
click at [624, 286] on button at bounding box center [624, 298] width 25 height 25
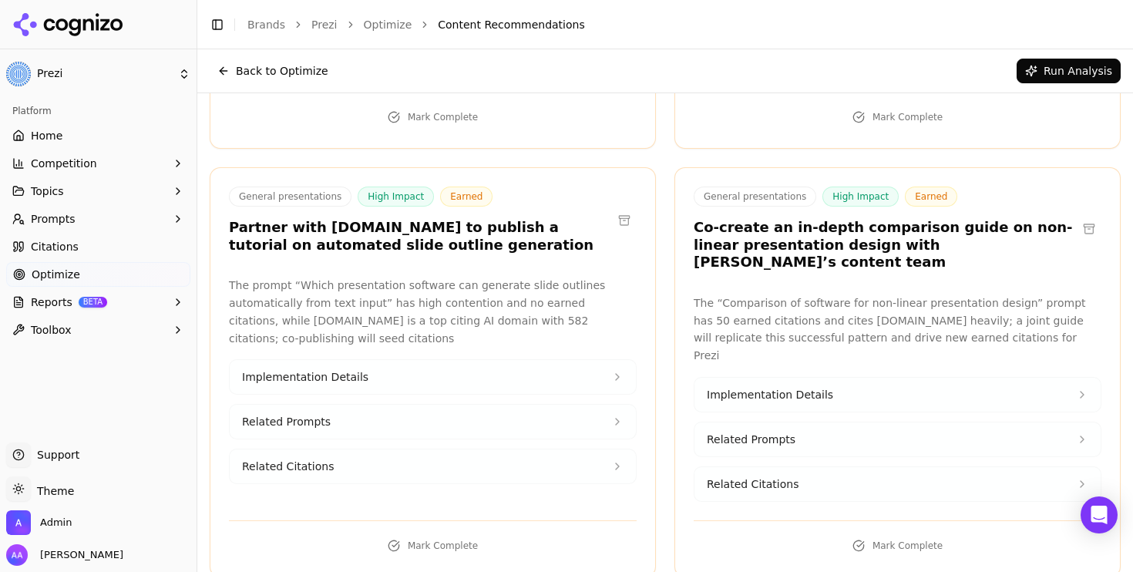
scroll to position [3974, 0]
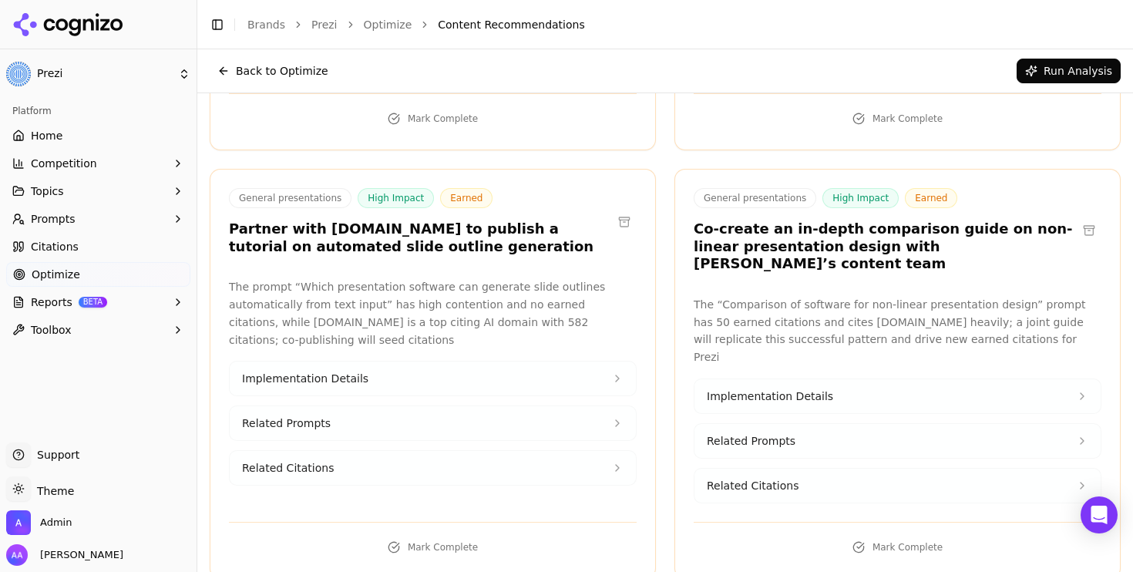
click at [753, 478] on span "Related Citations" at bounding box center [753, 485] width 92 height 15
click at [782, 513] on div "[DOMAIN_NAME][URL]" at bounding box center [898, 527] width 382 height 29
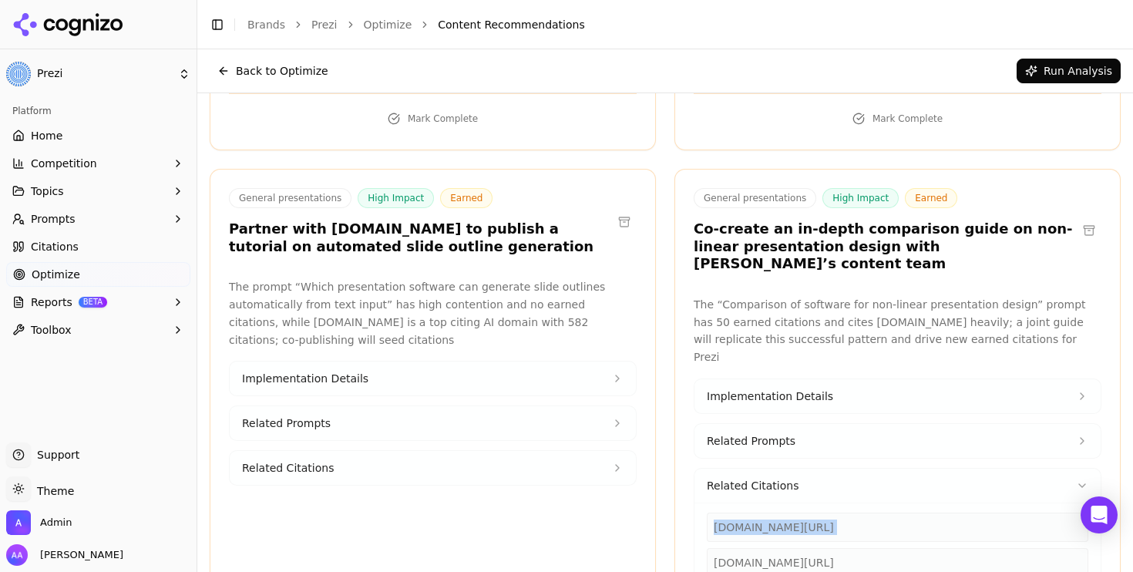
click at [782, 513] on div "[DOMAIN_NAME][URL]" at bounding box center [898, 527] width 382 height 29
copy div "[DOMAIN_NAME][URL]"
click at [914, 214] on div "General presentations High Impact Earned Co-create an in-depth comparison guide…" at bounding box center [897, 417] width 446 height 497
click at [855, 469] on button "Related Citations" at bounding box center [897, 486] width 406 height 34
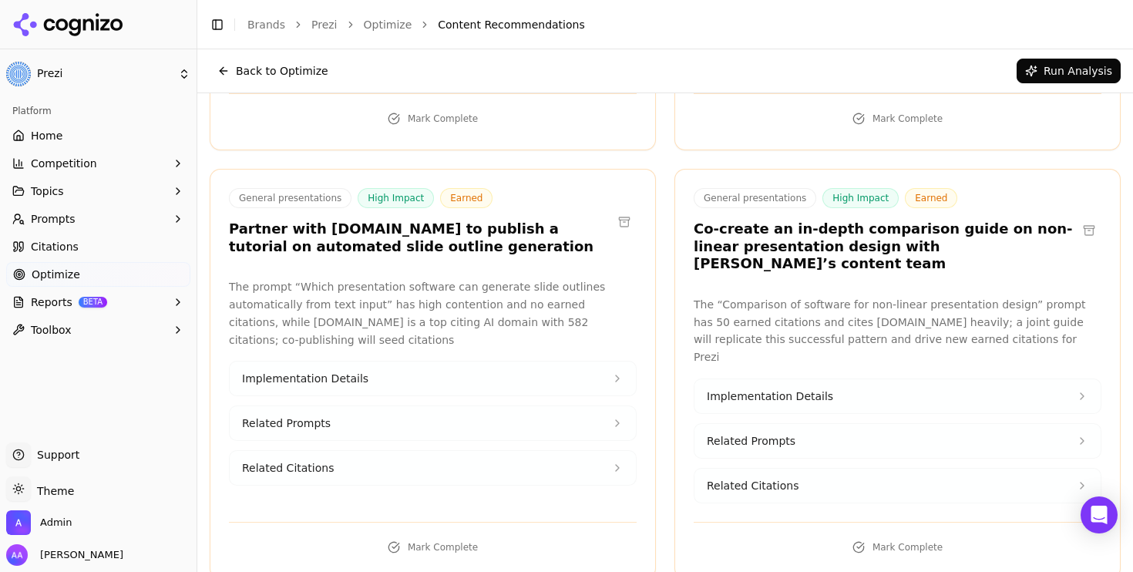
click at [458, 220] on h3 "Partner with [DOMAIN_NAME] to publish a tutorial on automated slide outline gen…" at bounding box center [420, 237] width 383 height 35
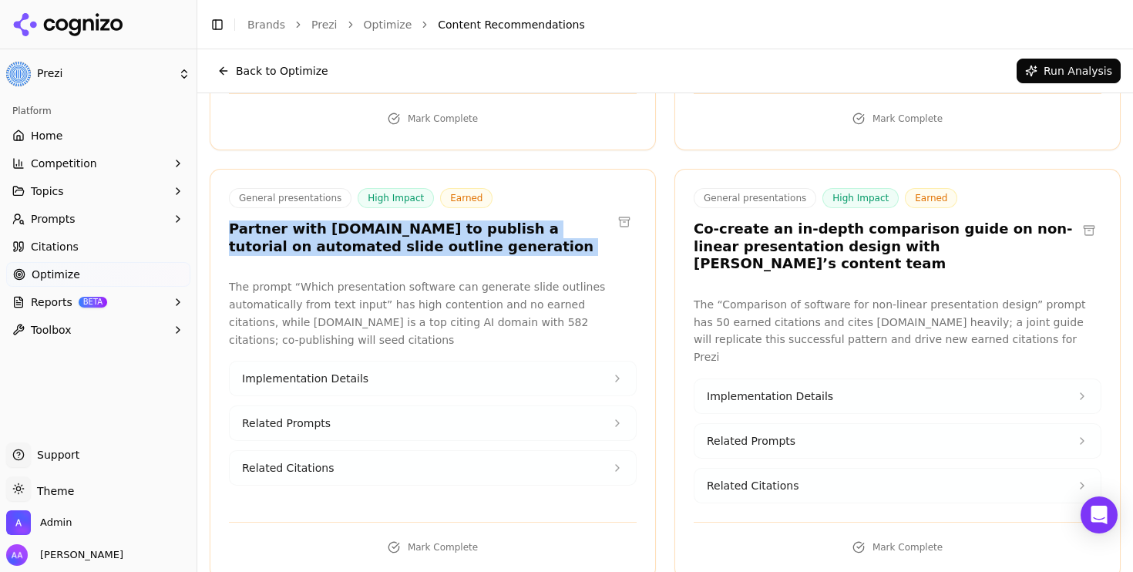
click at [458, 220] on h3 "Partner with [DOMAIN_NAME] to publish a tutorial on automated slide outline gen…" at bounding box center [420, 237] width 383 height 35
click at [635, 210] on button at bounding box center [624, 222] width 25 height 25
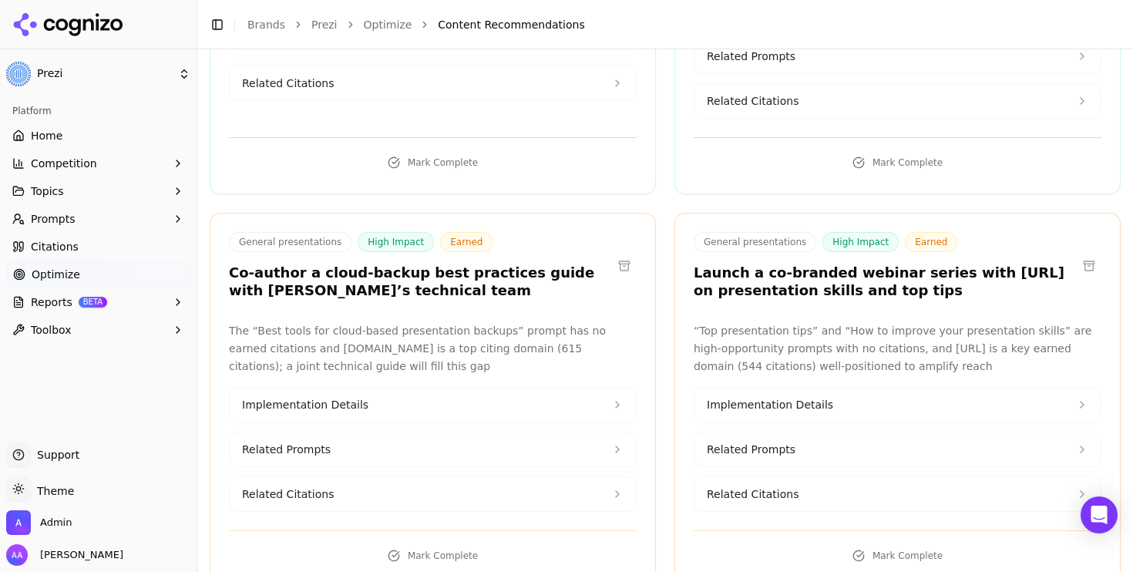
scroll to position [3538, 0]
click at [472, 264] on h3 "Co-author a cloud-backup best practices guide with [PERSON_NAME]’s technical te…" at bounding box center [420, 281] width 383 height 35
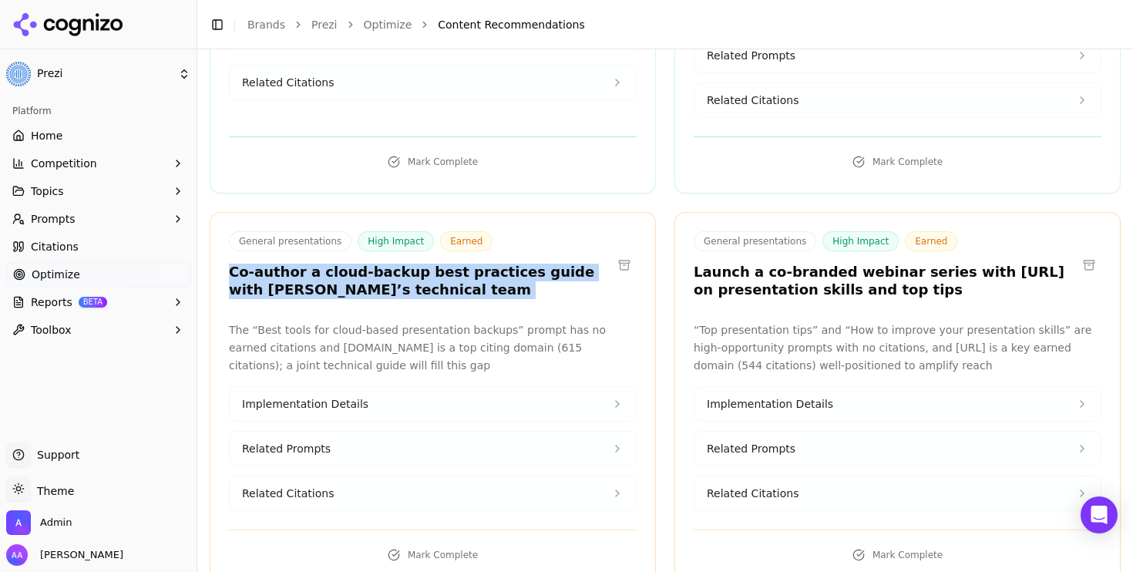
click at [472, 264] on h3 "Co-author a cloud-backup best practices guide with [PERSON_NAME]’s technical te…" at bounding box center [420, 281] width 383 height 35
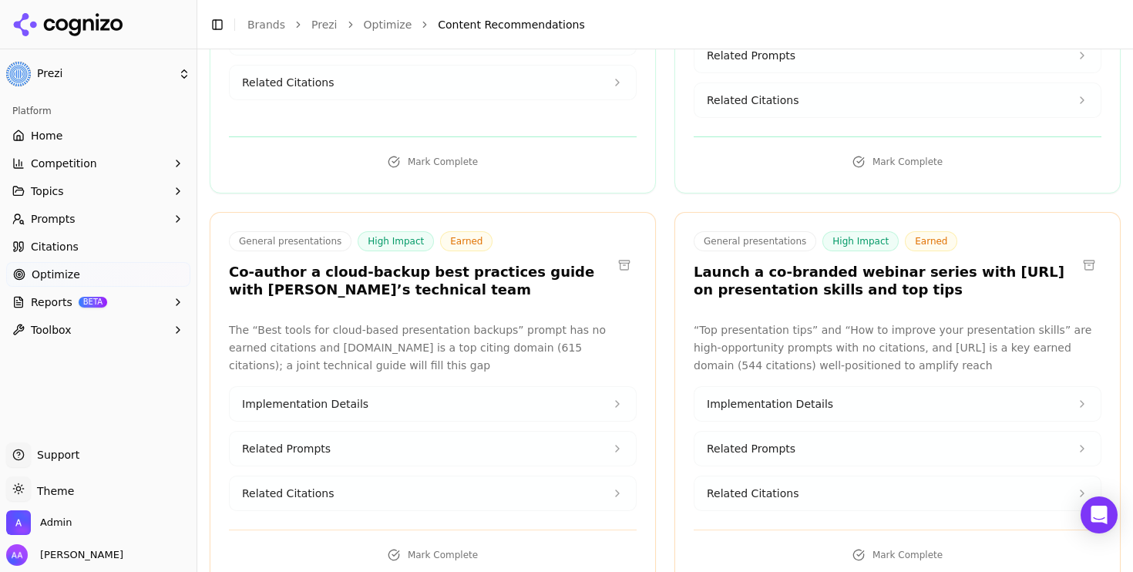
click at [470, 321] on p "The “Best tools for cloud-based presentation backups” prompt has no earned cita…" at bounding box center [433, 347] width 408 height 52
click at [614, 253] on button at bounding box center [624, 265] width 25 height 25
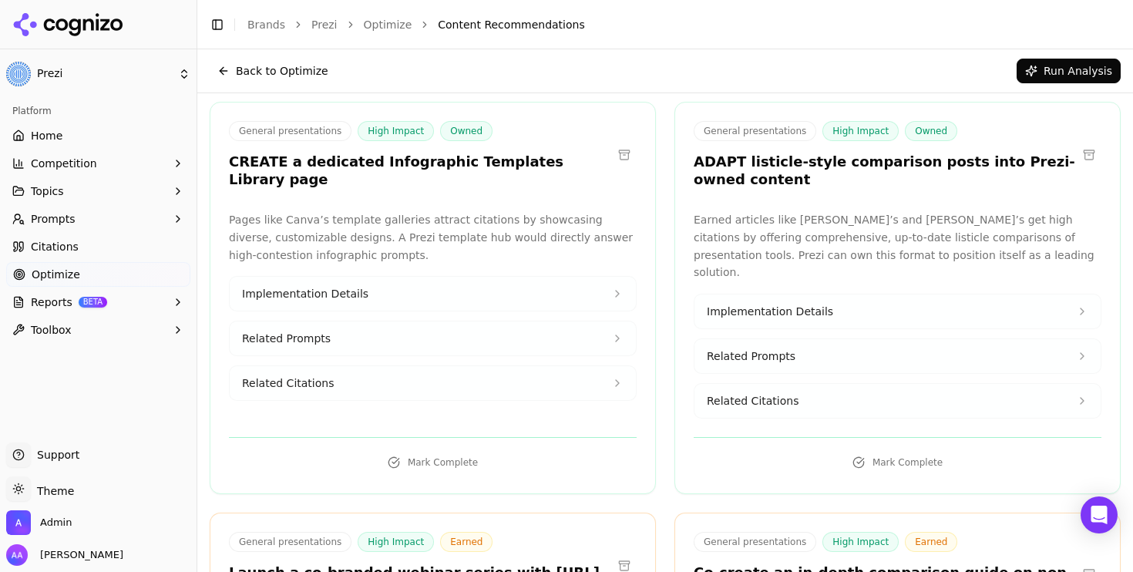
scroll to position [3162, 0]
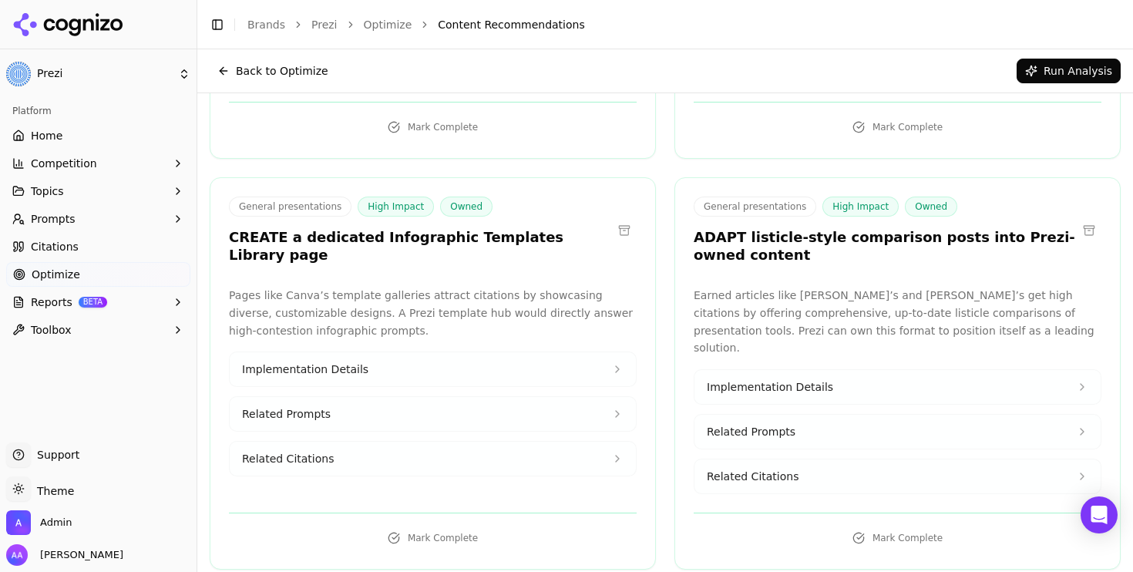
click at [788, 229] on h3 "ADAPT listicle-style comparison posts into Prezi-owned content" at bounding box center [885, 246] width 383 height 35
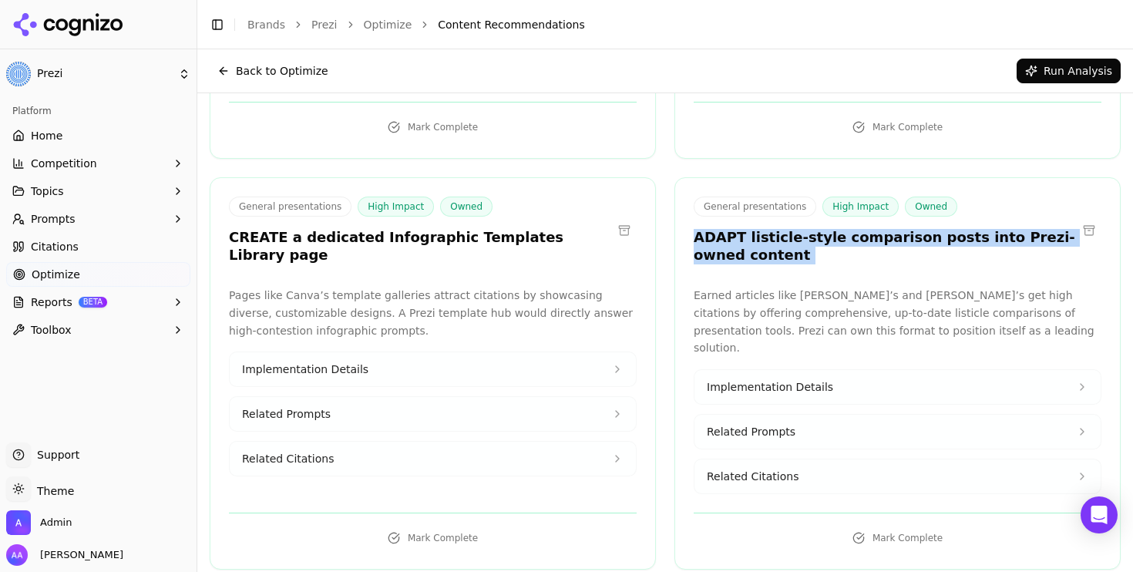
click at [788, 229] on h3 "ADAPT listicle-style comparison posts into Prezi-owned content" at bounding box center [885, 246] width 383 height 35
click at [820, 240] on div "General presentations High Impact Owned ADAPT listicle-style comparison posts i…" at bounding box center [897, 373] width 446 height 392
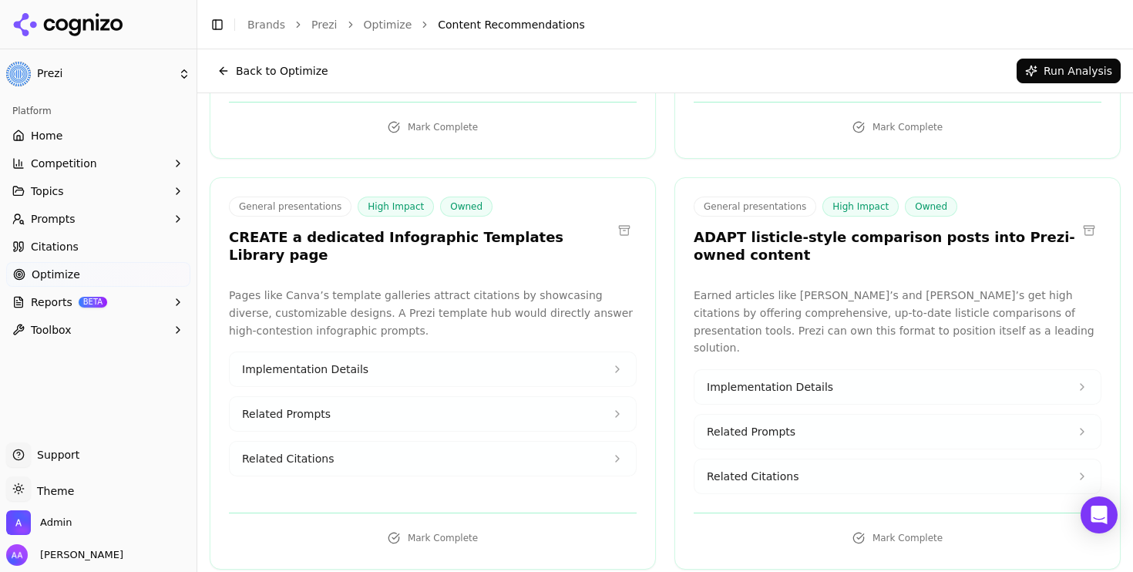
click at [820, 240] on div "General presentations High Impact Owned ADAPT listicle-style comparison posts i…" at bounding box center [897, 373] width 446 height 392
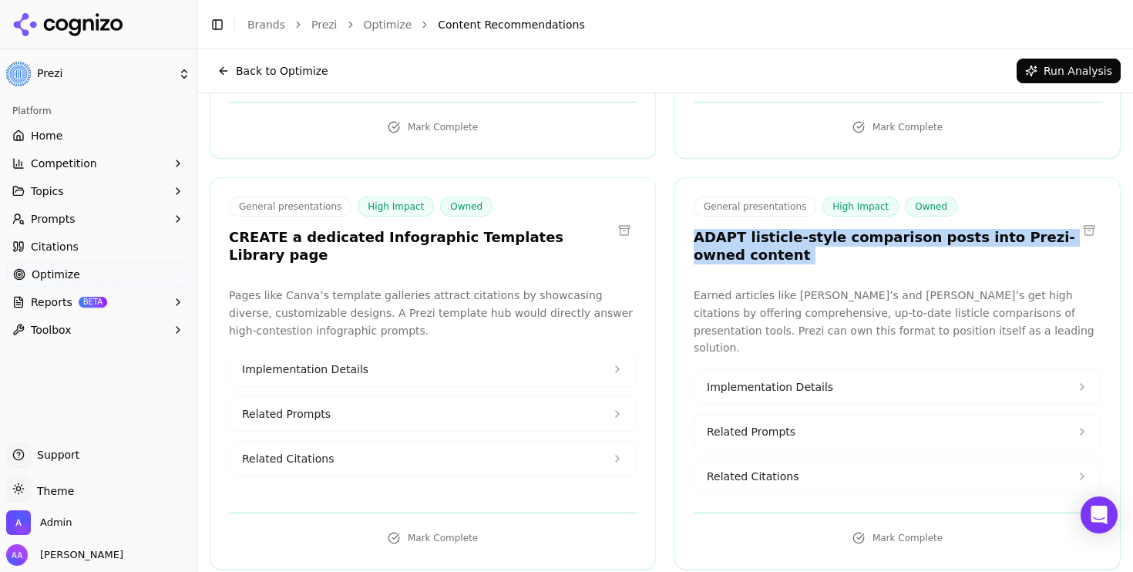
click at [820, 240] on div "General presentations High Impact Owned ADAPT listicle-style comparison posts i…" at bounding box center [897, 373] width 446 height 392
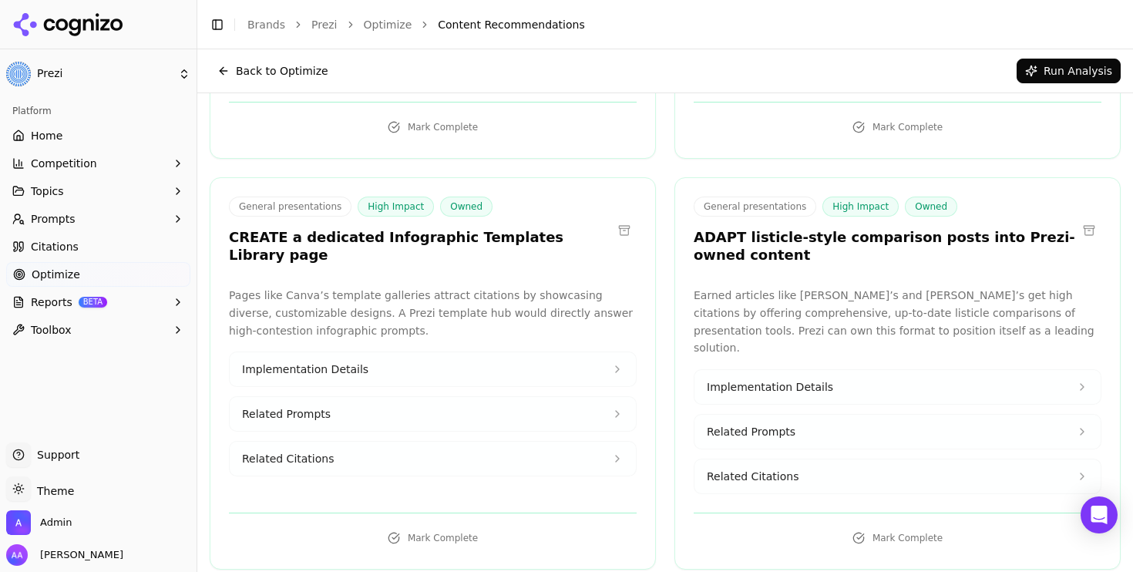
click at [829, 287] on p "Earned articles like [PERSON_NAME]’s and [PERSON_NAME]’s get high citations by …" at bounding box center [898, 322] width 408 height 70
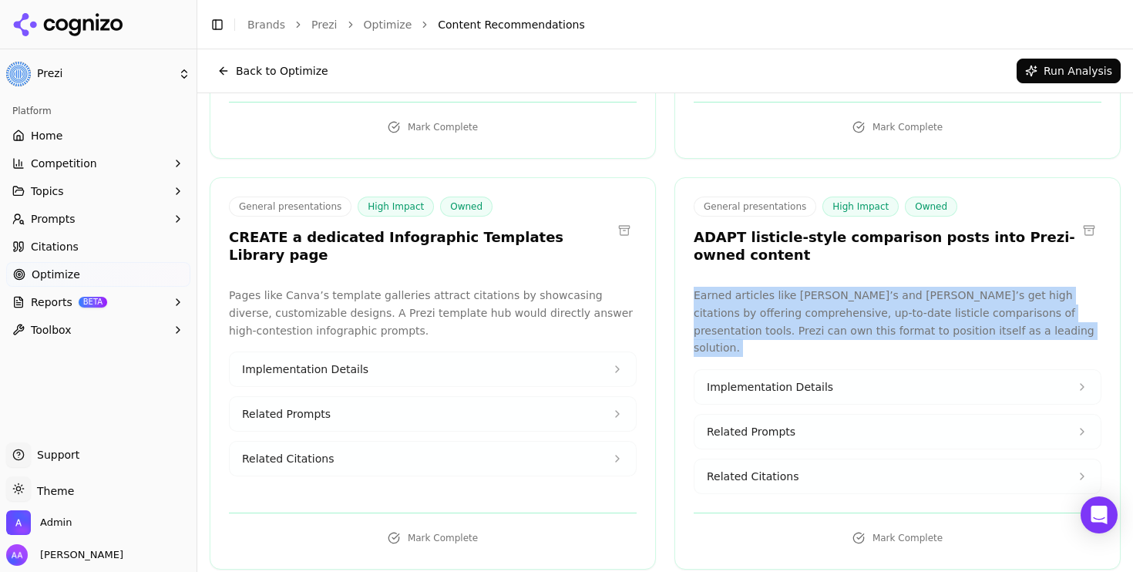
click at [829, 287] on p "Earned articles like [PERSON_NAME]’s and [PERSON_NAME]’s get high citations by …" at bounding box center [898, 322] width 408 height 70
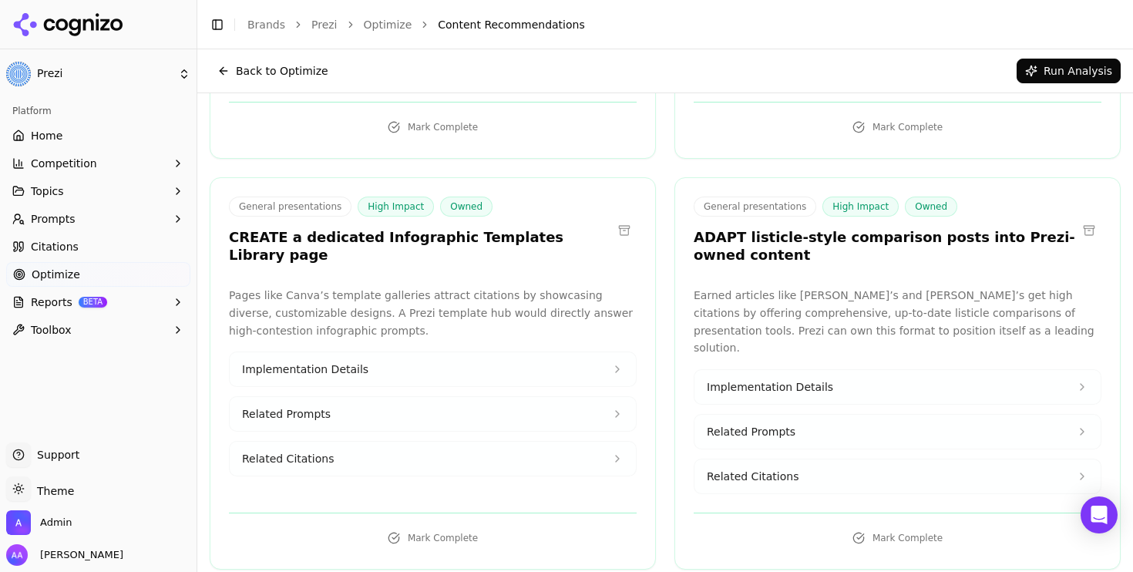
click at [778, 405] on div "Implementation Details Related Prompts Related Citations" at bounding box center [898, 431] width 408 height 125
click at [774, 469] on span "Related Citations" at bounding box center [753, 476] width 92 height 15
click at [775, 503] on div "[URL][DOMAIN_NAME]" at bounding box center [898, 517] width 382 height 29
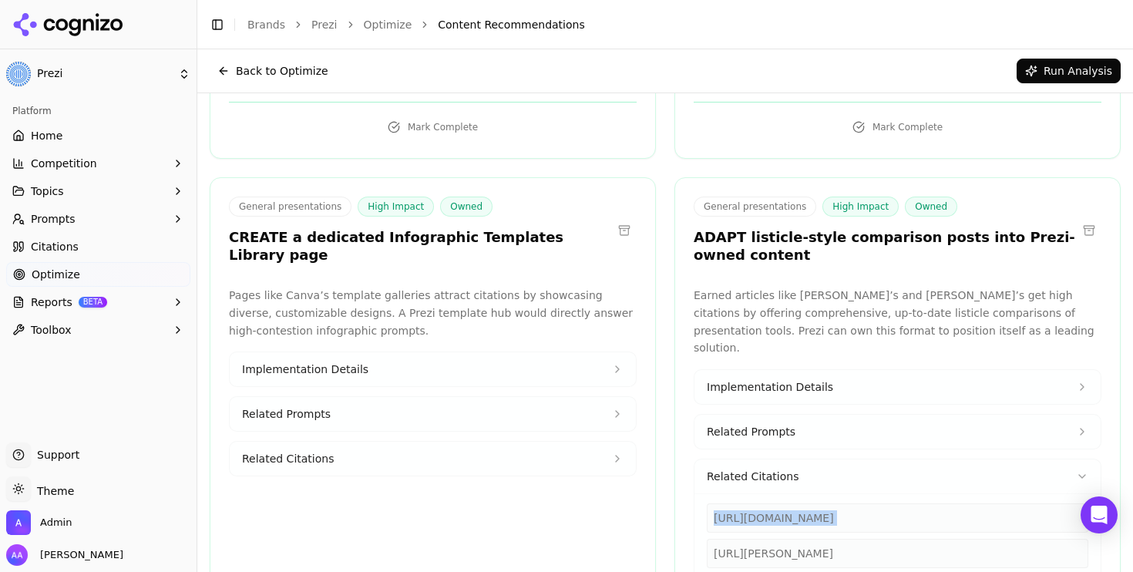
copy div "[URL][DOMAIN_NAME]"
click at [775, 539] on div "[URL][PERSON_NAME]" at bounding box center [898, 553] width 382 height 29
click at [388, 442] on button "Related Citations" at bounding box center [433, 459] width 406 height 34
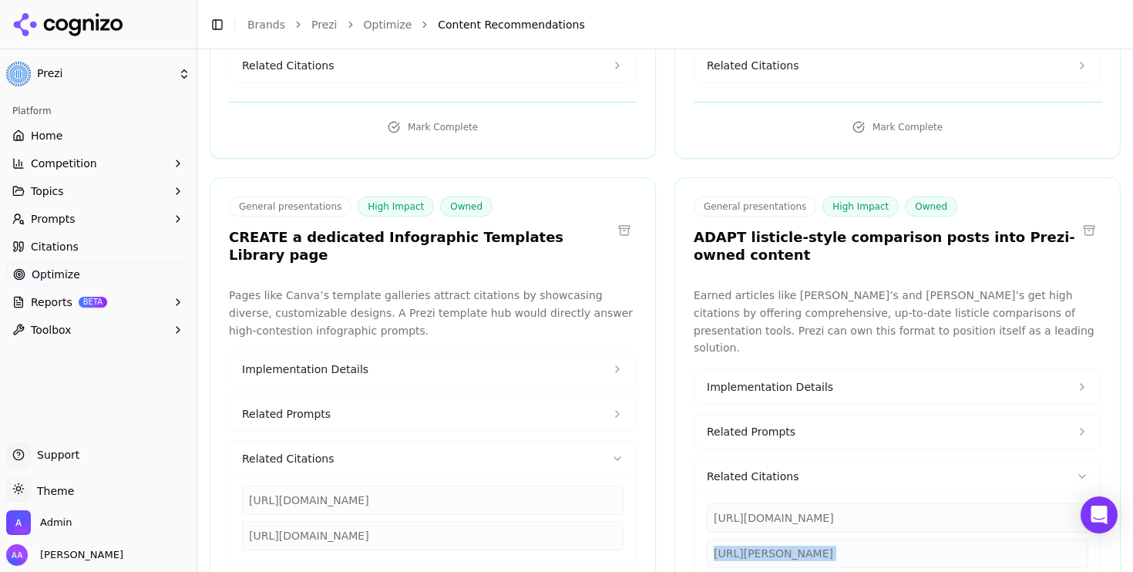
scroll to position [3194, 0]
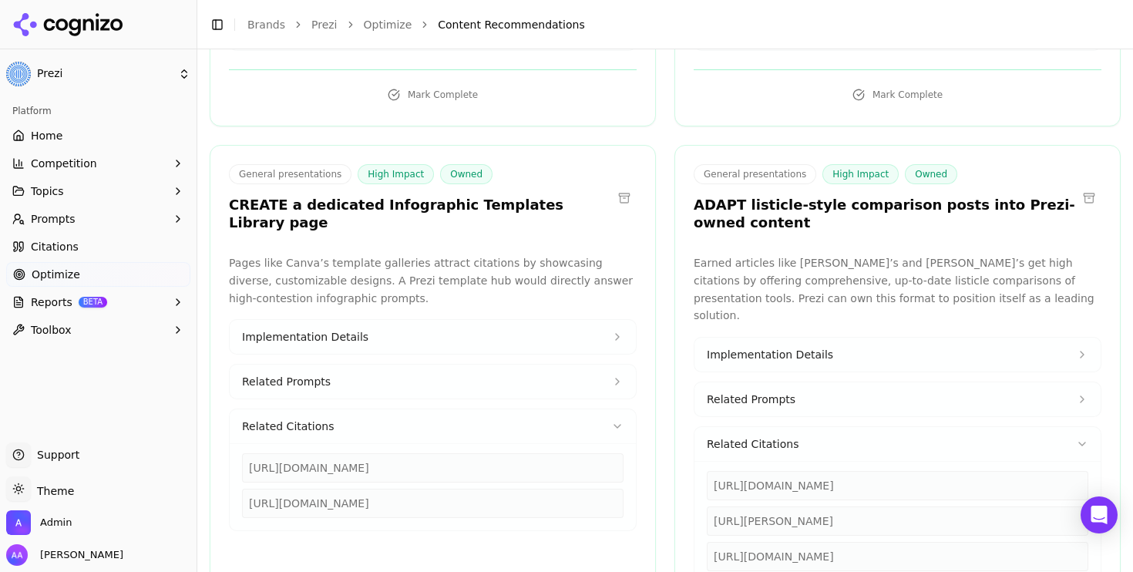
click at [366, 453] on div "[URL][DOMAIN_NAME]" at bounding box center [433, 467] width 382 height 29
copy div "[URL][DOMAIN_NAME]"
click at [378, 473] on div "[URL][DOMAIN_NAME] [URL][DOMAIN_NAME]" at bounding box center [433, 486] width 406 height 87
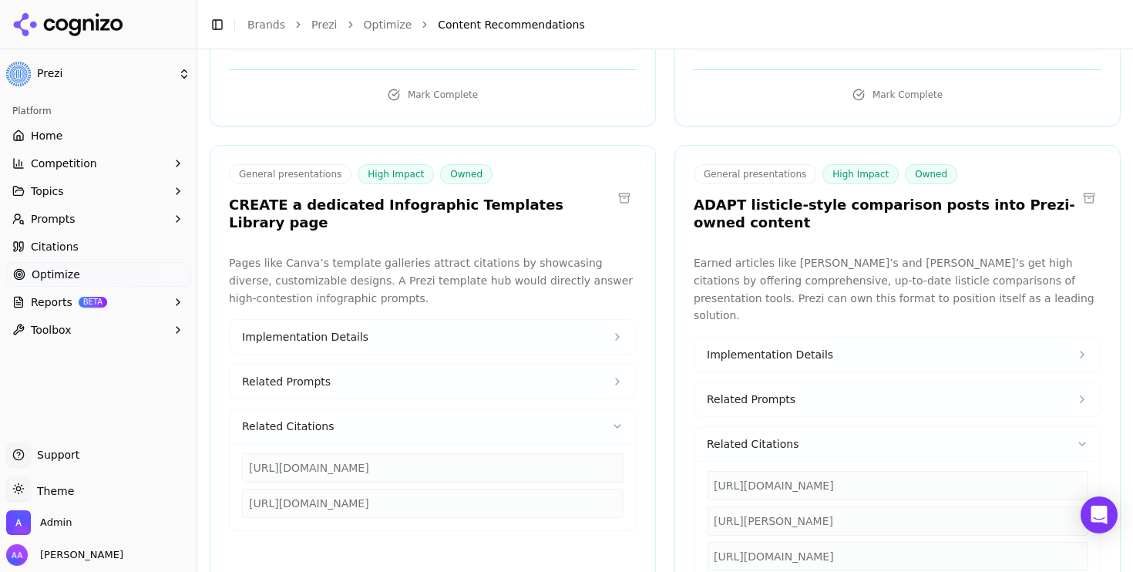
click at [380, 489] on div "[URL][DOMAIN_NAME]" at bounding box center [433, 503] width 382 height 29
copy div "[URL][DOMAIN_NAME]"
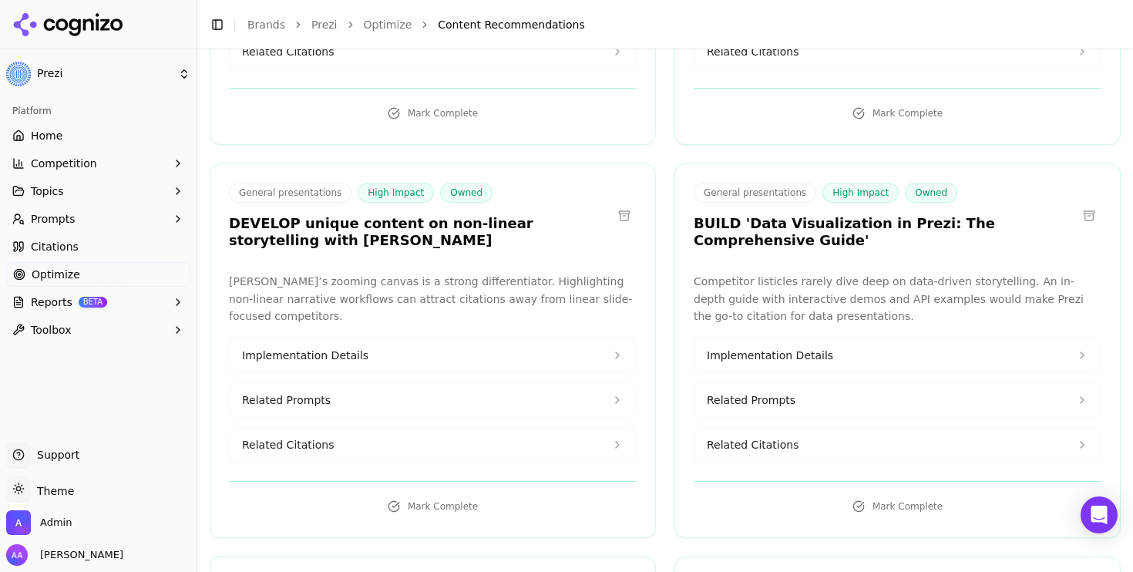
scroll to position [2786, 0]
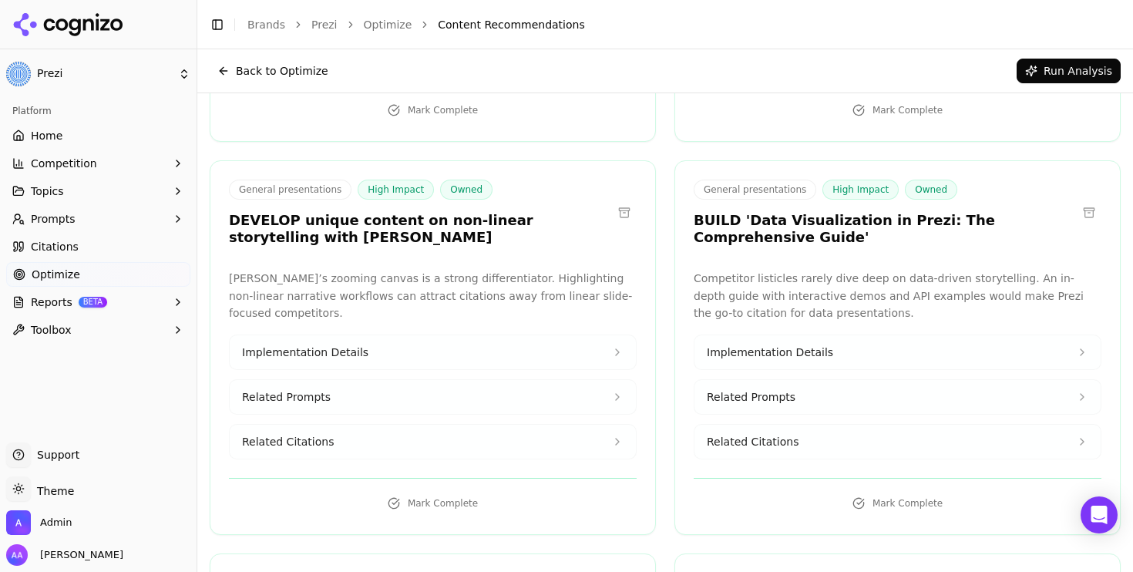
click at [403, 425] on button "Related Citations" at bounding box center [433, 442] width 406 height 34
click at [404, 469] on div "[URL][DOMAIN_NAME]" at bounding box center [433, 483] width 382 height 29
click at [755, 217] on div "General presentations High Impact Owned BUILD 'Data Visualization in Prezi: The…" at bounding box center [897, 373] width 446 height 426
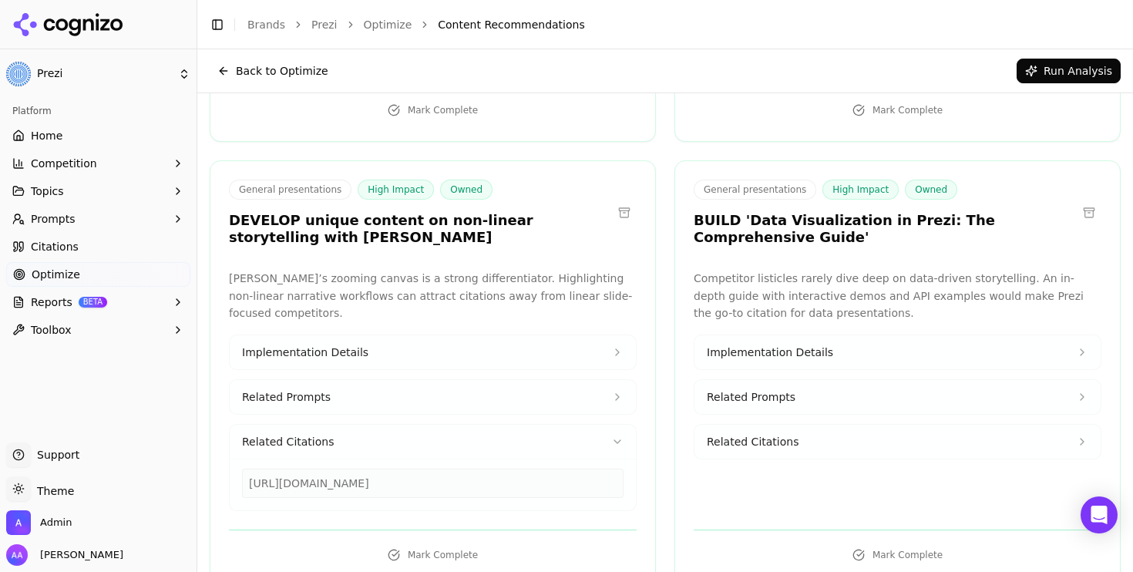
click at [755, 217] on div "General presentations High Impact Owned BUILD 'Data Visualization in Prezi: The…" at bounding box center [897, 373] width 446 height 426
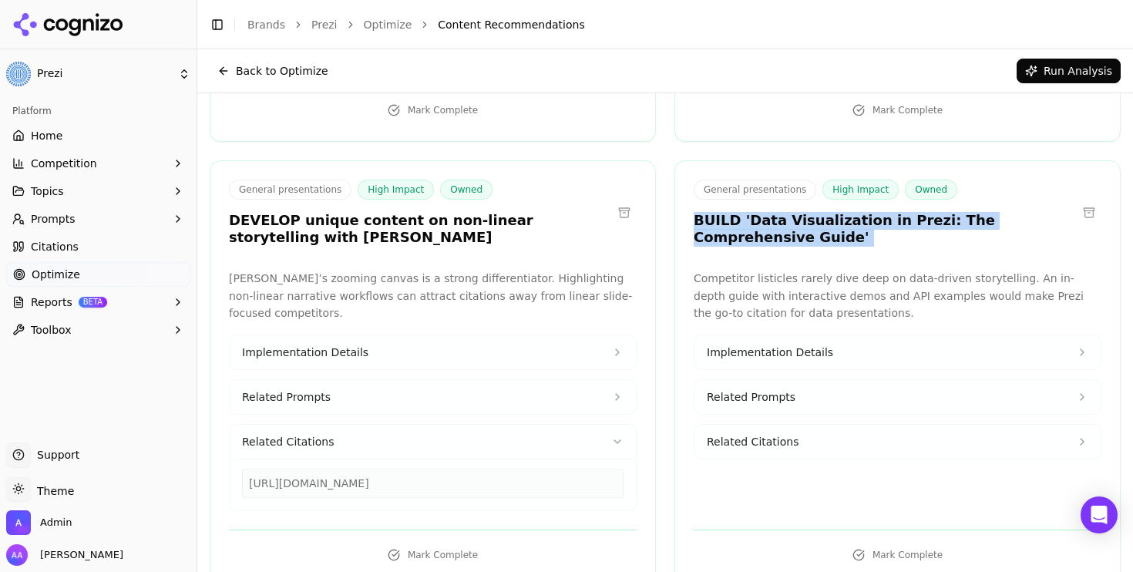
click at [755, 217] on div "General presentations High Impact Owned BUILD 'Data Visualization in Prezi: The…" at bounding box center [897, 373] width 446 height 426
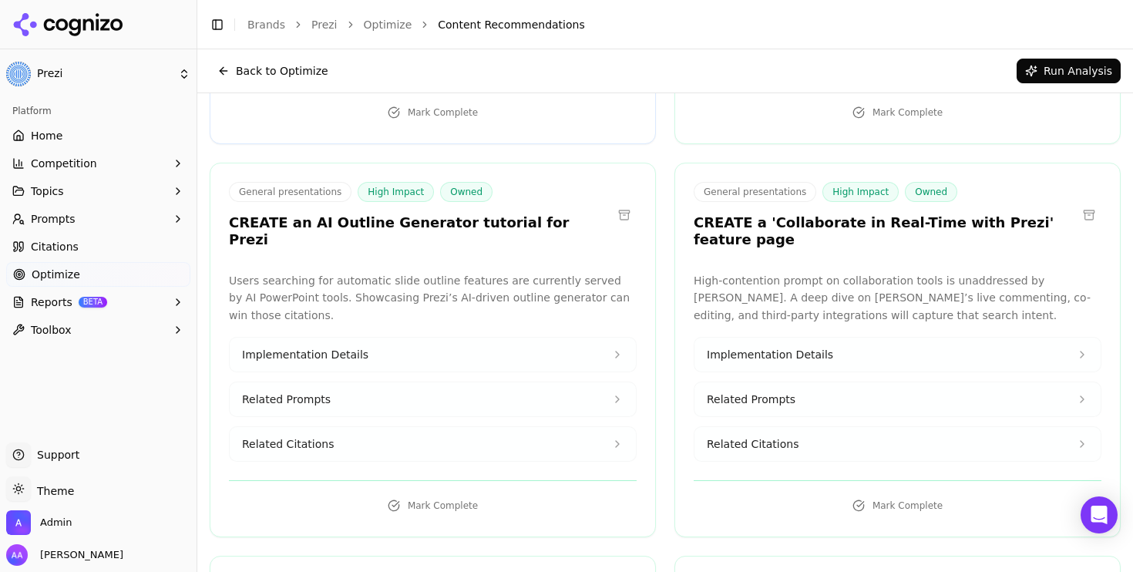
scroll to position [2389, 0]
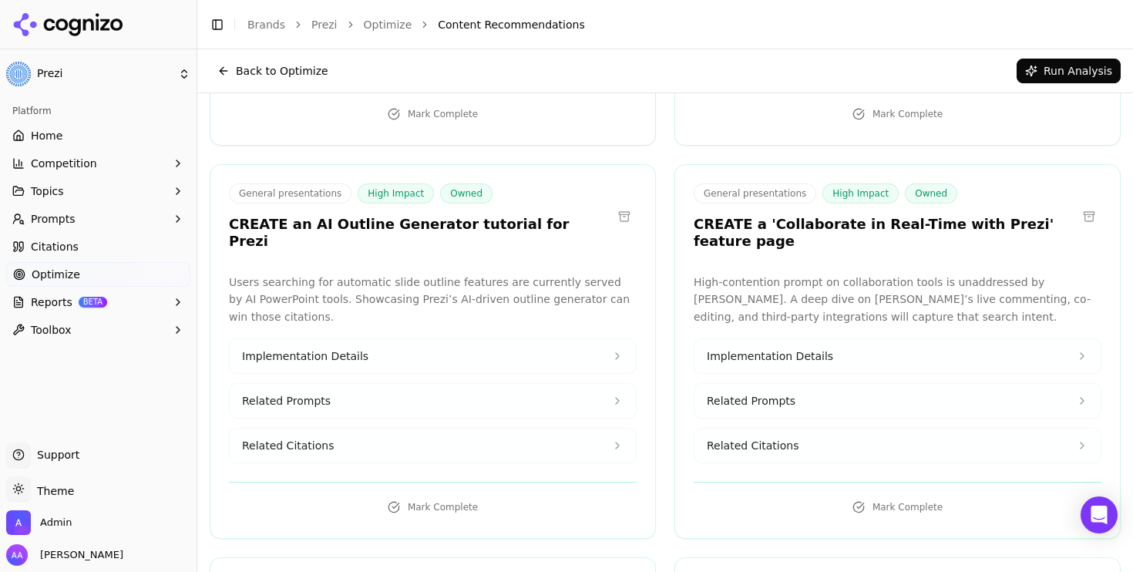
click at [755, 216] on h3 "CREATE a 'Collaborate in Real-Time with Prezi' feature page" at bounding box center [885, 233] width 383 height 35
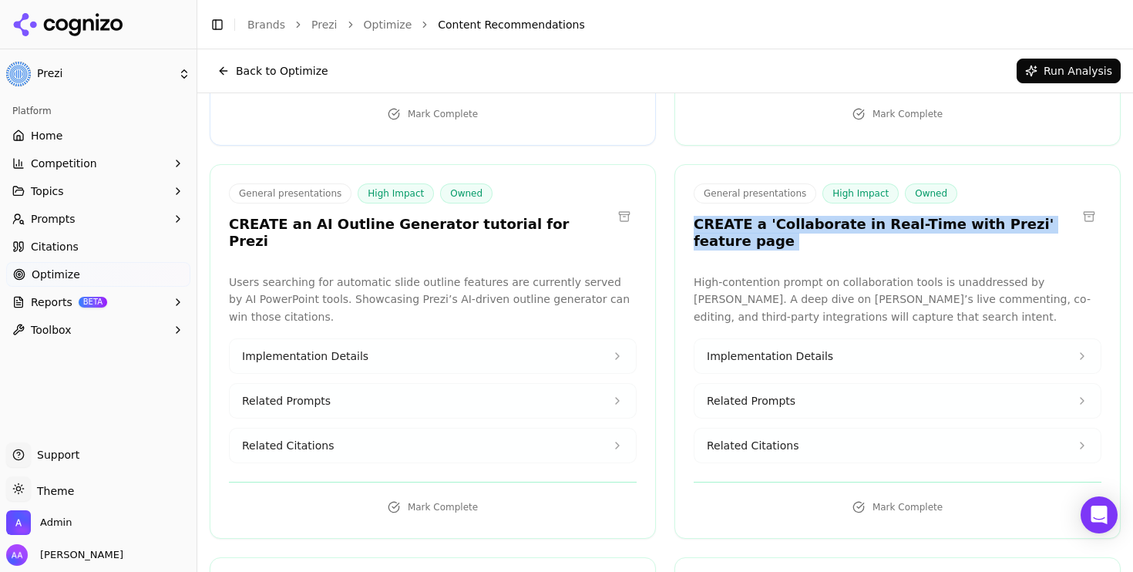
click at [755, 216] on h3 "CREATE a 'Collaborate in Real-Time with Prezi' feature page" at bounding box center [885, 233] width 383 height 35
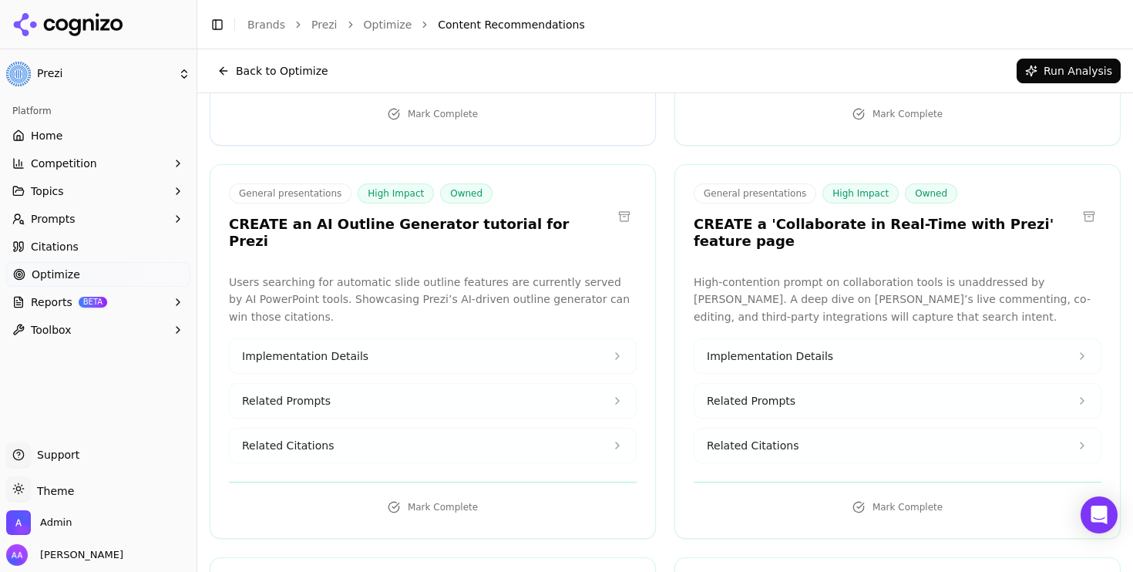
click at [449, 274] on p "Users searching for automatic slide outline features are currently served by AI…" at bounding box center [433, 300] width 408 height 52
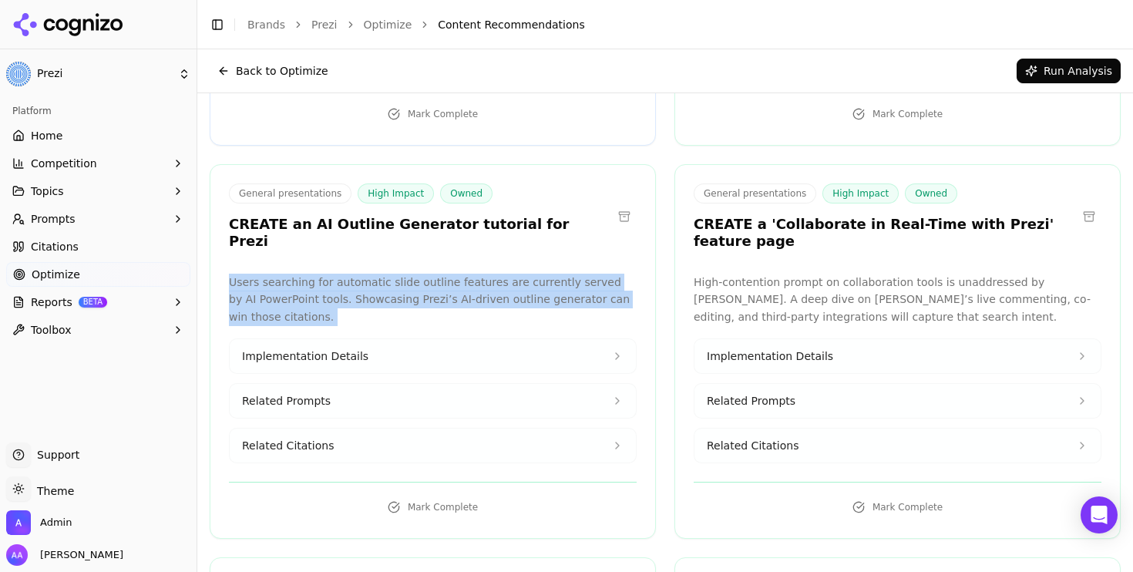
click at [449, 274] on p "Users searching for automatic slide outline features are currently served by AI…" at bounding box center [433, 300] width 408 height 52
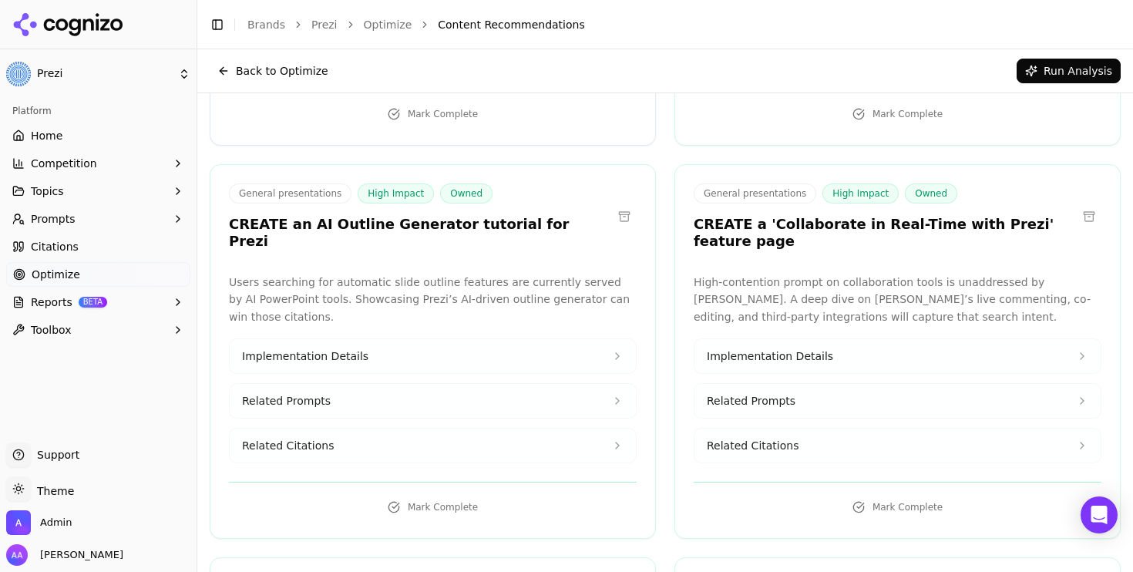
click at [409, 216] on h3 "CREATE an AI Outline Generator tutorial for Prezi" at bounding box center [420, 233] width 383 height 35
click at [438, 274] on p "Users searching for automatic slide outline features are currently served by AI…" at bounding box center [433, 300] width 408 height 52
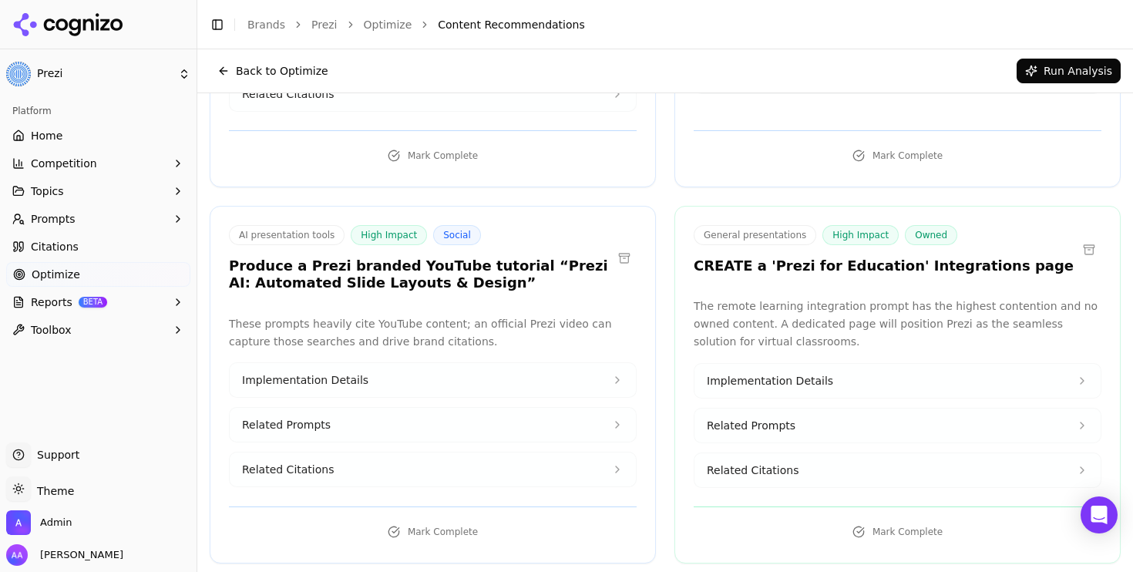
scroll to position [1965, 0]
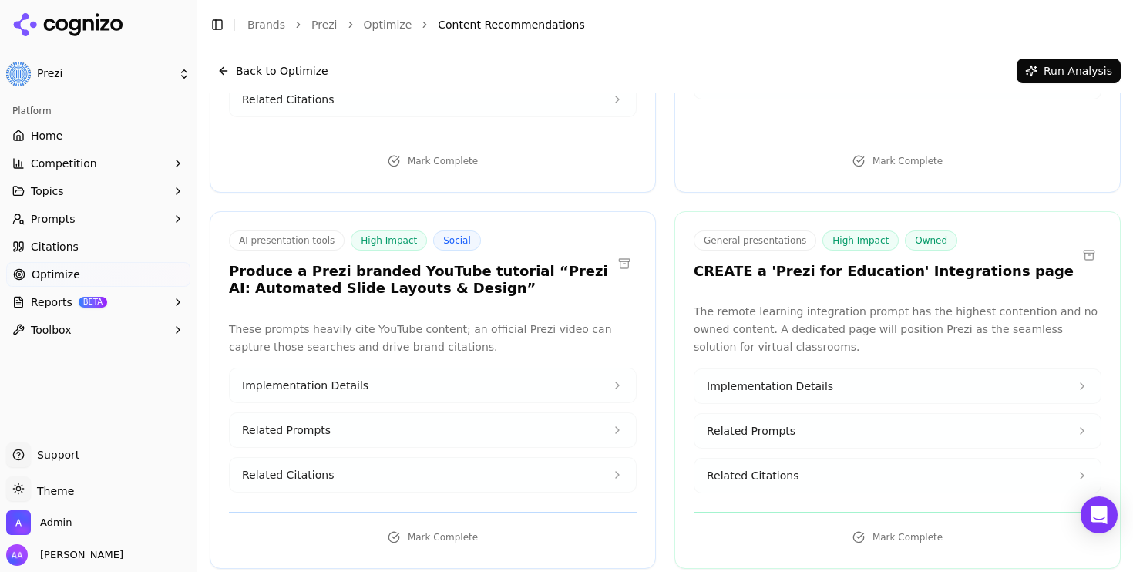
click at [438, 263] on h3 "Produce a Prezi branded YouTube tutorial “Prezi AI: Automated Slide Layouts & D…" at bounding box center [420, 280] width 383 height 35
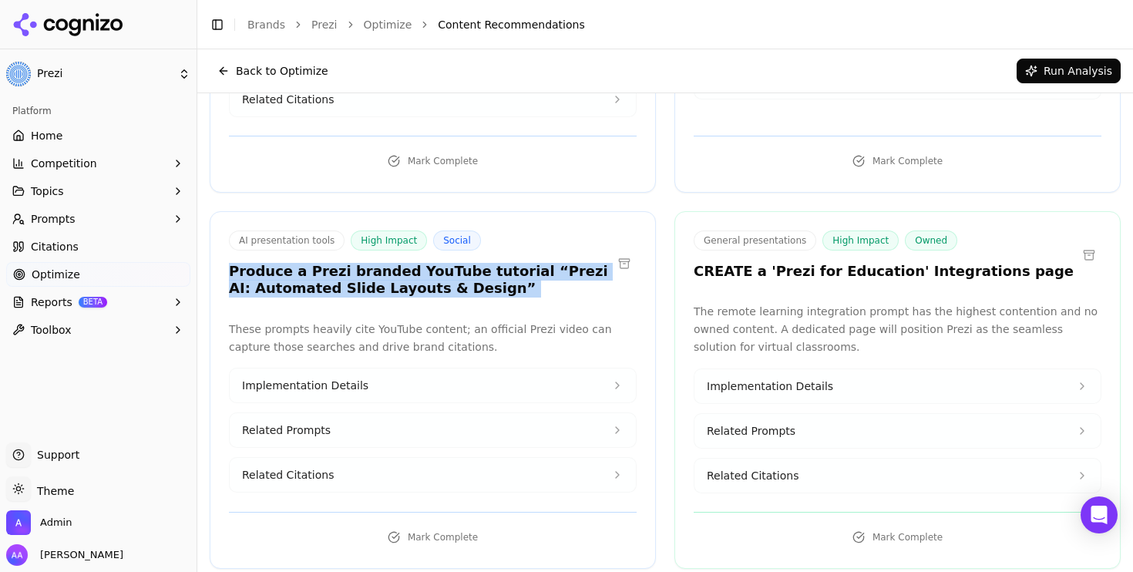
click at [438, 263] on h3 "Produce a Prezi branded YouTube tutorial “Prezi AI: Automated Slide Layouts & D…" at bounding box center [420, 280] width 383 height 35
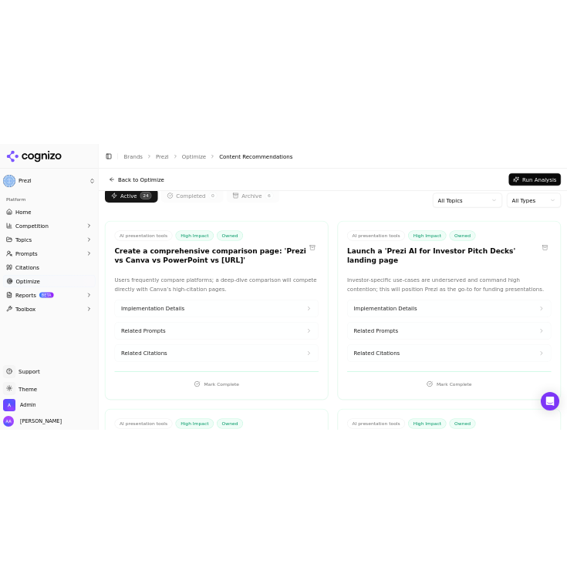
scroll to position [0, 0]
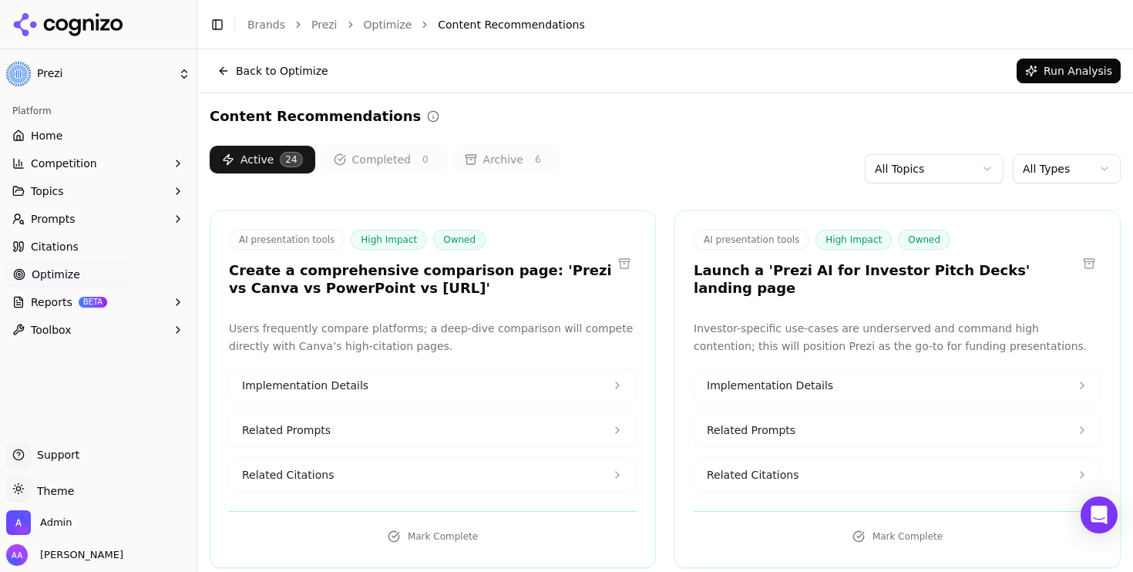
click at [85, 137] on link "Home" at bounding box center [98, 135] width 184 height 25
